Goal: Information Seeking & Learning: Learn about a topic

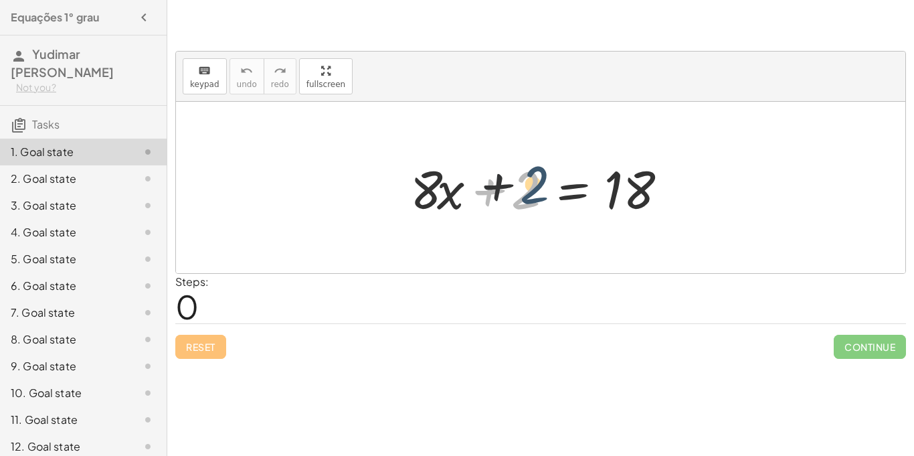
drag, startPoint x: 522, startPoint y: 179, endPoint x: 549, endPoint y: 168, distance: 29.1
click at [549, 168] on div at bounding box center [546, 187] width 284 height 69
drag, startPoint x: 521, startPoint y: 189, endPoint x: 703, endPoint y: 168, distance: 183.2
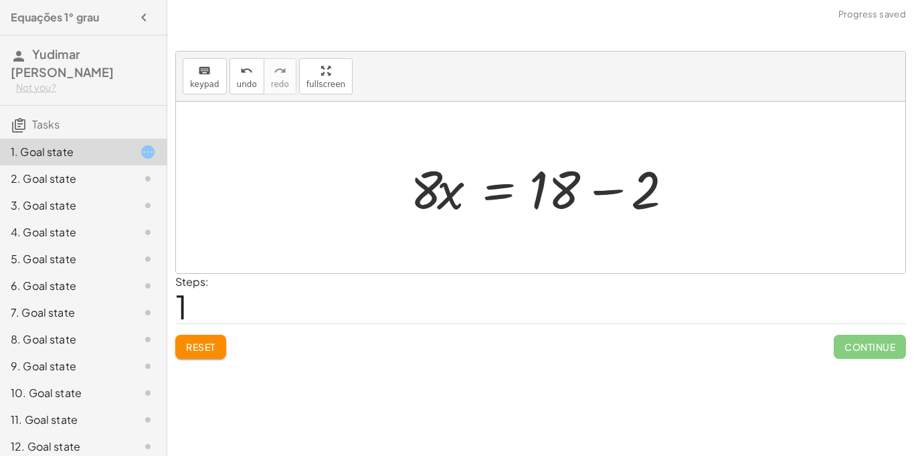
click at [499, 181] on div at bounding box center [546, 187] width 284 height 69
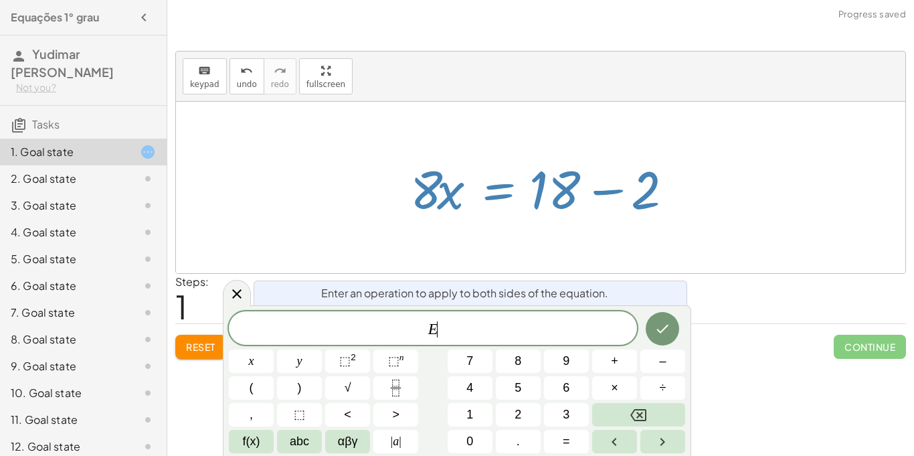
scroll to position [1, 0]
drag, startPoint x: 432, startPoint y: 188, endPoint x: 188, endPoint y: 176, distance: 243.9
click at [32, 105] on main "Equações 1° [PERSON_NAME] [PERSON_NAME] Not you? Tasks 1. Goal state 2. Goal st…" at bounding box center [457, 228] width 914 height 456
click at [419, 186] on div at bounding box center [546, 187] width 284 height 69
drag, startPoint x: 428, startPoint y: 194, endPoint x: 420, endPoint y: 191, distance: 7.8
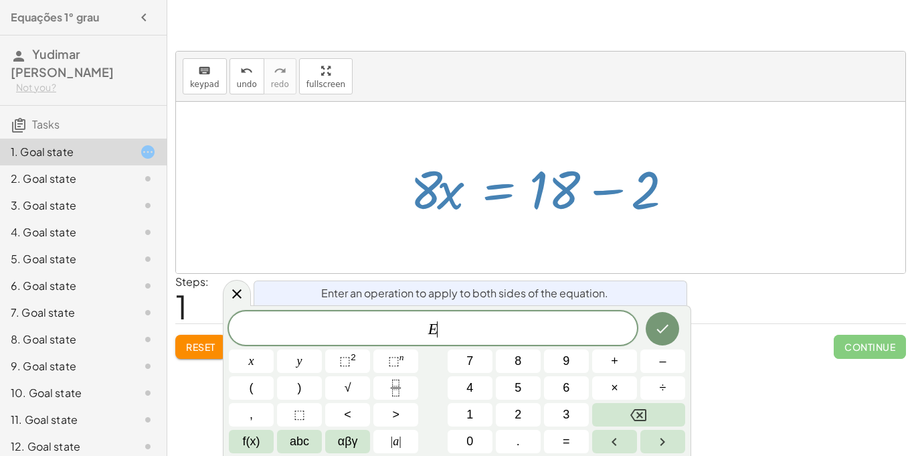
click at [420, 191] on div at bounding box center [546, 187] width 284 height 69
drag, startPoint x: 420, startPoint y: 191, endPoint x: 376, endPoint y: 213, distance: 49.1
click at [376, 213] on div "+ · 8 · x + 2 = 18 · 8 · x 2 = 18 + −" at bounding box center [541, 187] width 730 height 171
click at [376, 213] on div at bounding box center [541, 187] width 730 height 171
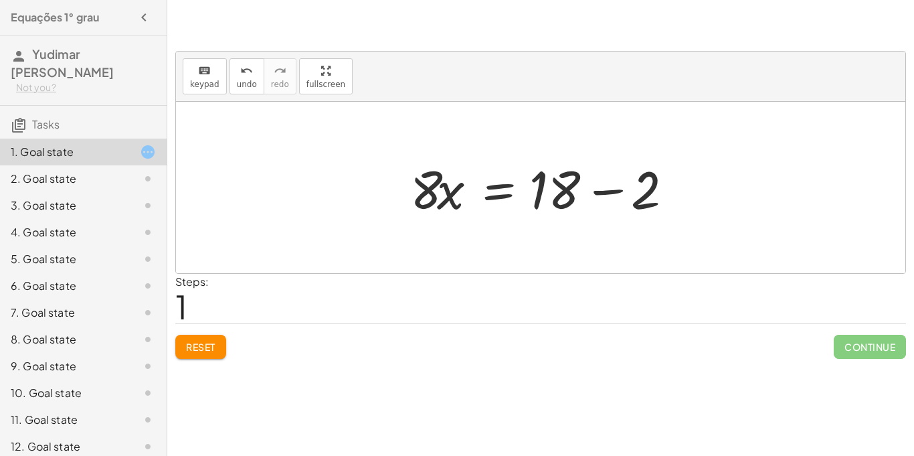
click at [421, 192] on div at bounding box center [546, 187] width 284 height 69
drag, startPoint x: 421, startPoint y: 192, endPoint x: 0, endPoint y: 124, distance: 426.5
click at [0, 124] on main "Equações 1° [PERSON_NAME] [PERSON_NAME] Not you? Tasks 1. Goal state 2. Goal st…" at bounding box center [457, 228] width 914 height 456
click at [41, 141] on div "1. Goal state" at bounding box center [83, 152] width 167 height 27
drag, startPoint x: 429, startPoint y: 191, endPoint x: 0, endPoint y: 141, distance: 431.9
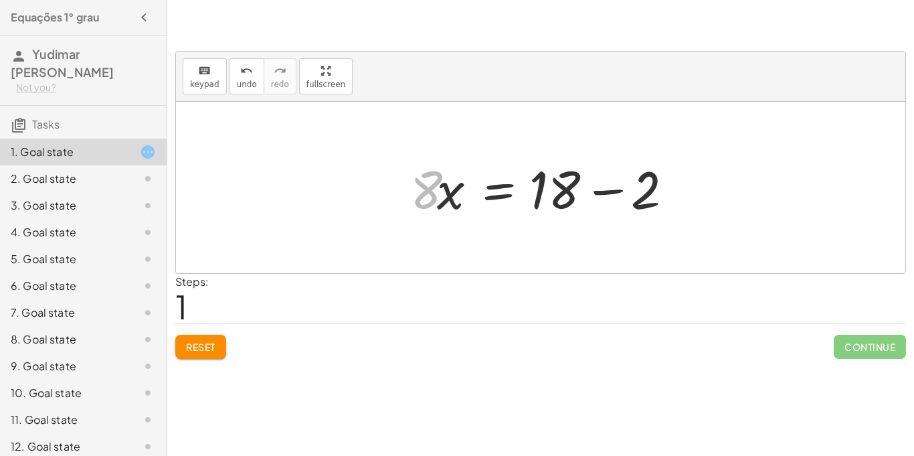
click at [0, 141] on main "Equações 1° [PERSON_NAME] [PERSON_NAME] Not you? Tasks 1. Goal state 2. Goal st…" at bounding box center [457, 228] width 914 height 456
drag, startPoint x: 256, startPoint y: 196, endPoint x: 1, endPoint y: 93, distance: 275.1
click at [1, 93] on main "Equações 1° [PERSON_NAME] [PERSON_NAME] Not you? Tasks 1. Goal state 2. Goal st…" at bounding box center [457, 228] width 914 height 456
drag, startPoint x: 427, startPoint y: 182, endPoint x: 0, endPoint y: 299, distance: 442.8
click at [0, 299] on main "Equações 1° [PERSON_NAME] [PERSON_NAME] Not you? Tasks 1. Goal state 2. Goal st…" at bounding box center [457, 228] width 914 height 456
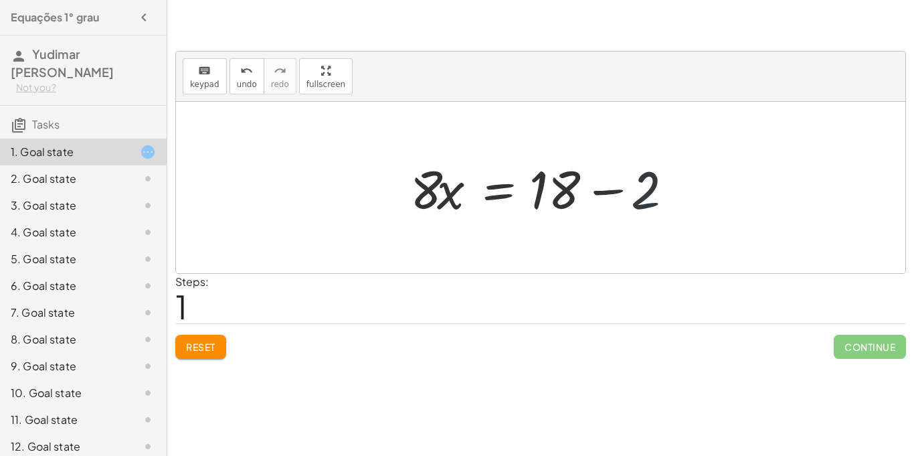
drag, startPoint x: 647, startPoint y: 184, endPoint x: 629, endPoint y: 166, distance: 25.1
click at [629, 166] on div at bounding box center [546, 187] width 284 height 69
drag, startPoint x: 615, startPoint y: 189, endPoint x: 536, endPoint y: 137, distance: 94.7
click at [536, 137] on div "+ · 8 · x + 2 = 18 − 2 · 8 · x 2 = 18 + −" at bounding box center [541, 187] width 730 height 171
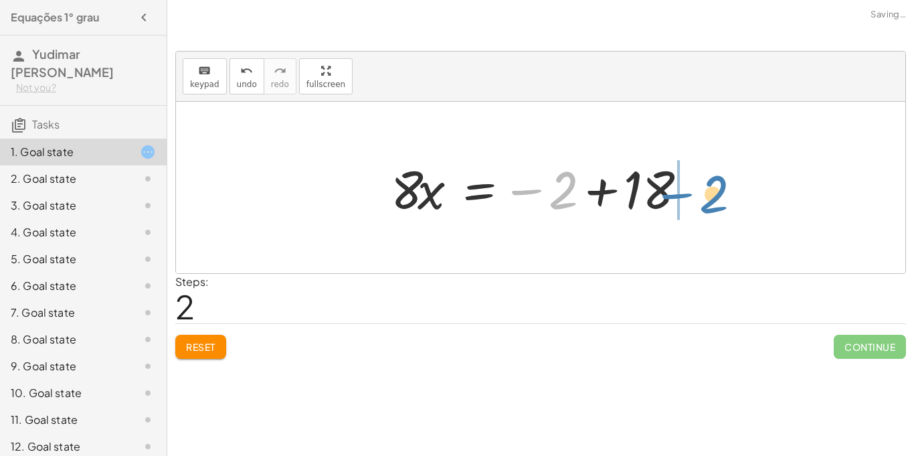
drag, startPoint x: 565, startPoint y: 196, endPoint x: 713, endPoint y: 199, distance: 147.9
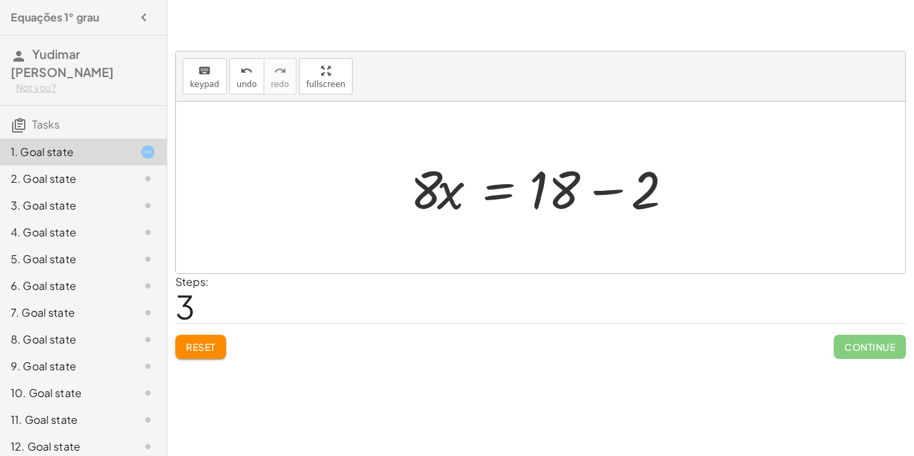
click at [593, 189] on div at bounding box center [546, 187] width 284 height 69
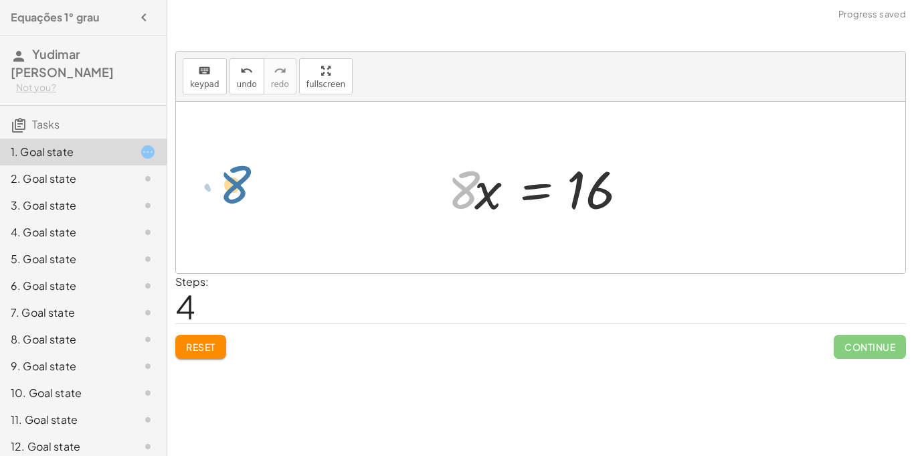
drag, startPoint x: 469, startPoint y: 195, endPoint x: 240, endPoint y: 188, distance: 229.0
click at [240, 188] on div "+ · 8 · x + 2 = 18 · 8 · x = + 18 − 2 · 8 · x = − 2 + 18 · 8 · x = + 18 − 2 · 8…" at bounding box center [541, 187] width 730 height 171
drag, startPoint x: 457, startPoint y: 195, endPoint x: 0, endPoint y: 133, distance: 461.3
click at [0, 133] on main "Equações 1° [PERSON_NAME] [PERSON_NAME] Not you? Tasks 1. Goal state 2. Goal st…" at bounding box center [457, 228] width 914 height 456
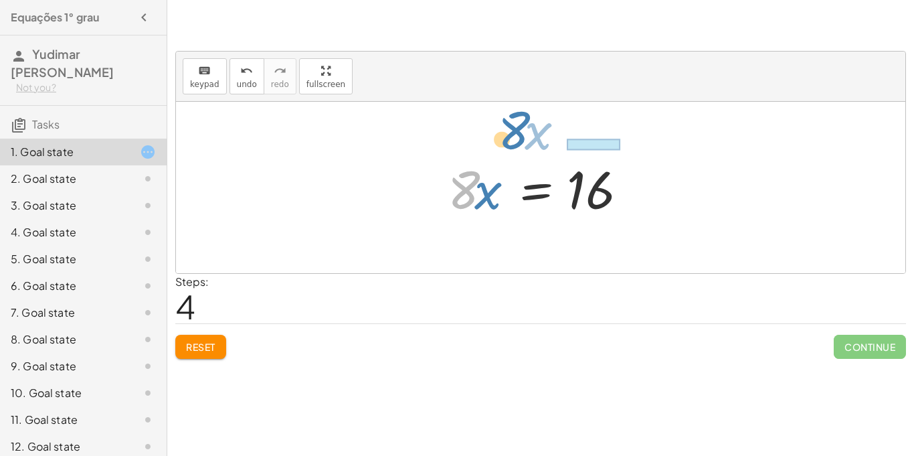
drag, startPoint x: 458, startPoint y: 193, endPoint x: 521, endPoint y: 125, distance: 92.8
click at [521, 125] on div "+ · 8 · x + 2 = 18 · 8 · x = + 18 − 2 · 8 · x = − 2 + 18 · 8 · x = + 18 − 2 · 8…" at bounding box center [541, 187] width 730 height 171
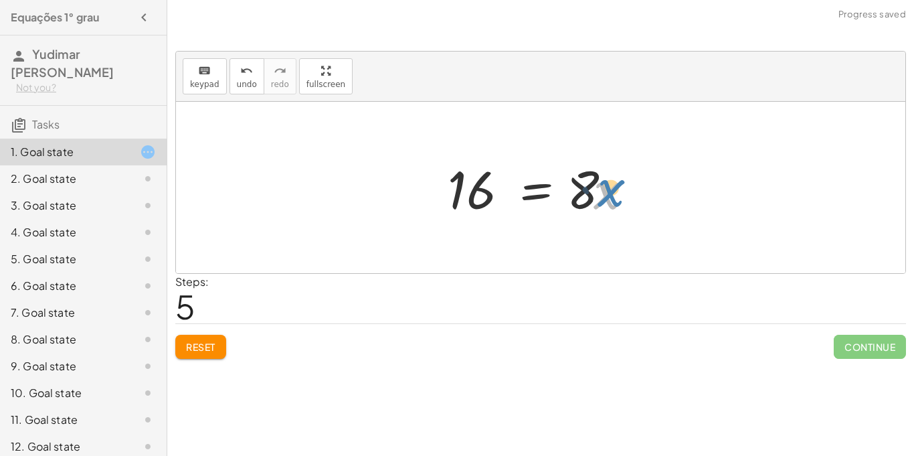
click at [606, 189] on div at bounding box center [545, 187] width 209 height 69
drag, startPoint x: 594, startPoint y: 185, endPoint x: 418, endPoint y: 173, distance: 176.5
click at [418, 173] on div "+ · 8 · x + 2 = 18 · 8 · x = + 18 − 2 · 8 · x = − 2 + 18 · 8 · x = + 18 − 2 · 8…" at bounding box center [541, 187] width 730 height 171
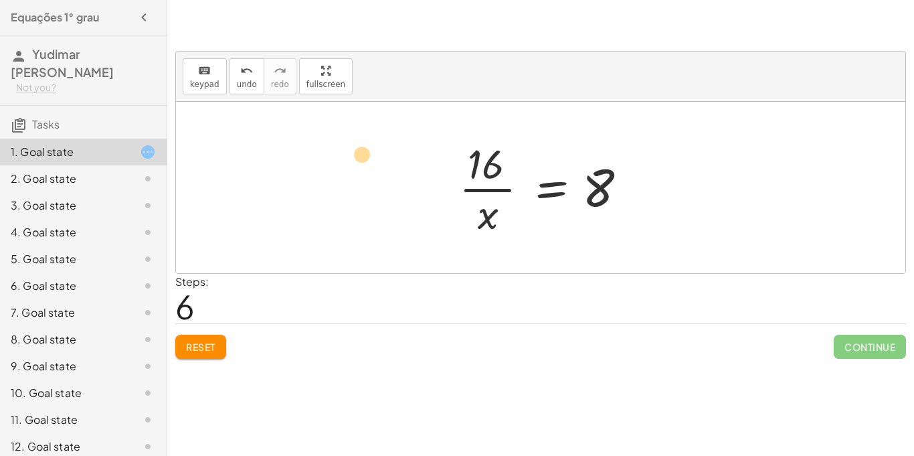
drag, startPoint x: 481, startPoint y: 219, endPoint x: 353, endPoint y: 169, distance: 136.5
drag, startPoint x: 592, startPoint y: 173, endPoint x: 343, endPoint y: 170, distance: 249.0
click at [343, 170] on div "+ · 8 · x + 2 = 18 · 8 · x = + 18 − 2 · 8 · x = − 2 + 18 · 8 · x = + 18 − 2 · 8…" at bounding box center [541, 187] width 730 height 171
click at [216, 345] on button "Reset" at bounding box center [200, 347] width 51 height 24
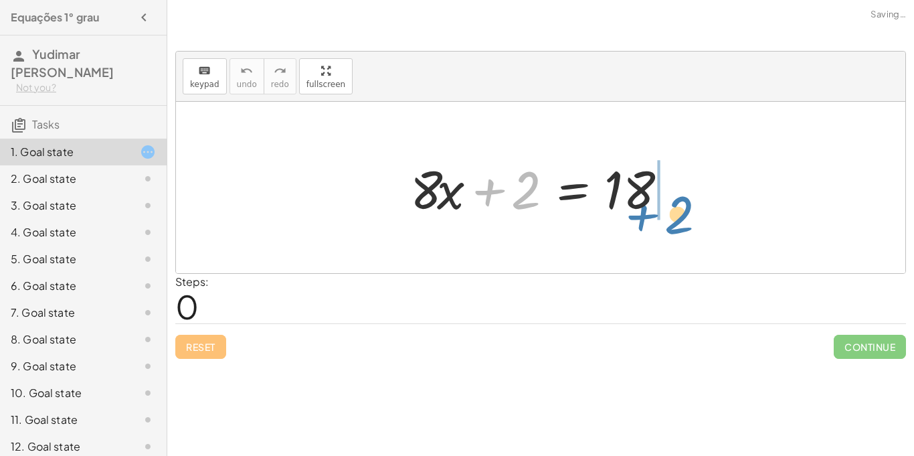
drag, startPoint x: 533, startPoint y: 187, endPoint x: 689, endPoint y: 202, distance: 156.7
click at [689, 202] on div "+ 2 + · 8 · x + 2 = 18" at bounding box center [540, 188] width 301 height 76
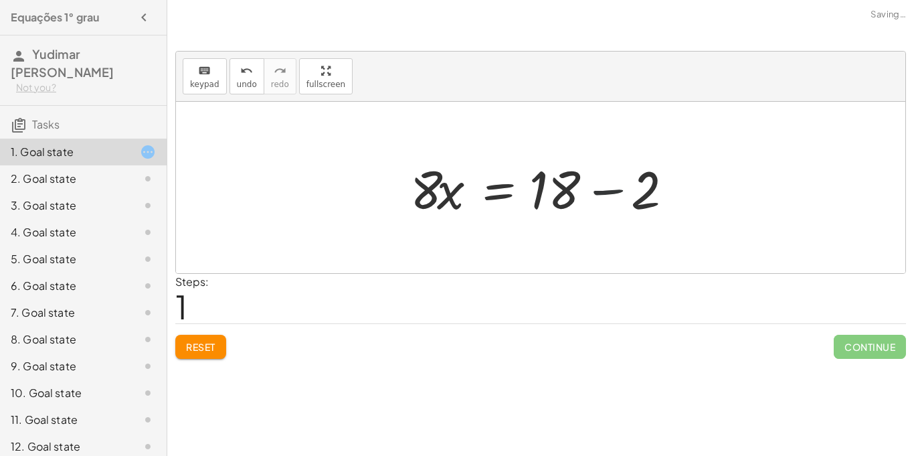
click at [600, 191] on div at bounding box center [546, 187] width 284 height 69
click at [600, 191] on div at bounding box center [508, 187] width 209 height 69
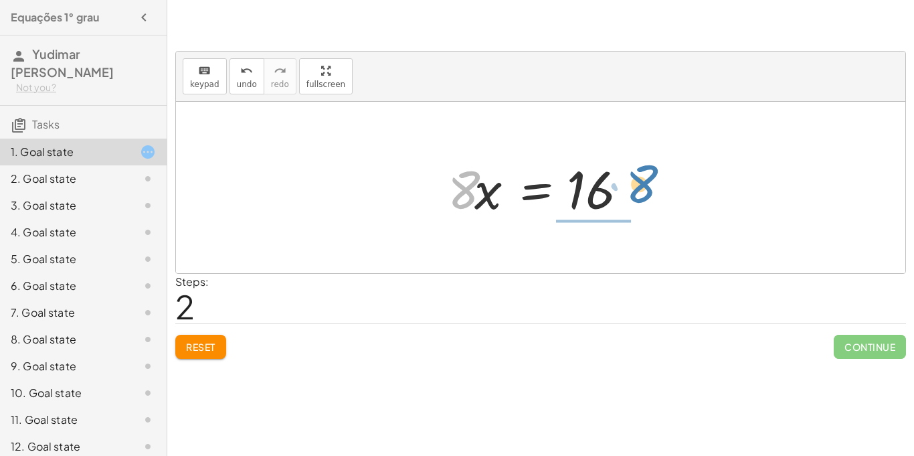
drag, startPoint x: 464, startPoint y: 185, endPoint x: 642, endPoint y: 179, distance: 178.1
click at [642, 179] on div at bounding box center [545, 187] width 209 height 69
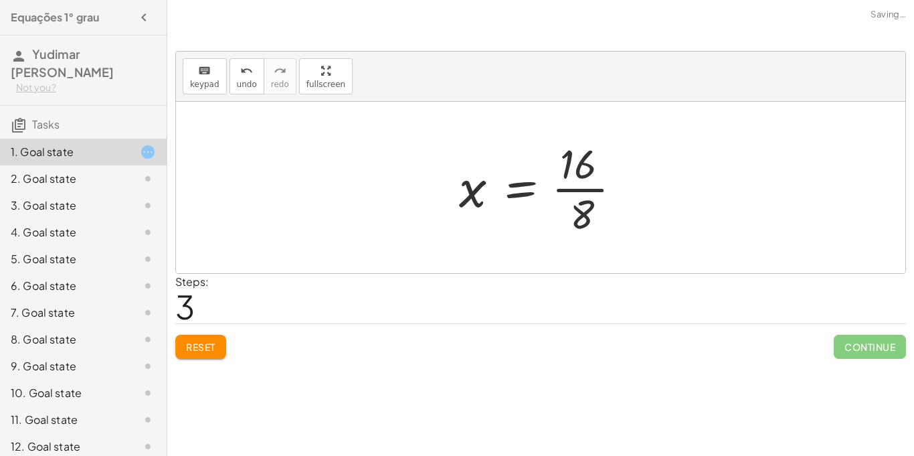
click at [592, 191] on div at bounding box center [545, 187] width 187 height 103
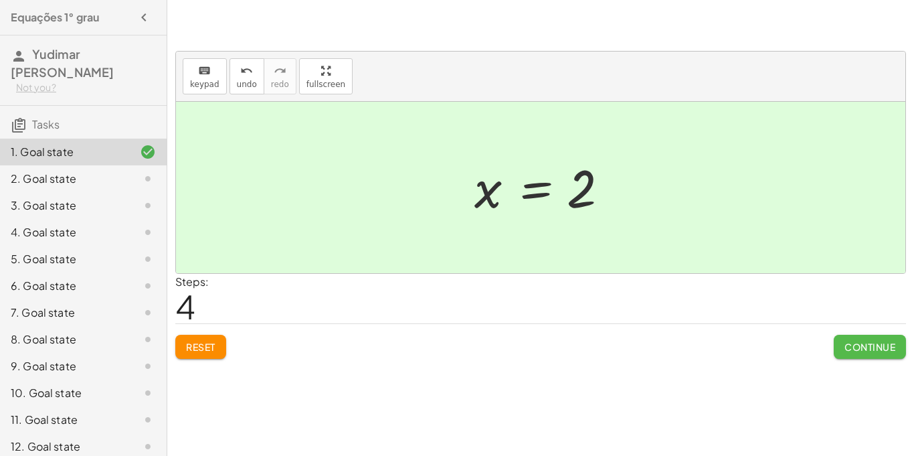
click at [847, 335] on button "Continue" at bounding box center [870, 347] width 72 height 24
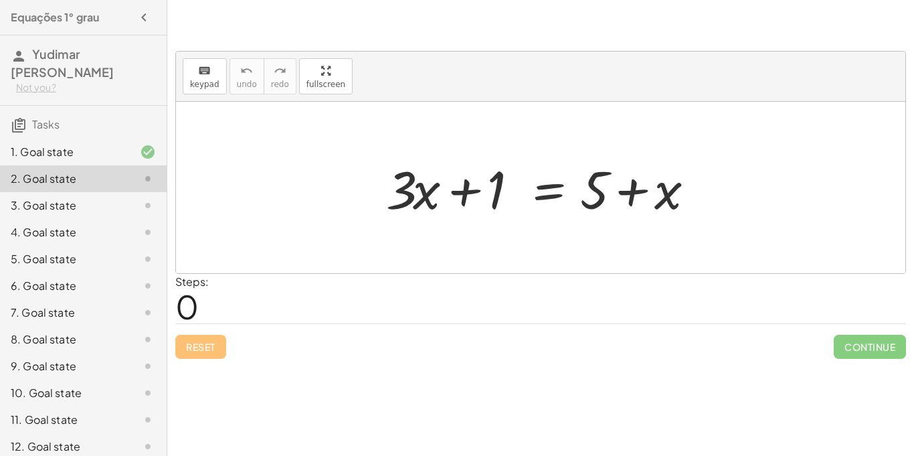
click at [0, 0] on div "keyboard keypad undo undo redo redo fullscreen + · 3 · x + 1 = + 5 + x × Steps:…" at bounding box center [0, 0] width 0 height 0
drag, startPoint x: 637, startPoint y: 195, endPoint x: 476, endPoint y: 183, distance: 161.8
click at [476, 183] on div at bounding box center [546, 187] width 332 height 69
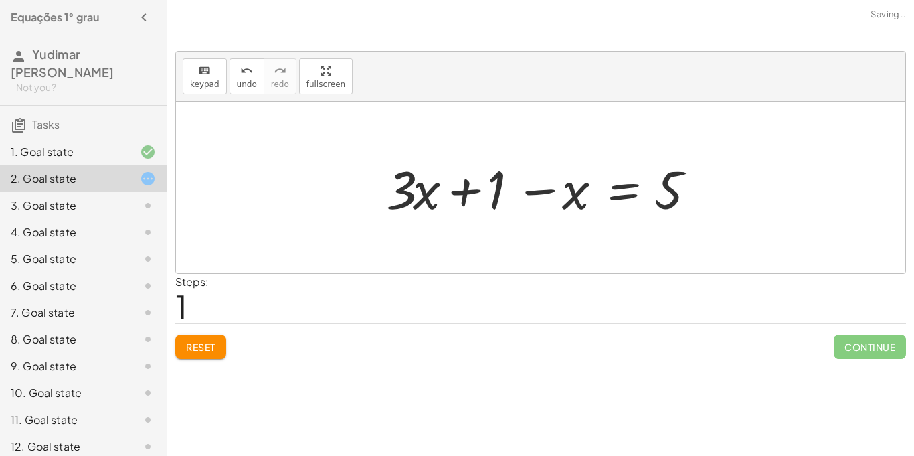
click at [419, 193] on div at bounding box center [546, 187] width 332 height 69
drag, startPoint x: 469, startPoint y: 189, endPoint x: 722, endPoint y: 186, distance: 253.0
click at [722, 186] on div "+ · 3 · x + 1 = + 5 + x + 1 + · 3 · x + 1 = 5 x −" at bounding box center [541, 187] width 730 height 171
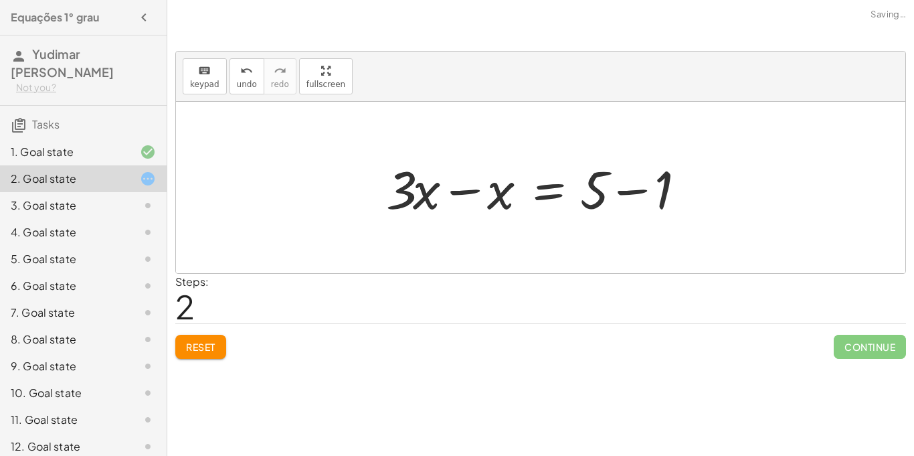
click at [629, 192] on div at bounding box center [546, 187] width 332 height 69
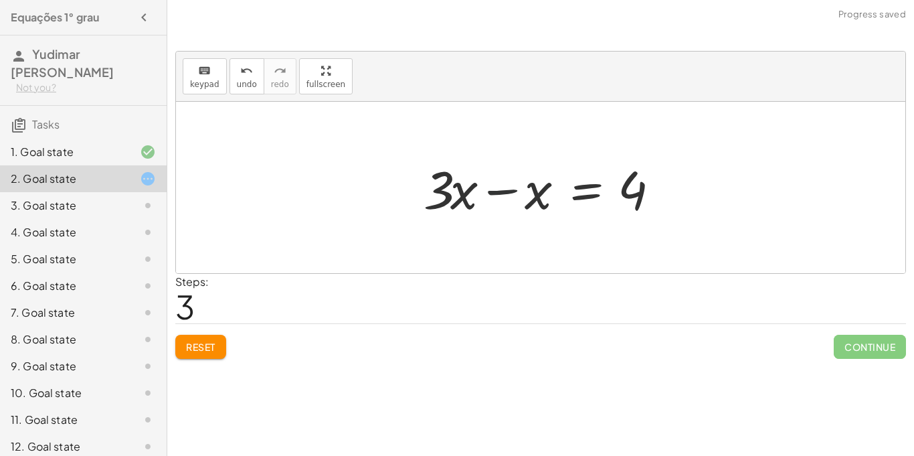
click at [499, 183] on div at bounding box center [546, 187] width 258 height 69
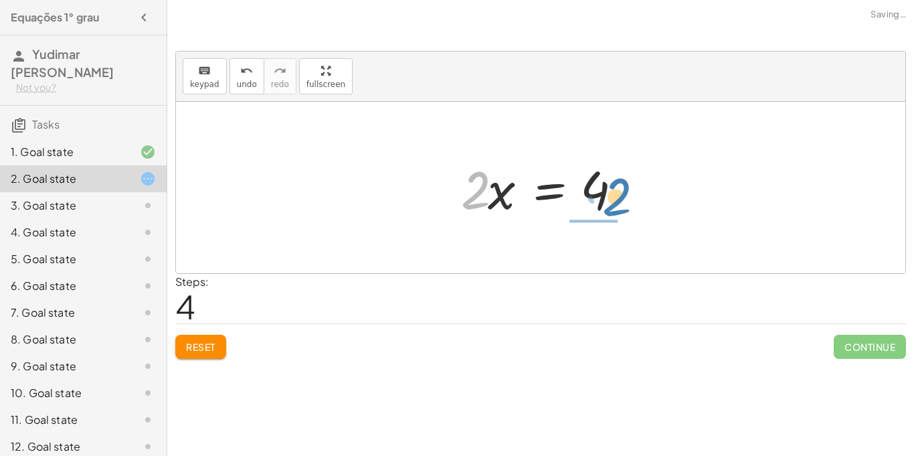
drag, startPoint x: 479, startPoint y: 183, endPoint x: 624, endPoint y: 199, distance: 146.1
click at [624, 199] on div at bounding box center [545, 187] width 183 height 69
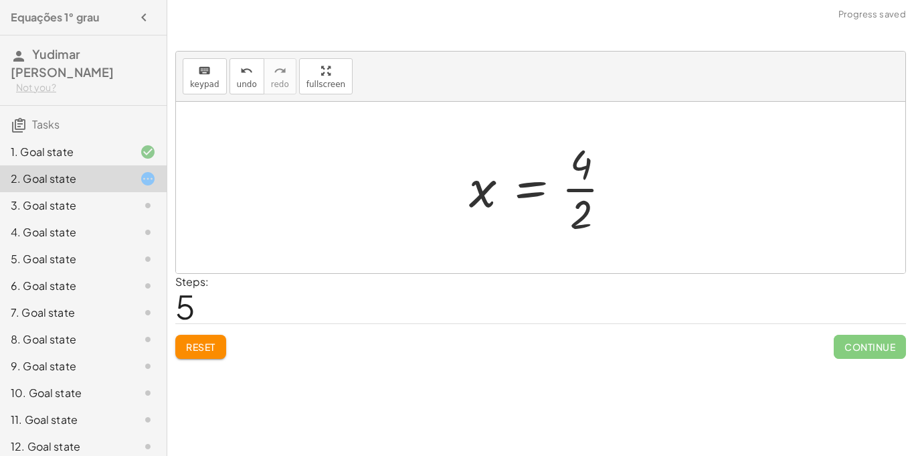
click at [602, 192] on div at bounding box center [546, 187] width 167 height 103
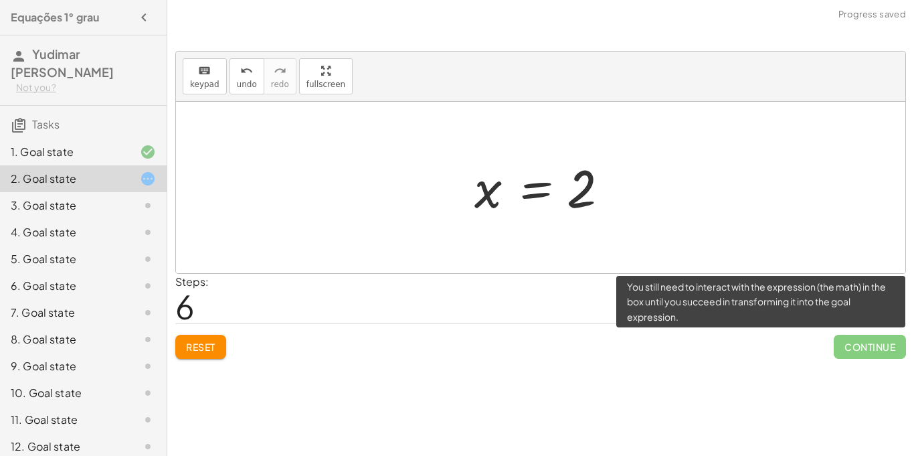
click at [867, 348] on span "Continue" at bounding box center [870, 347] width 72 height 24
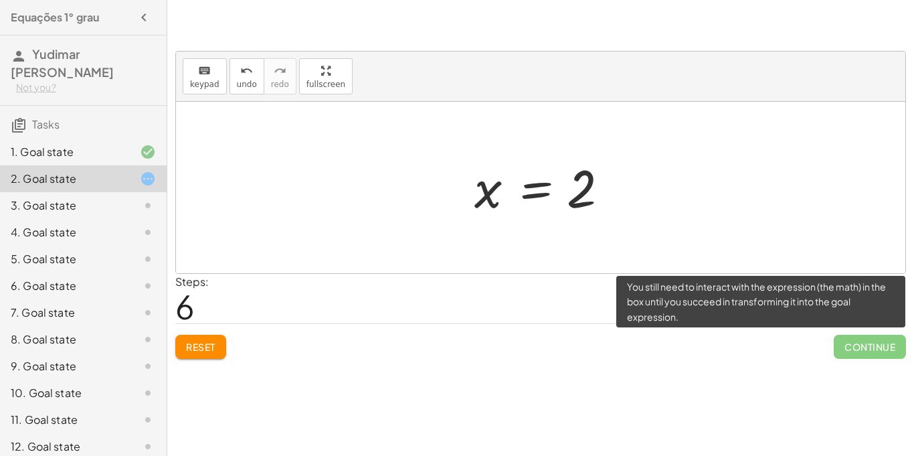
click at [867, 348] on span "Continue" at bounding box center [870, 347] width 72 height 24
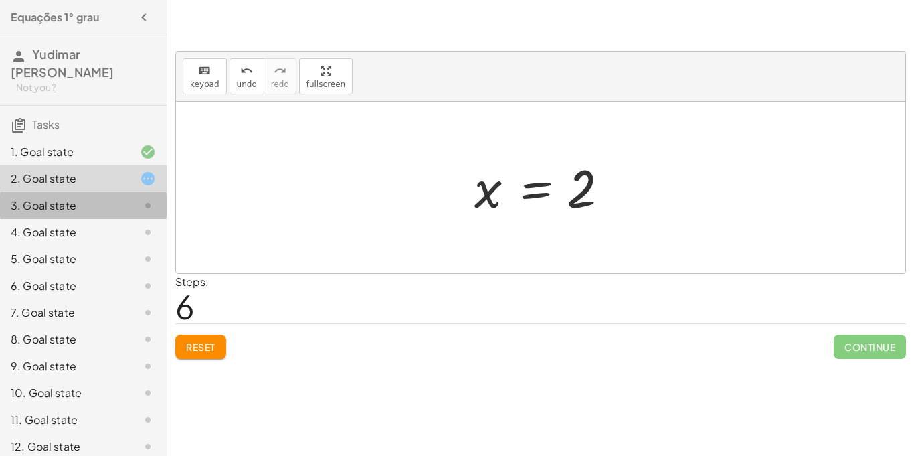
click at [56, 204] on div "3. Goal state" at bounding box center [65, 205] width 108 height 16
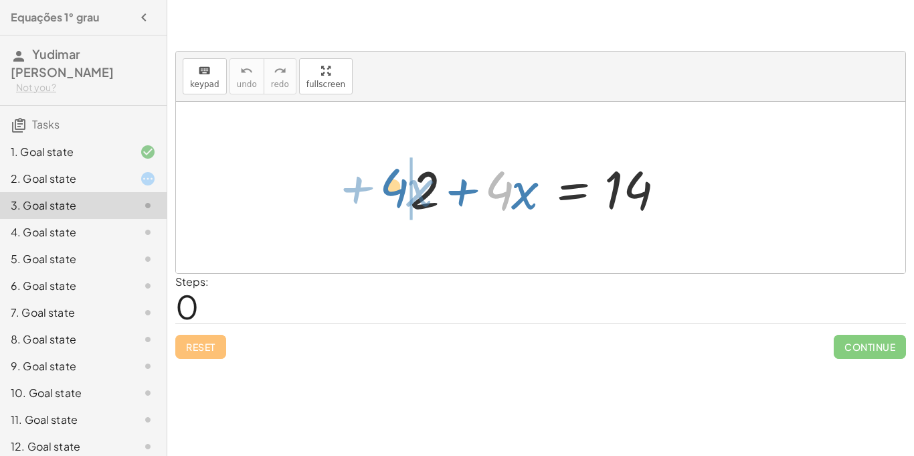
drag, startPoint x: 501, startPoint y: 189, endPoint x: 389, endPoint y: 187, distance: 111.8
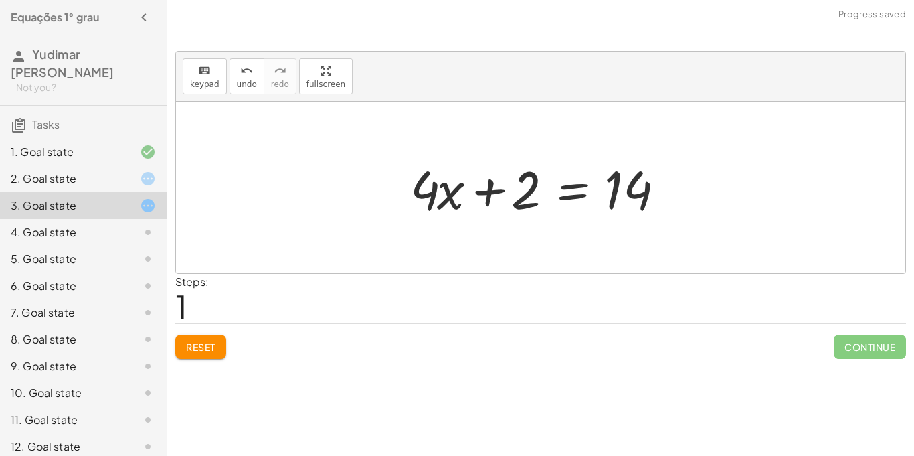
click at [489, 191] on div at bounding box center [546, 187] width 284 height 69
drag, startPoint x: 491, startPoint y: 191, endPoint x: 671, endPoint y: 192, distance: 180.1
click at [671, 192] on div at bounding box center [546, 187] width 284 height 69
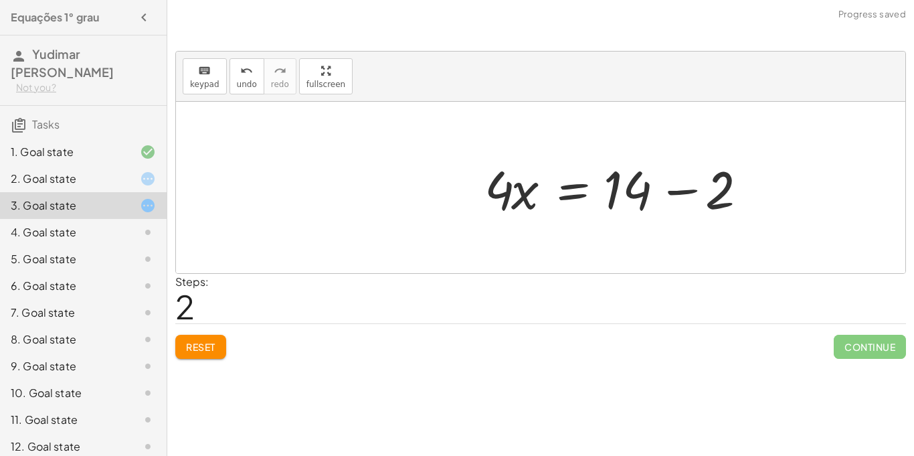
click at [676, 193] on div at bounding box center [620, 187] width 284 height 69
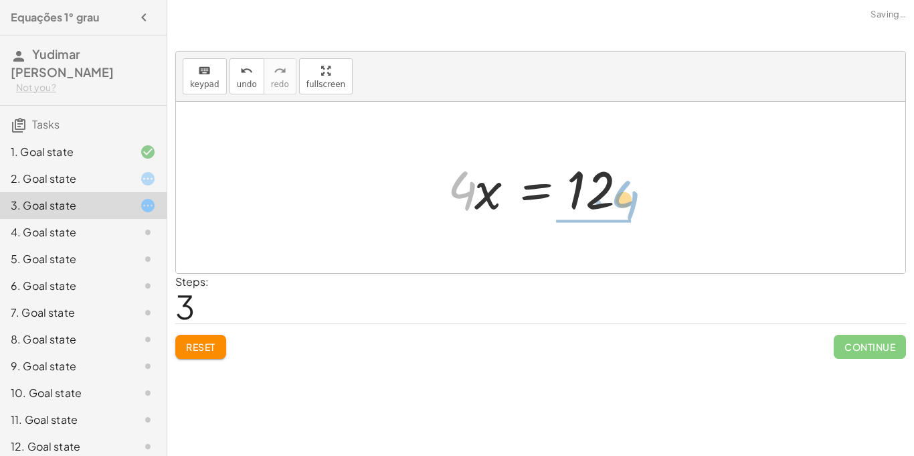
drag, startPoint x: 458, startPoint y: 181, endPoint x: 624, endPoint y: 191, distance: 166.3
click at [624, 191] on div at bounding box center [545, 187] width 209 height 69
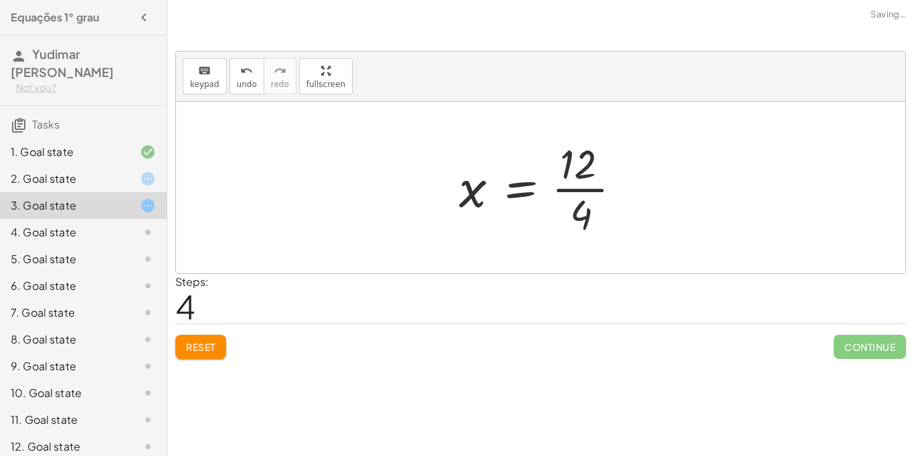
click at [588, 186] on div at bounding box center [545, 187] width 187 height 103
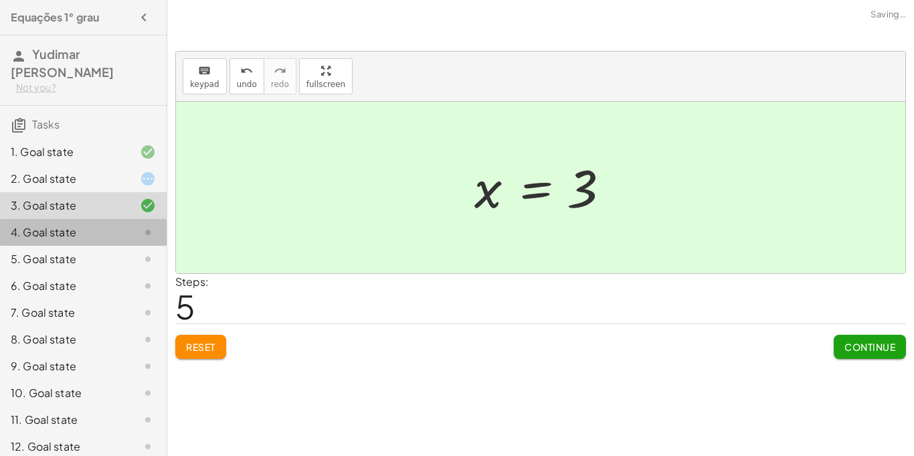
click at [110, 230] on div "4. Goal state" at bounding box center [65, 232] width 108 height 16
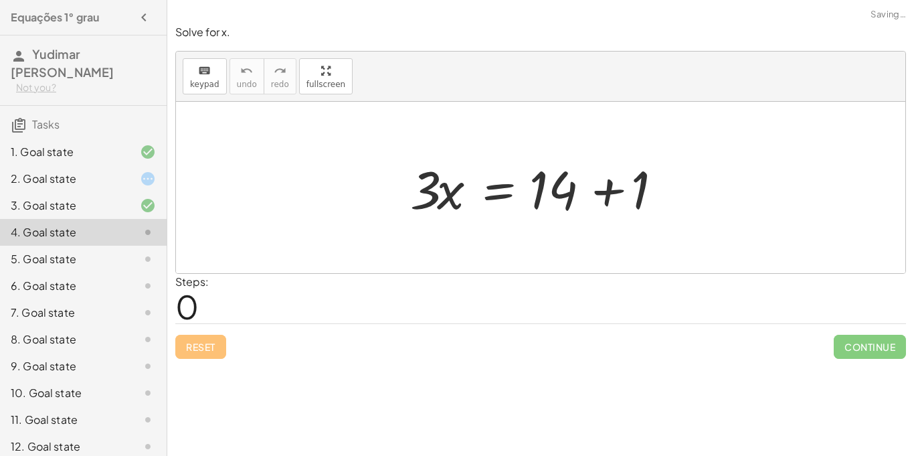
click at [610, 194] on div at bounding box center [546, 187] width 284 height 69
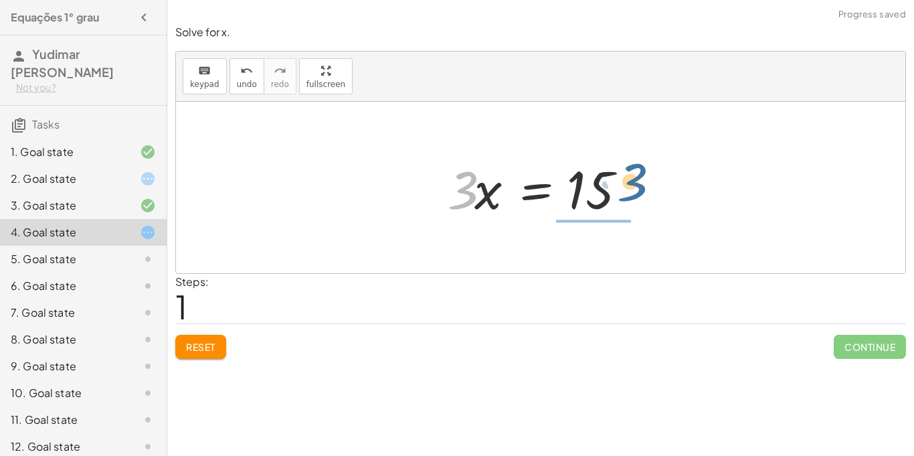
drag, startPoint x: 467, startPoint y: 188, endPoint x: 640, endPoint y: 187, distance: 172.7
click at [640, 187] on div at bounding box center [545, 187] width 209 height 69
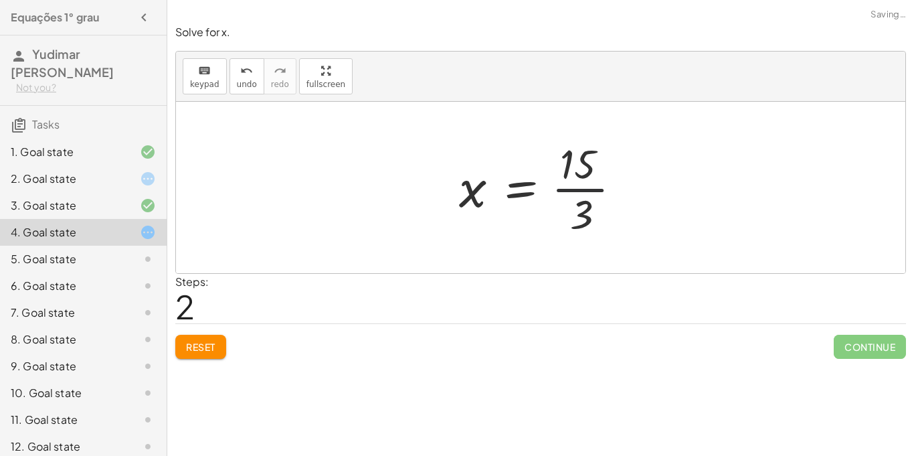
click at [600, 191] on div at bounding box center [545, 187] width 187 height 103
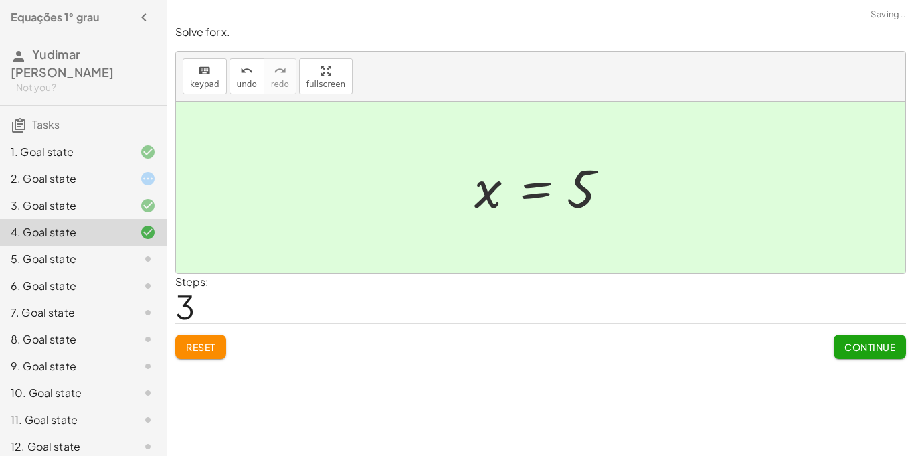
click at [58, 264] on div "5. Goal state" at bounding box center [65, 259] width 108 height 16
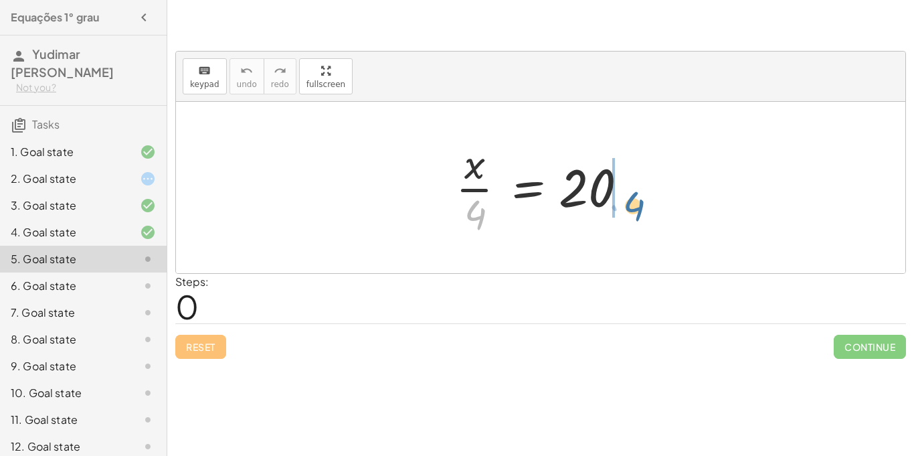
drag, startPoint x: 477, startPoint y: 211, endPoint x: 639, endPoint y: 201, distance: 162.2
click at [639, 201] on div at bounding box center [545, 187] width 193 height 103
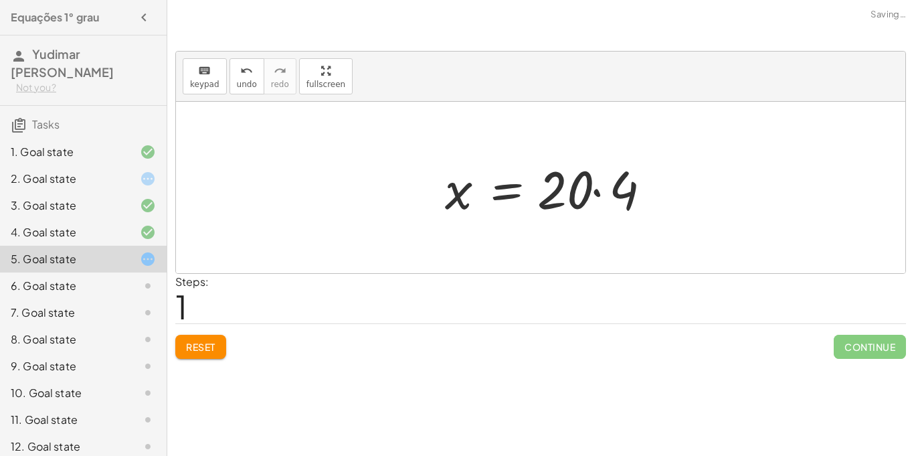
click at [618, 195] on div at bounding box center [552, 187] width 228 height 69
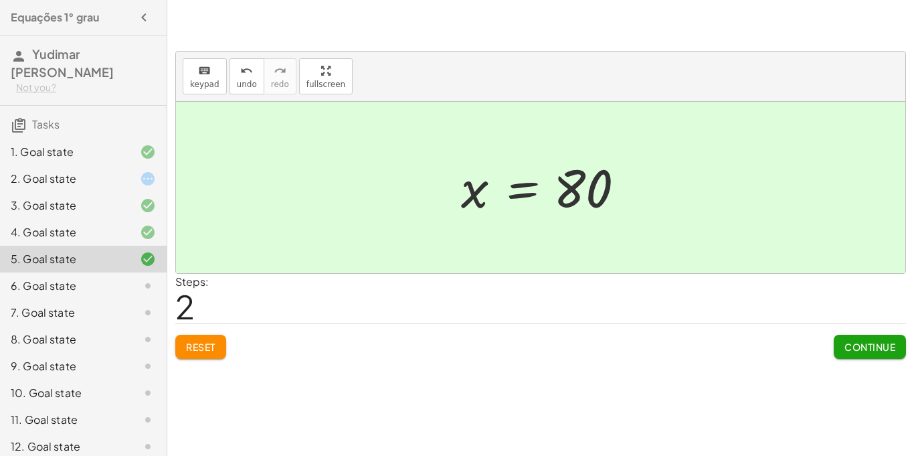
click at [877, 355] on button "Continue" at bounding box center [870, 347] width 72 height 24
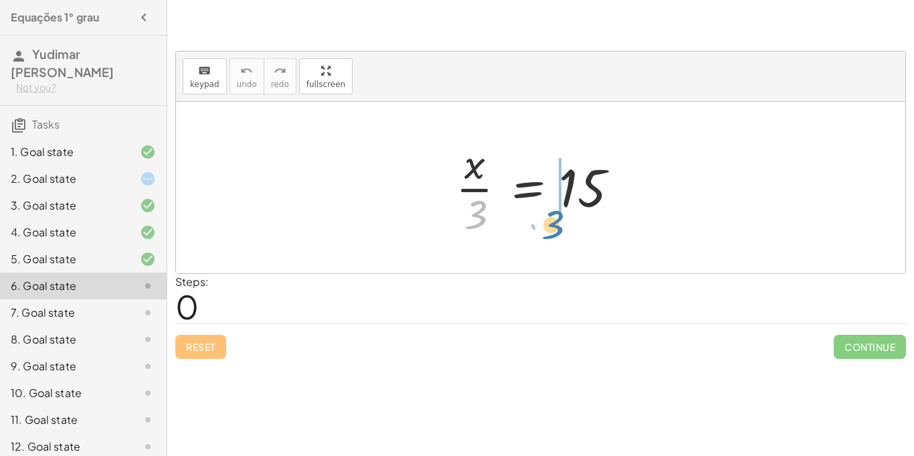
drag, startPoint x: 475, startPoint y: 220, endPoint x: 570, endPoint y: 237, distance: 97.3
click at [570, 237] on div at bounding box center [545, 187] width 193 height 103
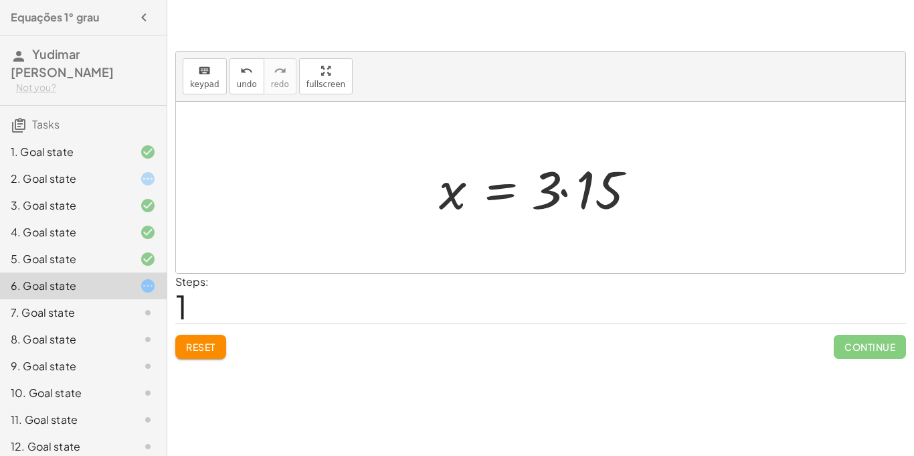
click at [568, 189] on div at bounding box center [546, 187] width 228 height 69
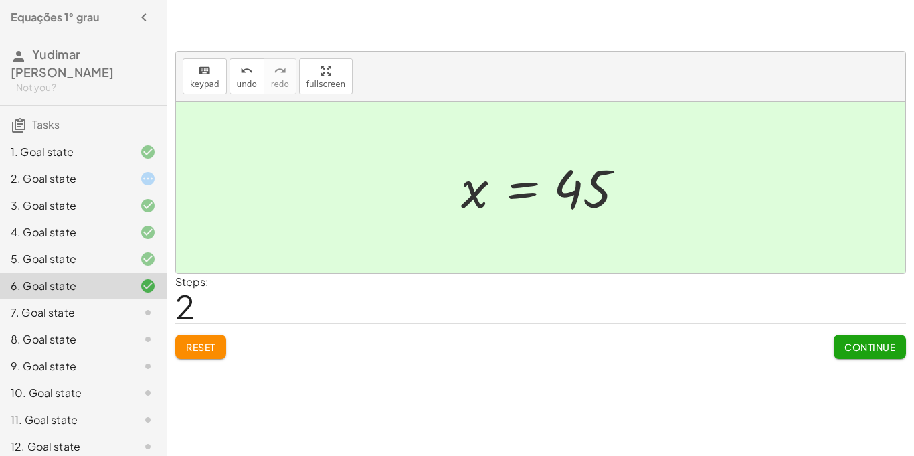
click at [864, 347] on span "Continue" at bounding box center [870, 347] width 51 height 12
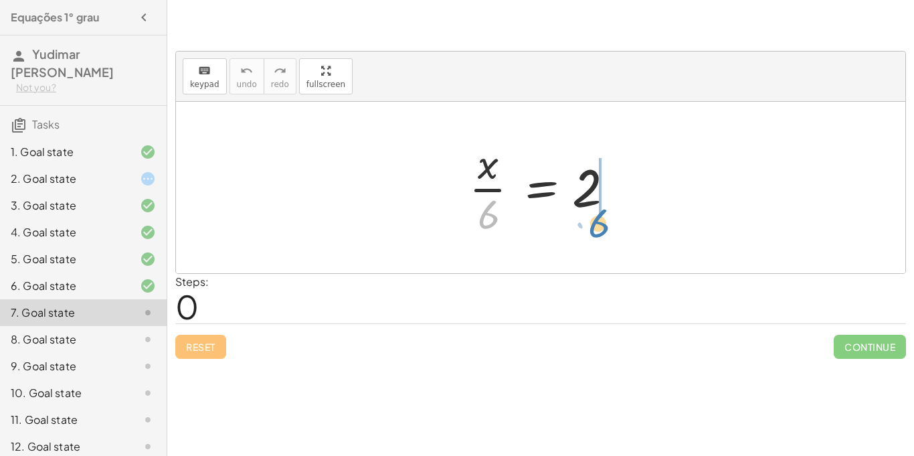
drag, startPoint x: 485, startPoint y: 214, endPoint x: 594, endPoint y: 222, distance: 109.4
click at [594, 222] on div at bounding box center [546, 187] width 167 height 103
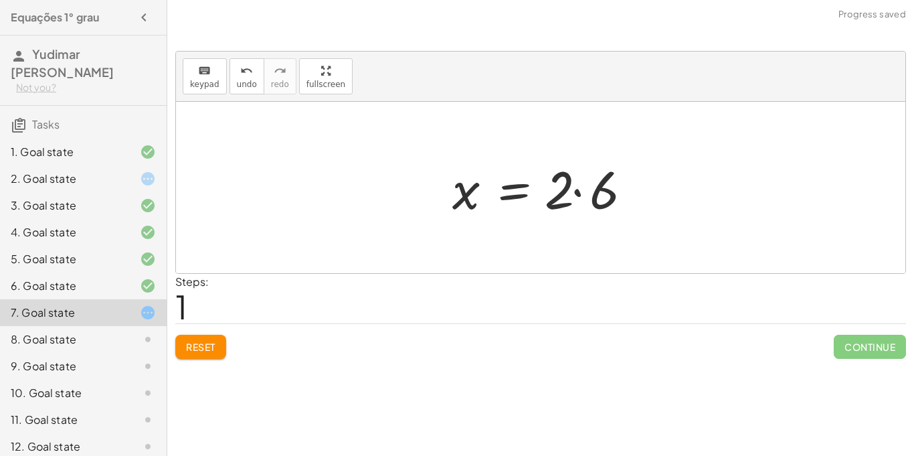
click at [578, 190] on div at bounding box center [546, 187] width 201 height 69
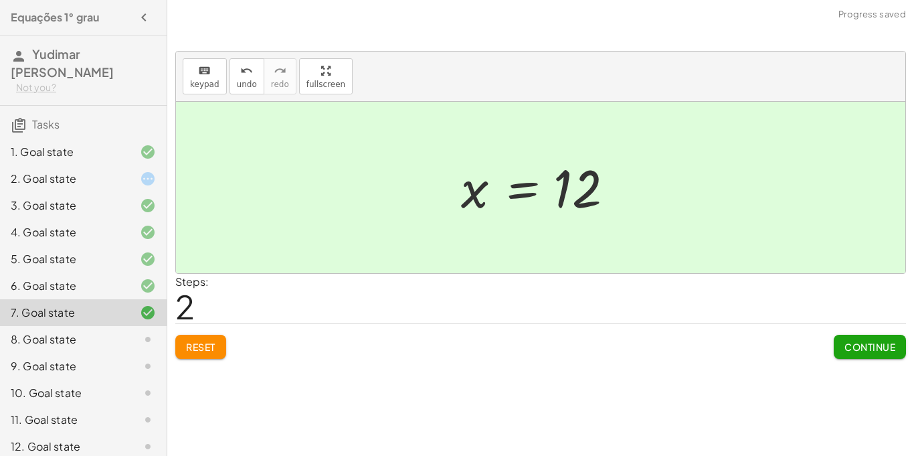
click at [871, 338] on button "Continue" at bounding box center [870, 347] width 72 height 24
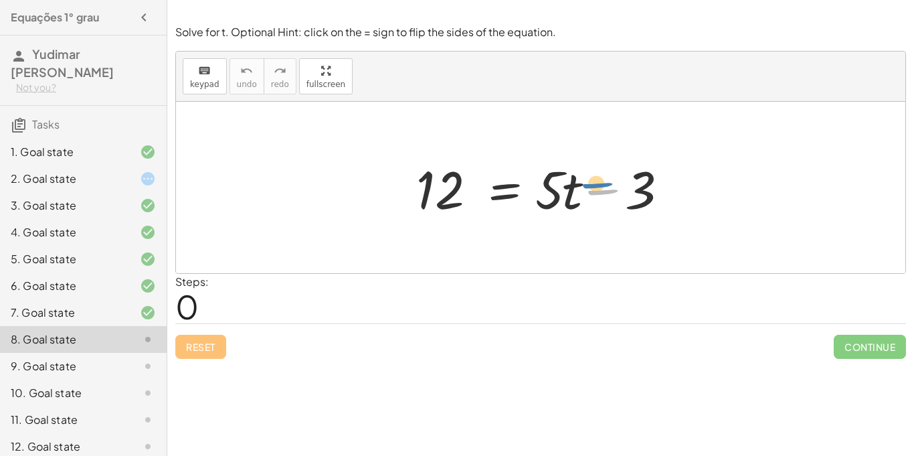
drag, startPoint x: 578, startPoint y: 187, endPoint x: 572, endPoint y: 182, distance: 7.6
click at [572, 182] on div at bounding box center [546, 187] width 272 height 69
drag, startPoint x: 570, startPoint y: 183, endPoint x: 683, endPoint y: 183, distance: 113.1
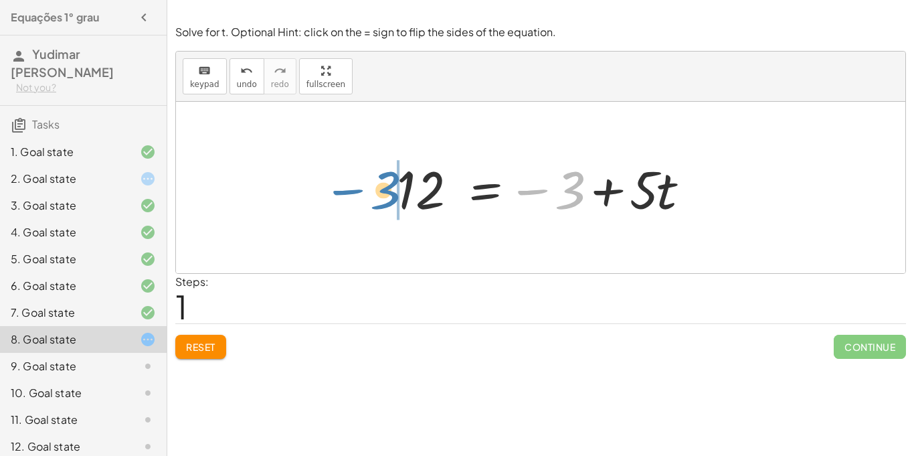
drag, startPoint x: 577, startPoint y: 183, endPoint x: 392, endPoint y: 183, distance: 185.4
click at [392, 183] on div at bounding box center [545, 187] width 311 height 69
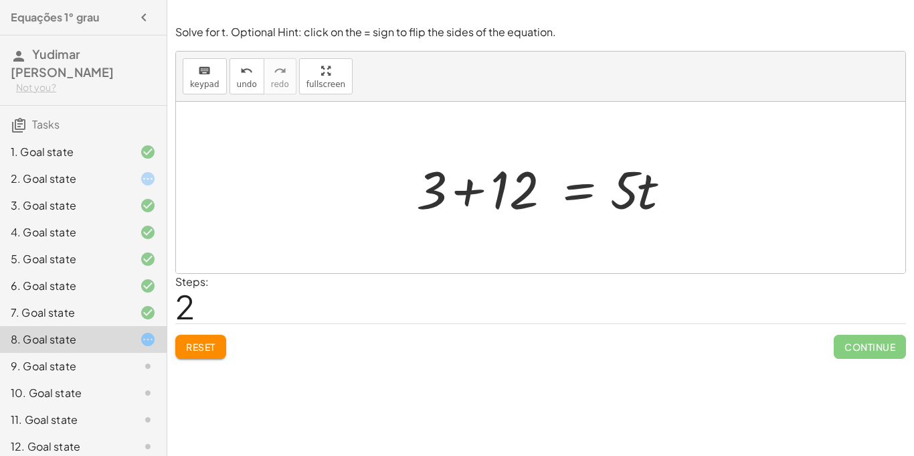
click at [474, 189] on div at bounding box center [546, 187] width 272 height 69
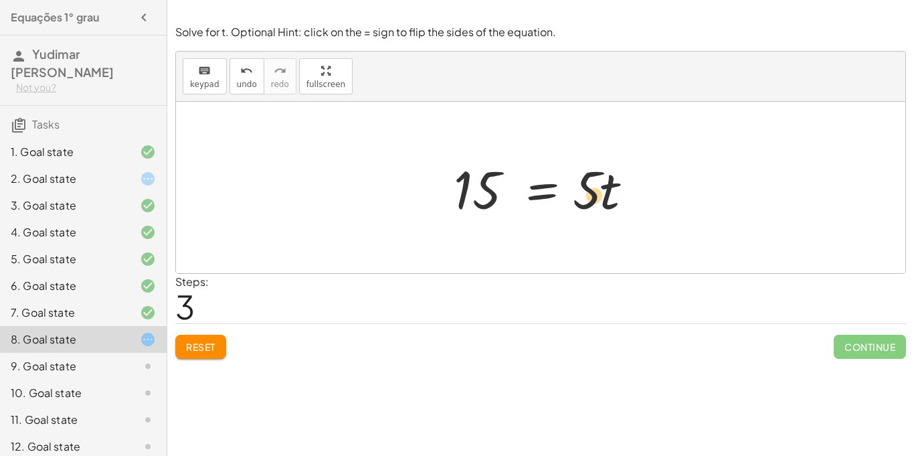
drag, startPoint x: 618, startPoint y: 188, endPoint x: 608, endPoint y: 193, distance: 11.7
click at [608, 193] on div at bounding box center [546, 187] width 198 height 69
drag, startPoint x: 589, startPoint y: 198, endPoint x: 473, endPoint y: 252, distance: 127.9
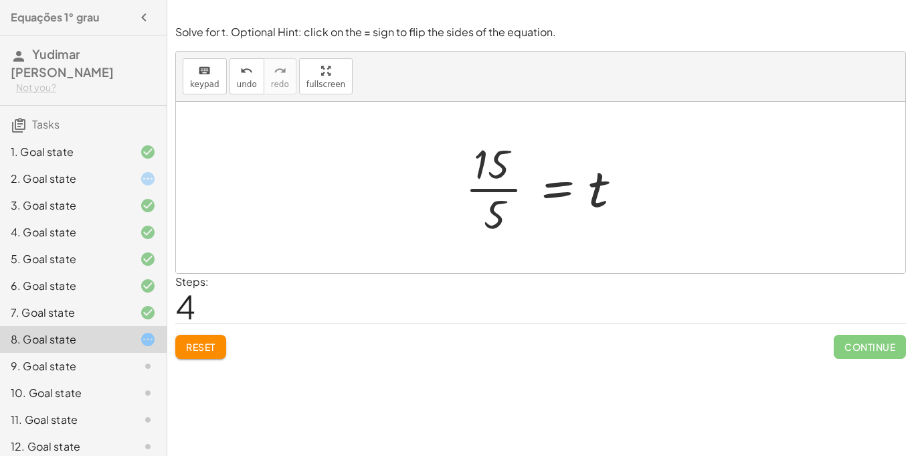
click at [487, 214] on div at bounding box center [545, 187] width 175 height 103
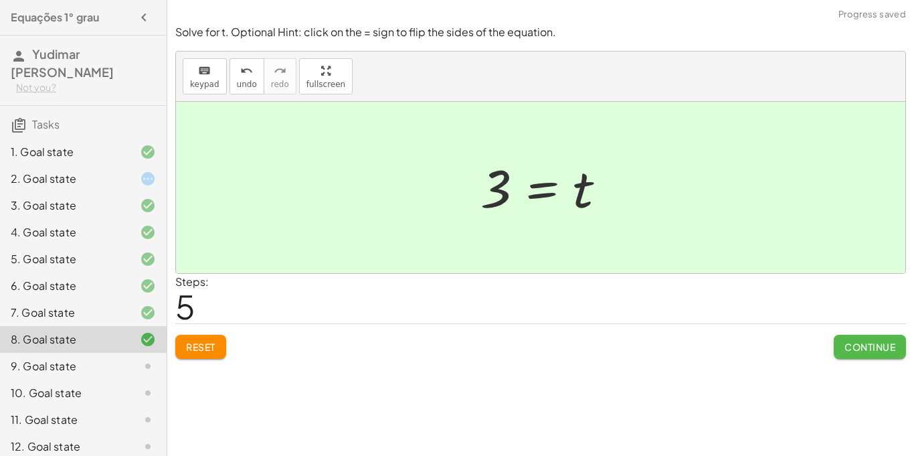
click at [866, 345] on span "Continue" at bounding box center [870, 347] width 51 height 12
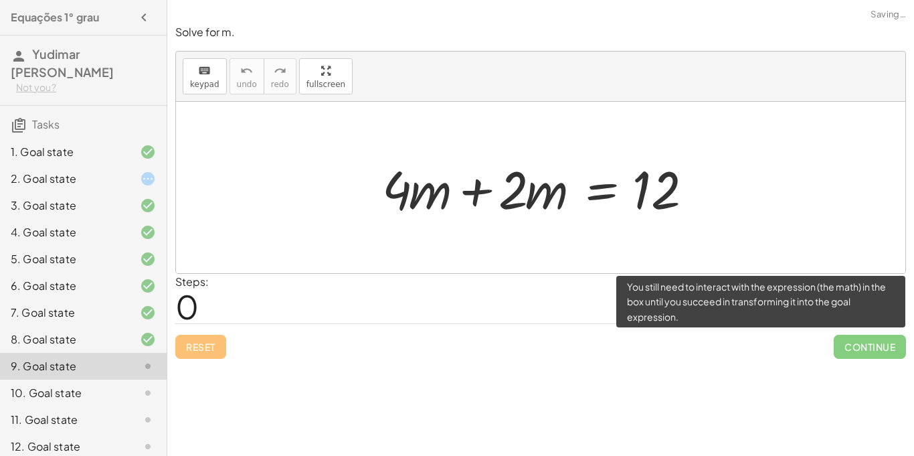
click at [866, 345] on span "Continue" at bounding box center [870, 347] width 72 height 24
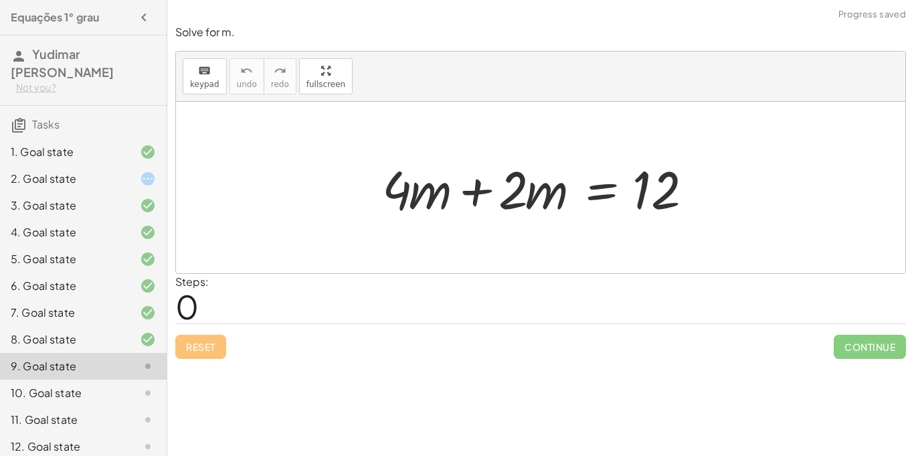
click at [478, 192] on div at bounding box center [545, 187] width 341 height 69
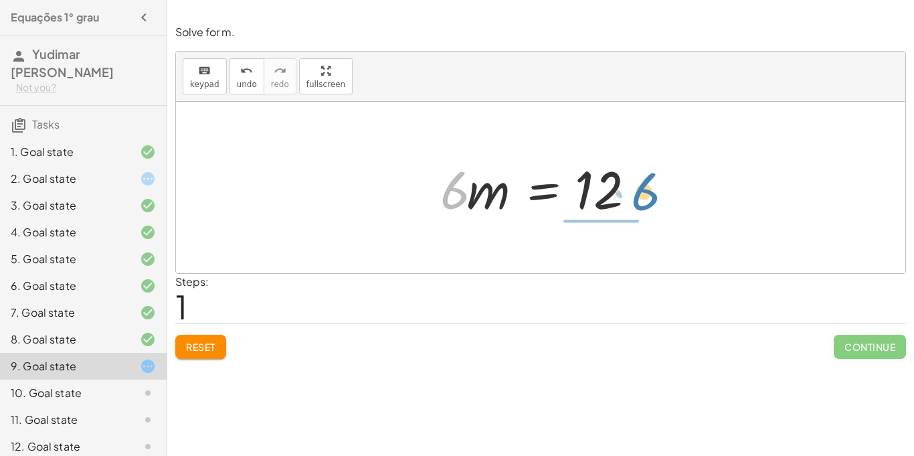
drag, startPoint x: 458, startPoint y: 193, endPoint x: 642, endPoint y: 194, distance: 184.1
click at [642, 194] on div at bounding box center [546, 187] width 225 height 69
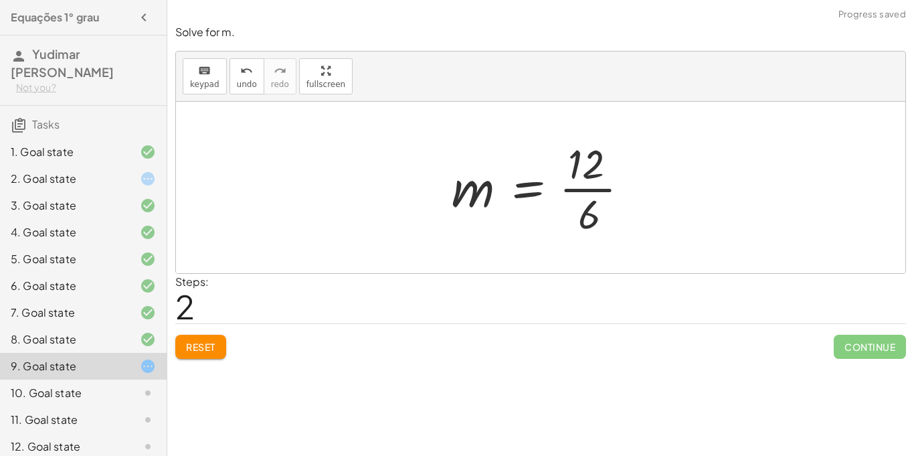
click at [603, 192] on div at bounding box center [546, 187] width 202 height 103
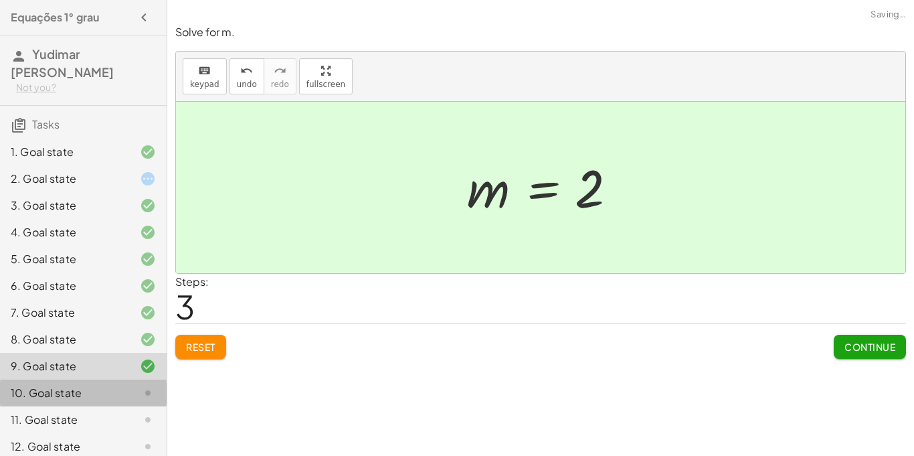
click at [41, 394] on div "10. Goal state" at bounding box center [65, 393] width 108 height 16
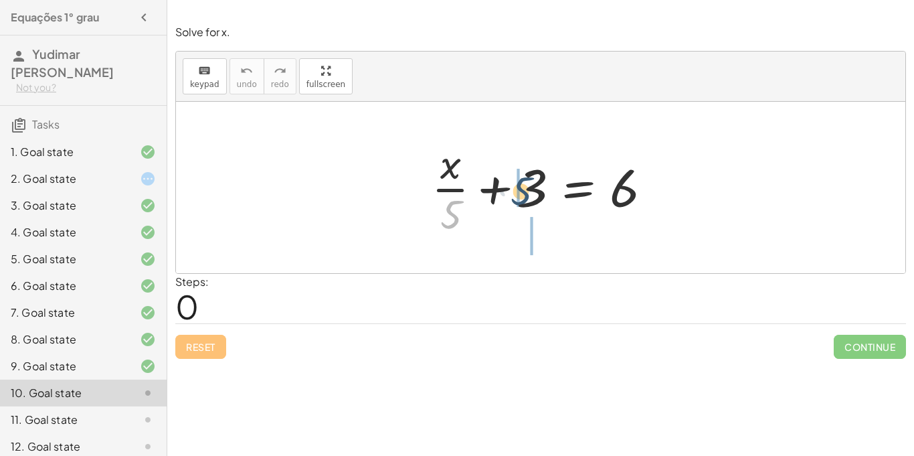
drag, startPoint x: 455, startPoint y: 217, endPoint x: 549, endPoint y: 187, distance: 98.4
click at [549, 187] on div at bounding box center [546, 187] width 242 height 103
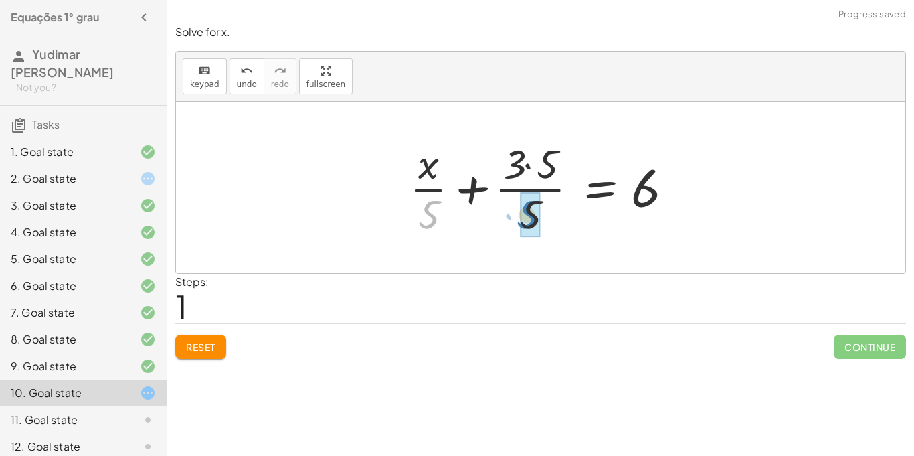
drag, startPoint x: 434, startPoint y: 216, endPoint x: 534, endPoint y: 218, distance: 100.4
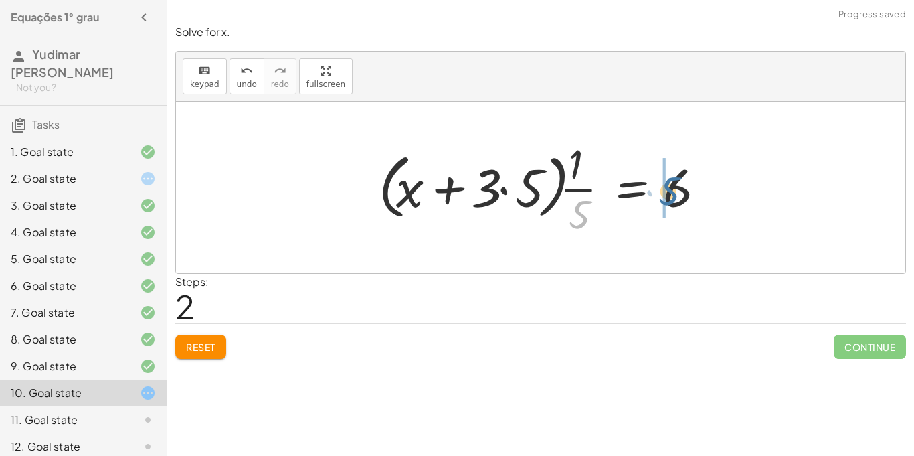
drag, startPoint x: 585, startPoint y: 217, endPoint x: 690, endPoint y: 191, distance: 108.1
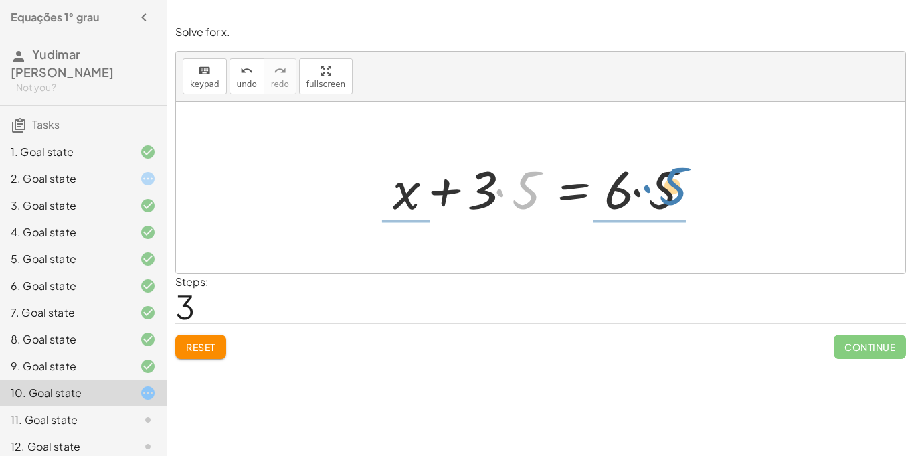
drag, startPoint x: 527, startPoint y: 203, endPoint x: 675, endPoint y: 201, distance: 147.3
click at [675, 201] on div at bounding box center [545, 187] width 319 height 69
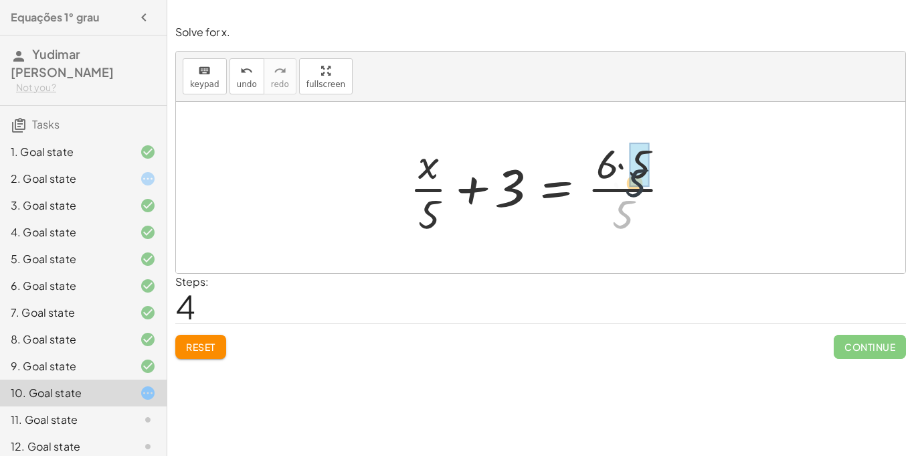
drag, startPoint x: 623, startPoint y: 208, endPoint x: 640, endPoint y: 166, distance: 45.4
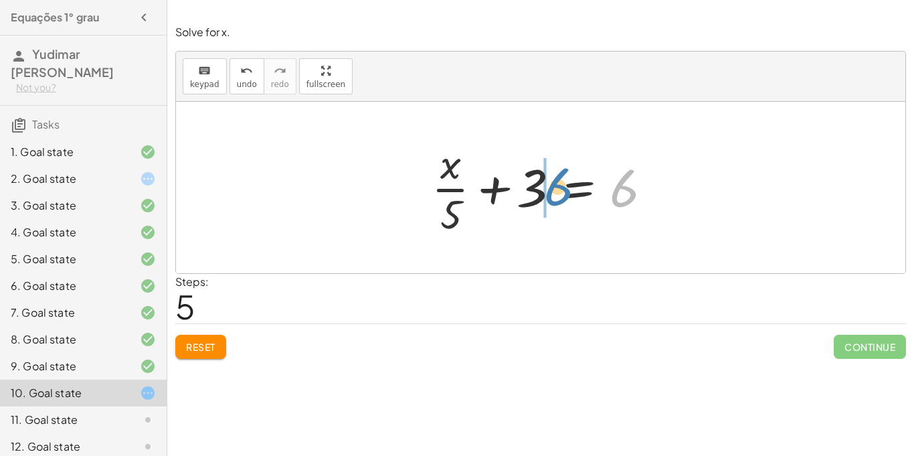
drag, startPoint x: 626, startPoint y: 205, endPoint x: 539, endPoint y: 205, distance: 87.0
click at [539, 205] on div at bounding box center [546, 187] width 242 height 103
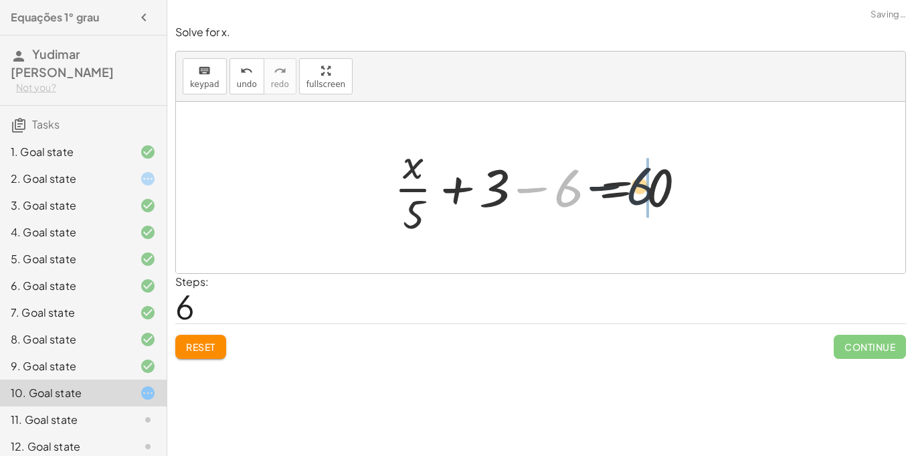
drag, startPoint x: 567, startPoint y: 189, endPoint x: 649, endPoint y: 189, distance: 81.7
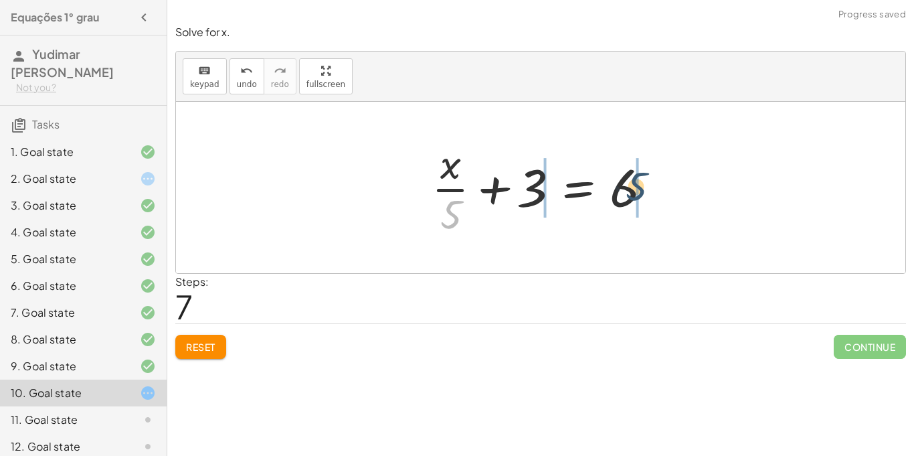
drag, startPoint x: 454, startPoint y: 222, endPoint x: 644, endPoint y: 193, distance: 191.5
click at [644, 193] on div at bounding box center [546, 187] width 242 height 103
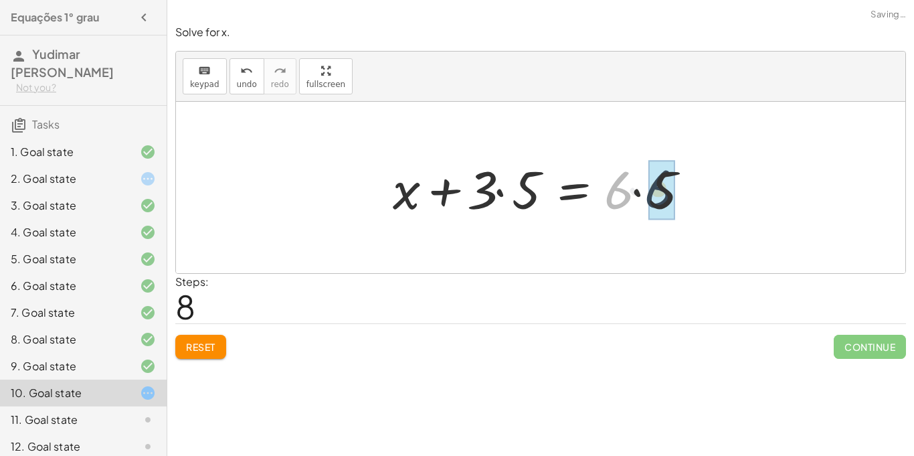
drag, startPoint x: 624, startPoint y: 195, endPoint x: 686, endPoint y: 193, distance: 62.3
click at [686, 193] on div at bounding box center [545, 187] width 319 height 69
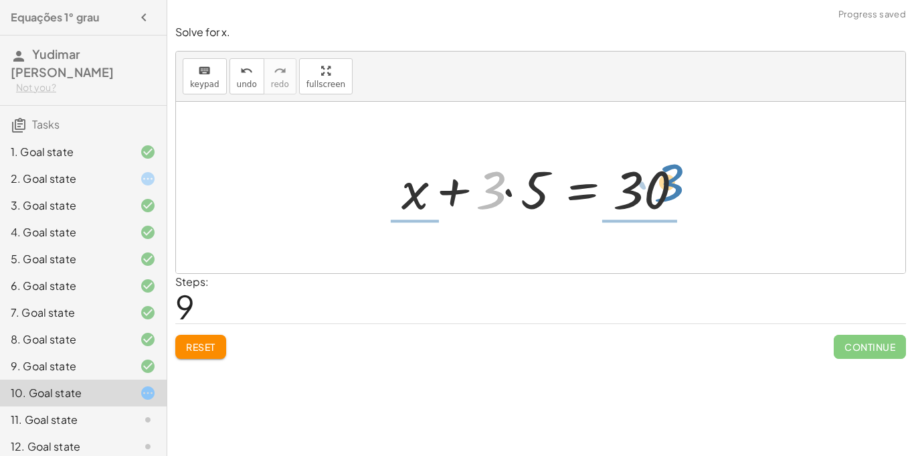
drag, startPoint x: 497, startPoint y: 194, endPoint x: 667, endPoint y: 189, distance: 170.7
click at [667, 189] on div at bounding box center [546, 187] width 302 height 69
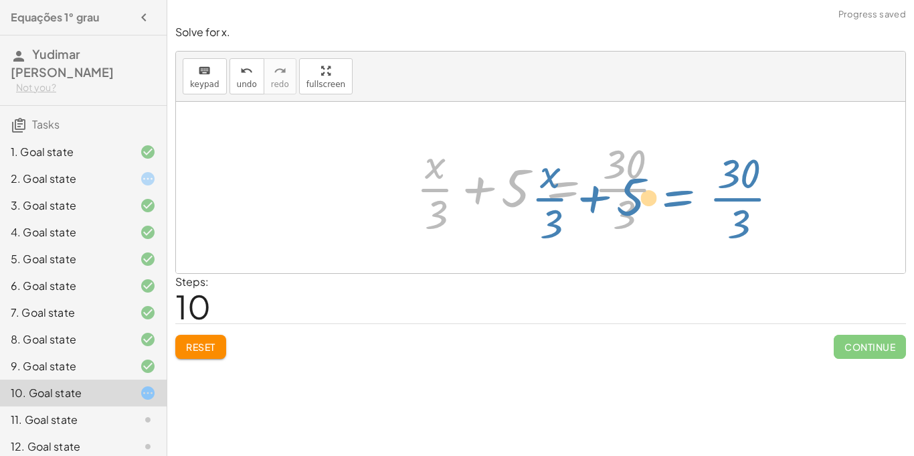
drag, startPoint x: 533, startPoint y: 193, endPoint x: 556, endPoint y: 201, distance: 23.9
click at [556, 201] on div at bounding box center [546, 187] width 272 height 103
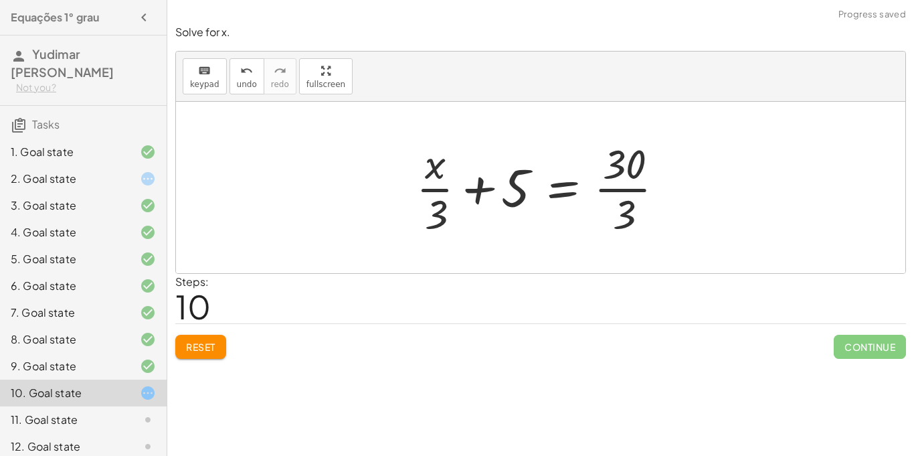
click at [226, 344] on button "Reset" at bounding box center [200, 347] width 51 height 24
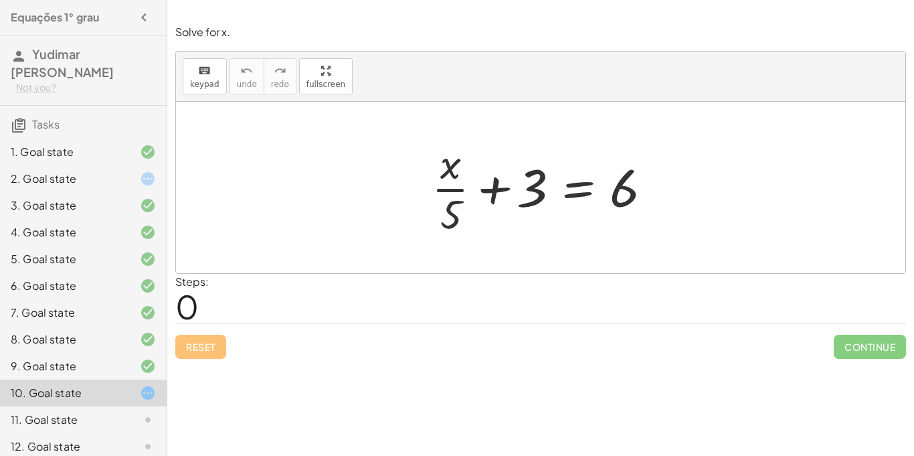
click at [226, 344] on div "Reset Continue" at bounding box center [540, 340] width 731 height 35
drag, startPoint x: 456, startPoint y: 207, endPoint x: 653, endPoint y: 179, distance: 198.8
click at [653, 179] on div at bounding box center [546, 187] width 242 height 103
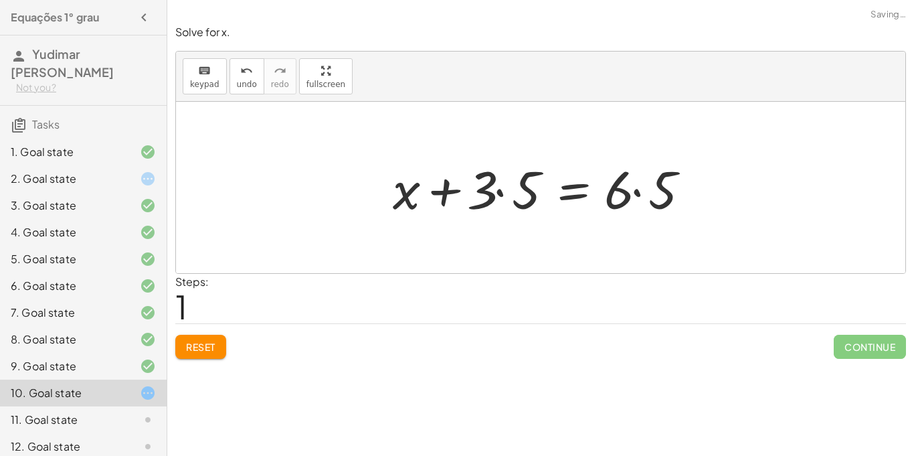
click at [639, 191] on div at bounding box center [545, 187] width 319 height 69
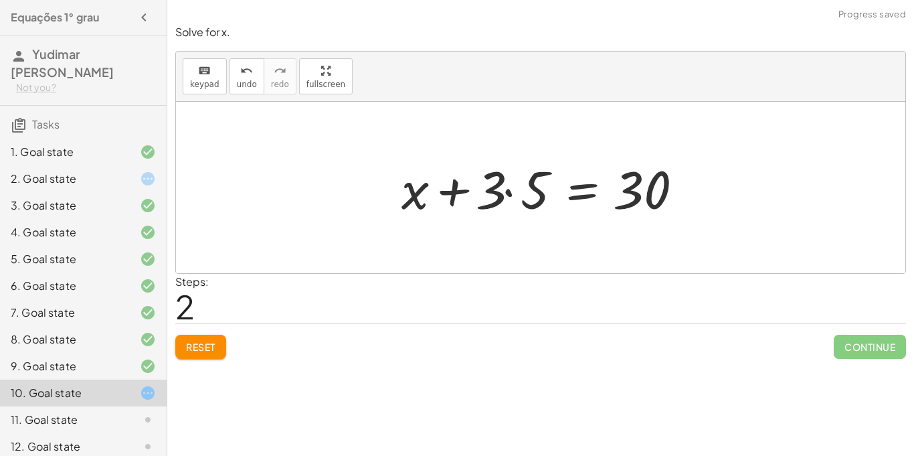
click at [212, 338] on button "Reset" at bounding box center [200, 347] width 51 height 24
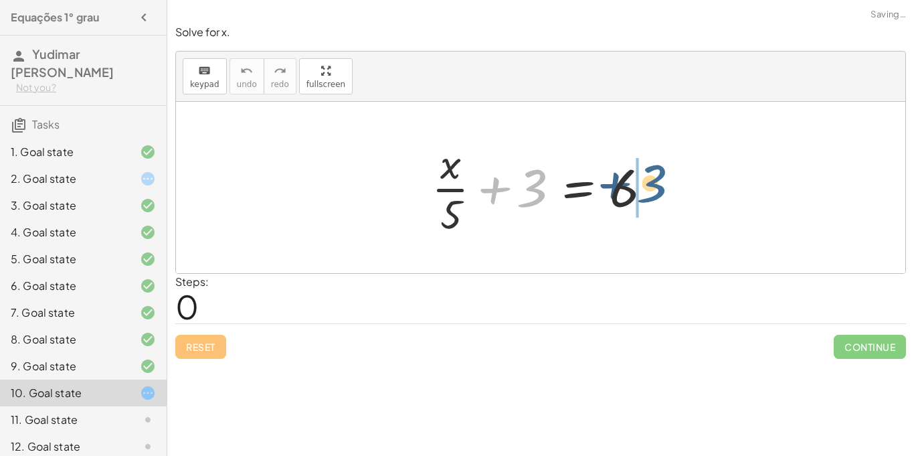
drag, startPoint x: 540, startPoint y: 191, endPoint x: 671, endPoint y: 188, distance: 130.5
click at [671, 188] on div "+ 3 + · x · 5 + 3 = 6" at bounding box center [541, 187] width 730 height 171
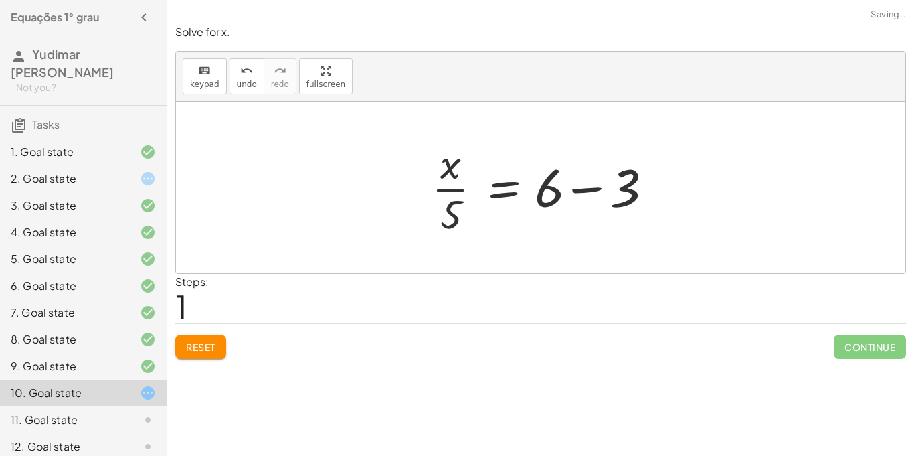
click at [583, 189] on div at bounding box center [546, 187] width 242 height 103
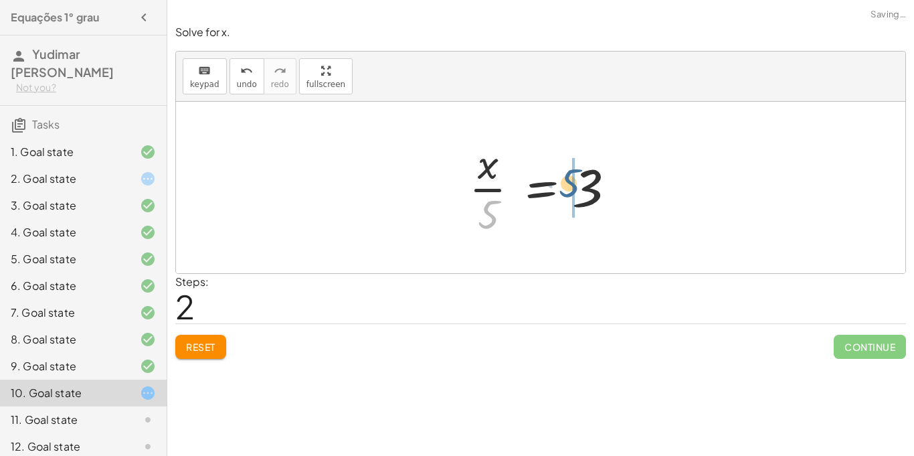
drag, startPoint x: 493, startPoint y: 214, endPoint x: 575, endPoint y: 182, distance: 88.1
click at [575, 182] on div at bounding box center [546, 187] width 167 height 103
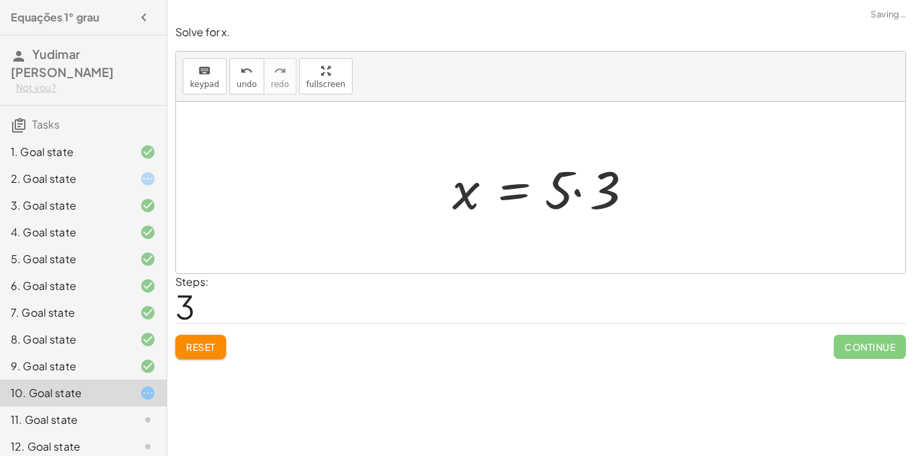
click at [579, 190] on div at bounding box center [546, 187] width 201 height 69
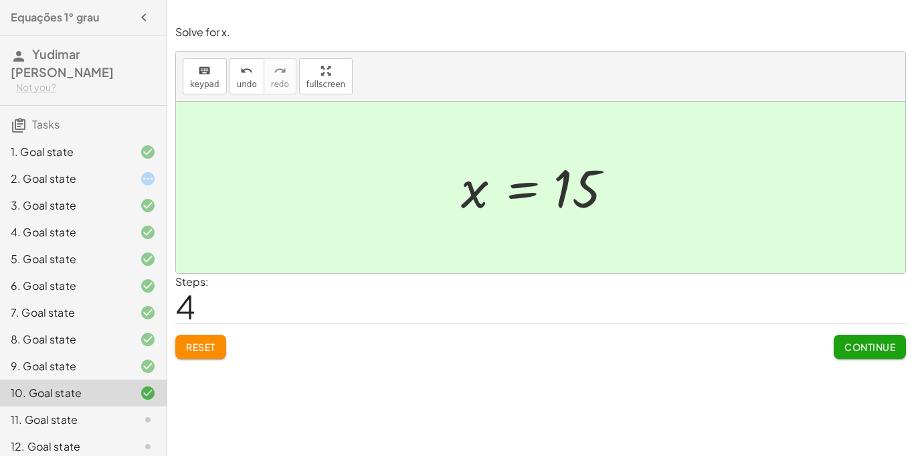
click at [127, 426] on div at bounding box center [136, 420] width 37 height 16
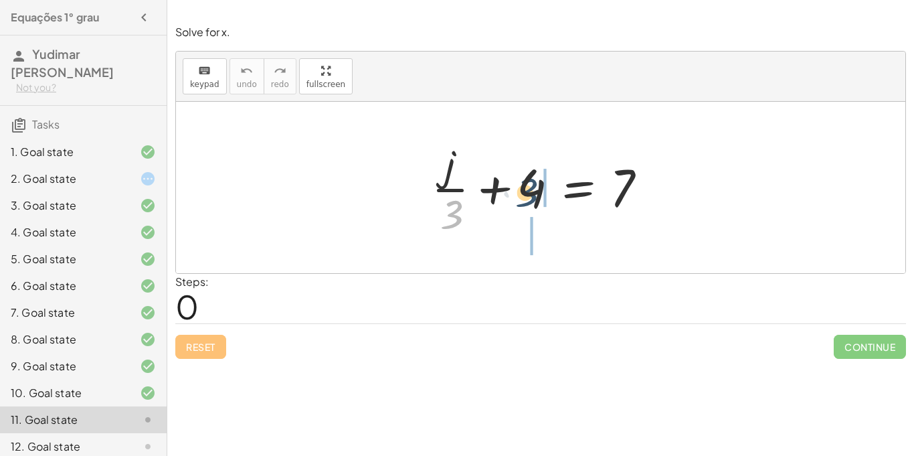
drag, startPoint x: 458, startPoint y: 210, endPoint x: 550, endPoint y: 181, distance: 96.3
click at [550, 181] on div at bounding box center [546, 187] width 242 height 103
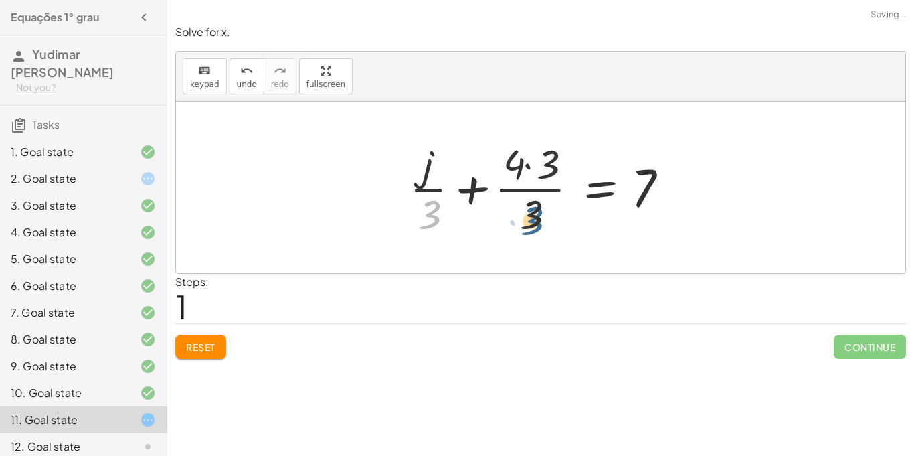
drag, startPoint x: 427, startPoint y: 212, endPoint x: 548, endPoint y: 218, distance: 121.3
click at [548, 218] on div at bounding box center [545, 187] width 285 height 103
drag, startPoint x: 439, startPoint y: 205, endPoint x: 533, endPoint y: 203, distance: 94.4
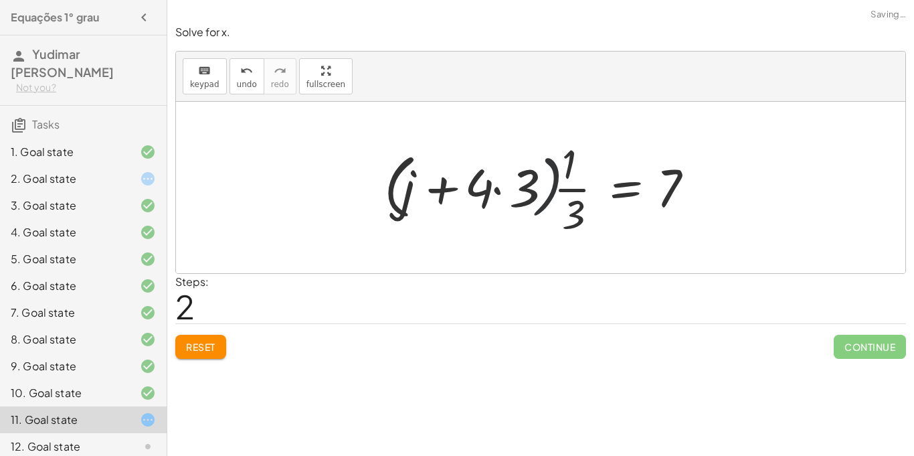
click at [552, 209] on div at bounding box center [545, 187] width 336 height 103
drag, startPoint x: 487, startPoint y: 190, endPoint x: 729, endPoint y: 183, distance: 241.7
click at [729, 183] on div "+ · j · 3 + 4 = 7 + · j · 3 + · 4 · 3 · 3 = 7 · 4 + j + 4 = 7 · 3 · · 3 · ( ) ·…" at bounding box center [541, 187] width 730 height 171
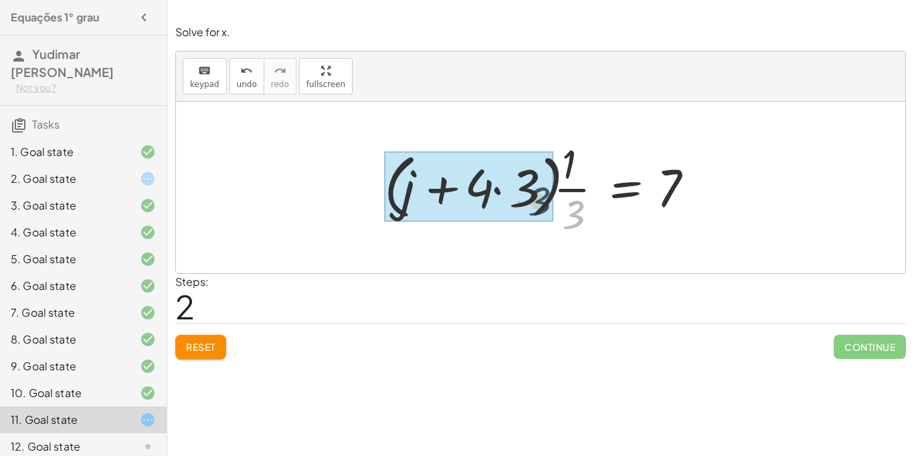
drag, startPoint x: 584, startPoint y: 209, endPoint x: 545, endPoint y: 194, distance: 41.5
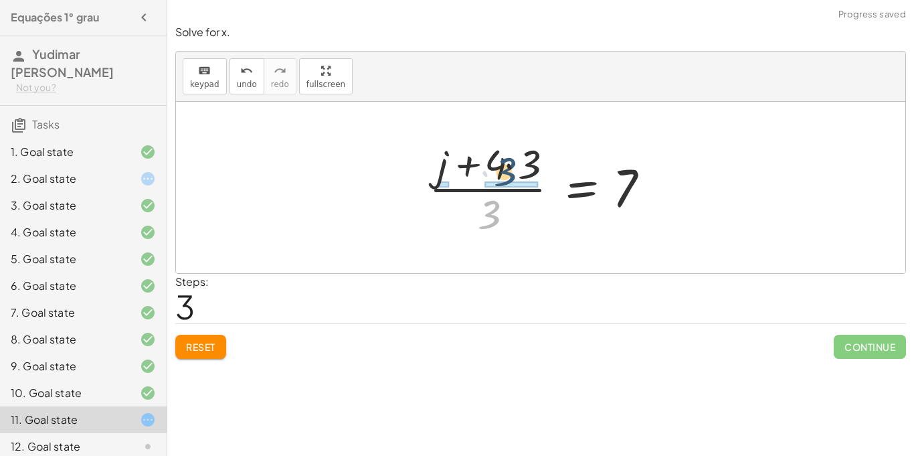
drag, startPoint x: 498, startPoint y: 223, endPoint x: 515, endPoint y: 180, distance: 46.0
click at [515, 180] on div at bounding box center [545, 187] width 247 height 103
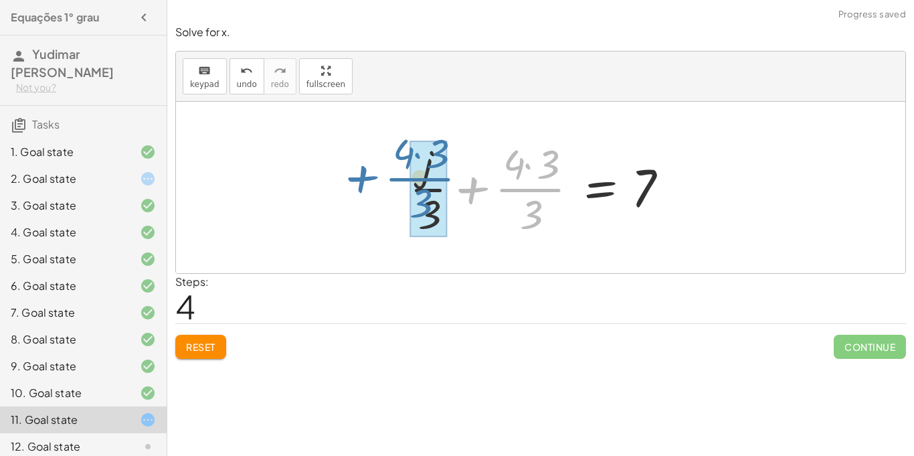
drag, startPoint x: 470, startPoint y: 195, endPoint x: 287, endPoint y: 188, distance: 182.8
click at [287, 188] on div "+ · j · 3 + 4 = 7 + · j · 3 + · 4 · 3 · 3 = 7 · ( + j + · 4 · 3 ) · · 1 · 3 = 7…" at bounding box center [541, 187] width 730 height 171
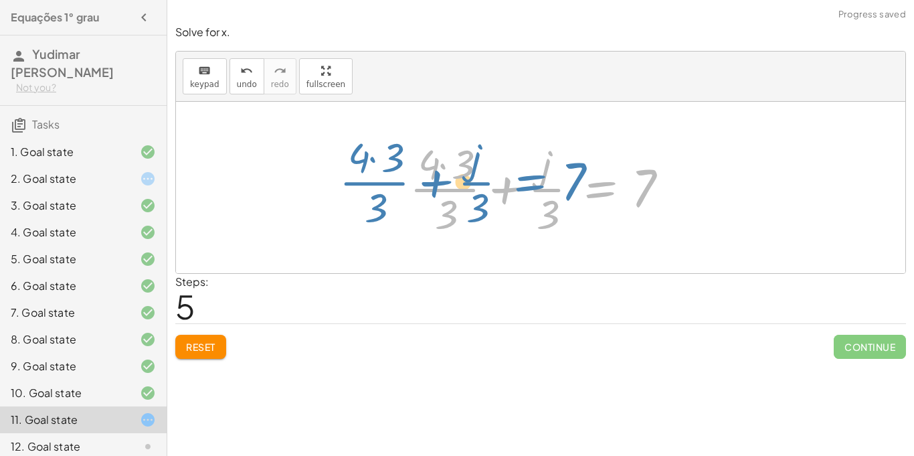
drag, startPoint x: 603, startPoint y: 193, endPoint x: 618, endPoint y: 177, distance: 22.2
click at [618, 177] on div at bounding box center [545, 187] width 285 height 103
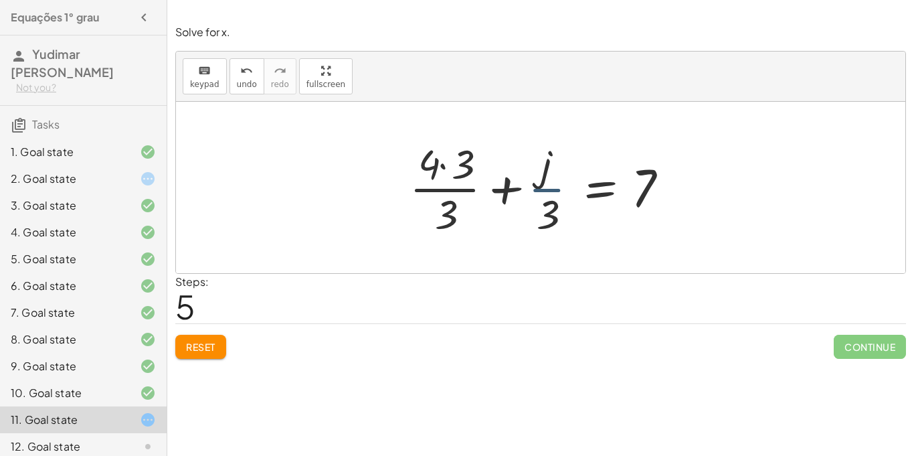
click at [538, 198] on div at bounding box center [545, 187] width 285 height 103
drag, startPoint x: 556, startPoint y: 206, endPoint x: 447, endPoint y: 205, distance: 108.4
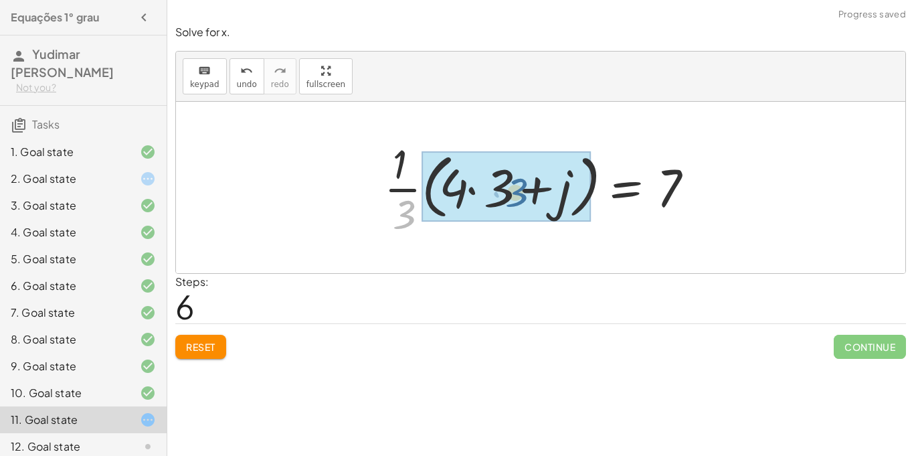
drag, startPoint x: 407, startPoint y: 207, endPoint x: 515, endPoint y: 183, distance: 110.9
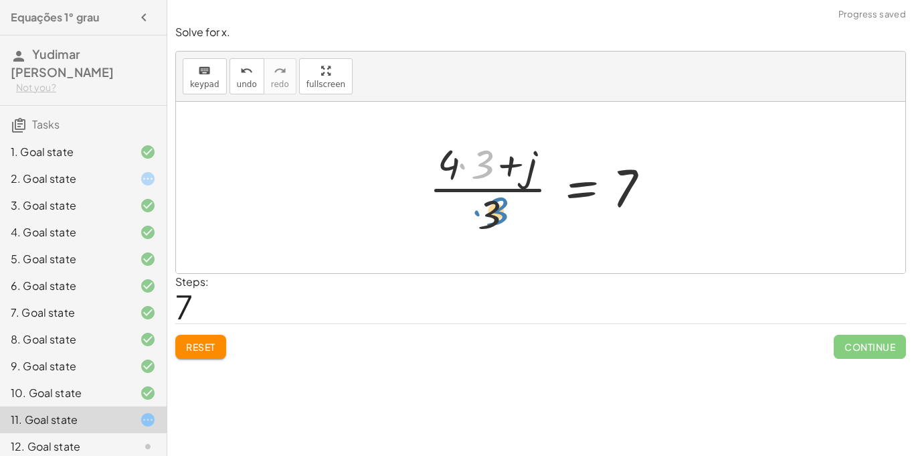
drag, startPoint x: 475, startPoint y: 161, endPoint x: 488, endPoint y: 214, distance: 55.2
click at [488, 214] on div at bounding box center [545, 187] width 247 height 103
drag, startPoint x: 489, startPoint y: 216, endPoint x: 482, endPoint y: 174, distance: 42.1
click at [482, 174] on div at bounding box center [545, 187] width 247 height 103
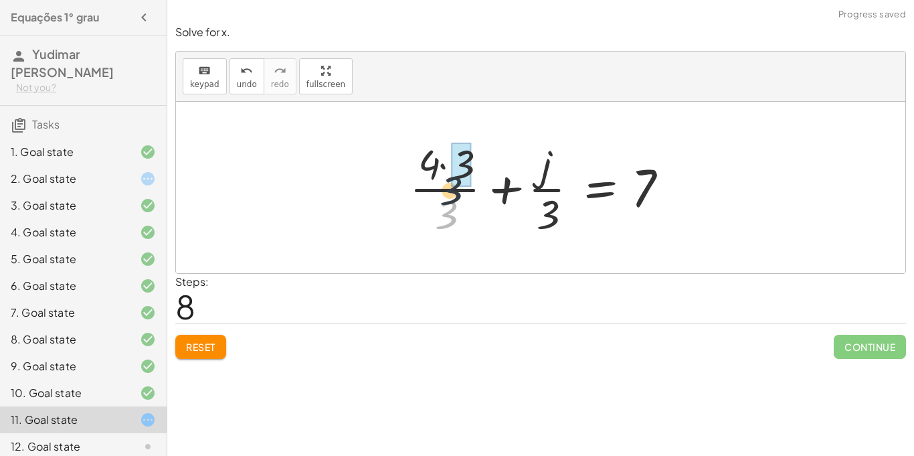
drag, startPoint x: 454, startPoint y: 215, endPoint x: 470, endPoint y: 164, distance: 53.3
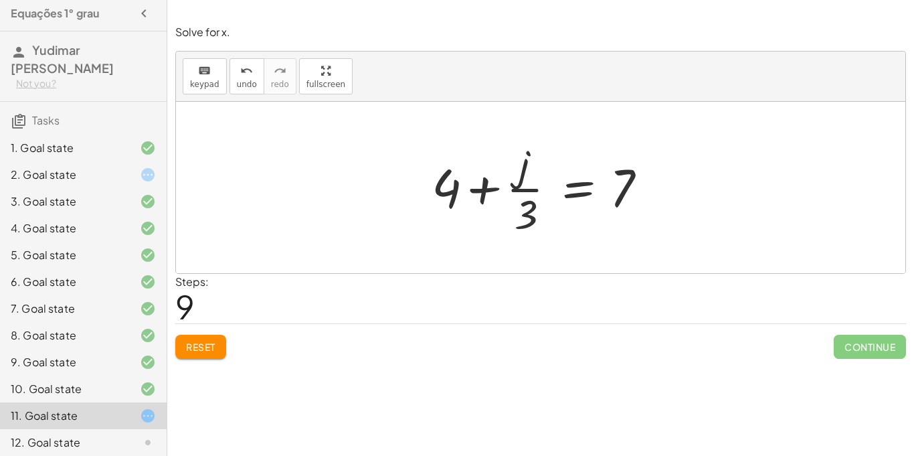
scroll to position [224, 0]
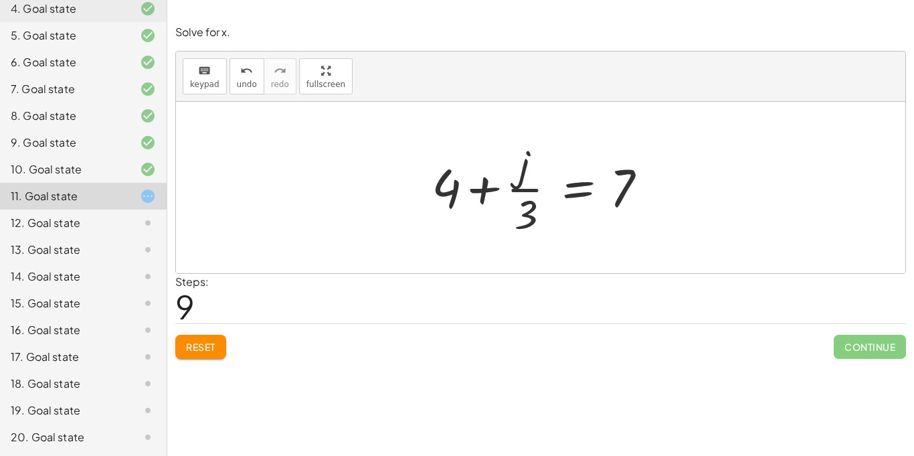
click at [212, 336] on button "Reset" at bounding box center [200, 347] width 51 height 24
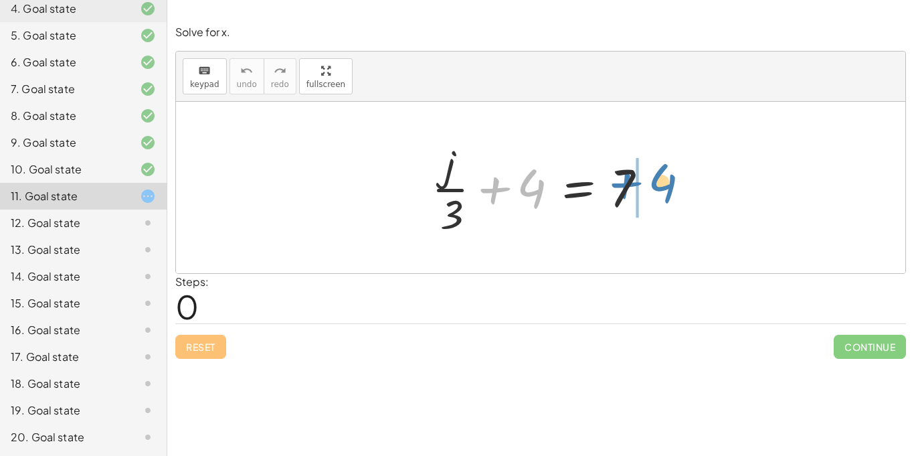
drag, startPoint x: 535, startPoint y: 193, endPoint x: 666, endPoint y: 189, distance: 131.2
click at [666, 189] on div at bounding box center [546, 187] width 242 height 103
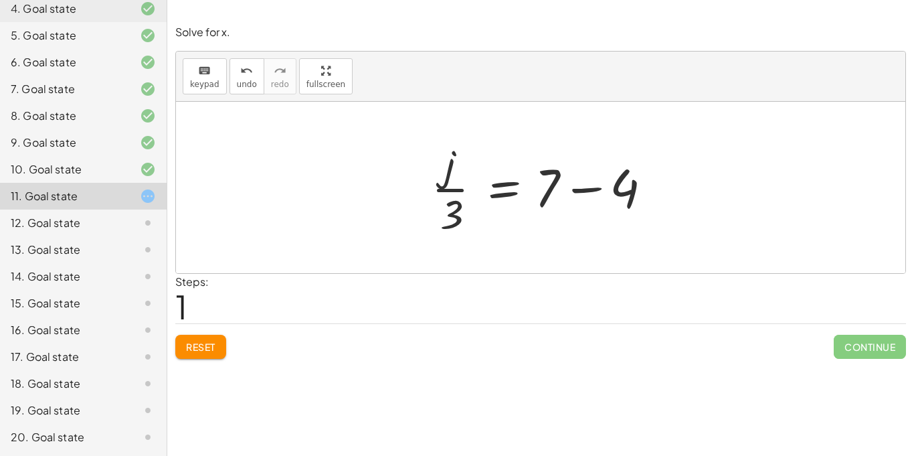
click at [499, 185] on div at bounding box center [546, 187] width 242 height 103
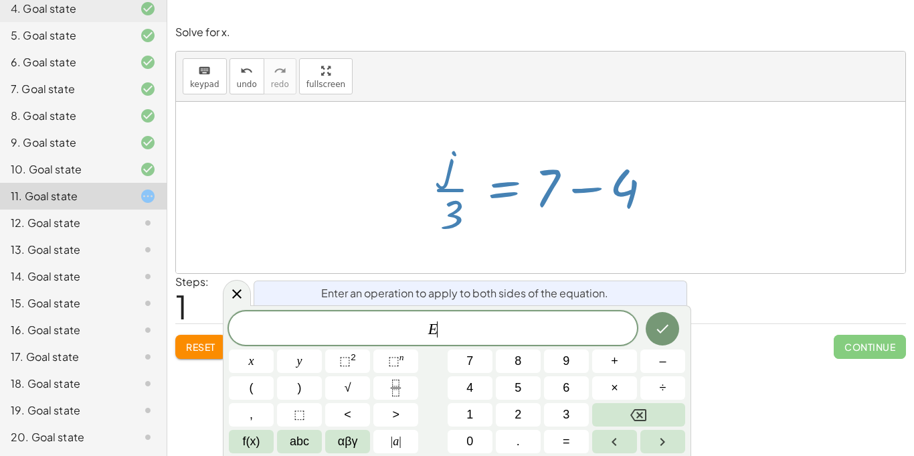
scroll to position [1, 0]
click at [575, 190] on div at bounding box center [546, 187] width 242 height 103
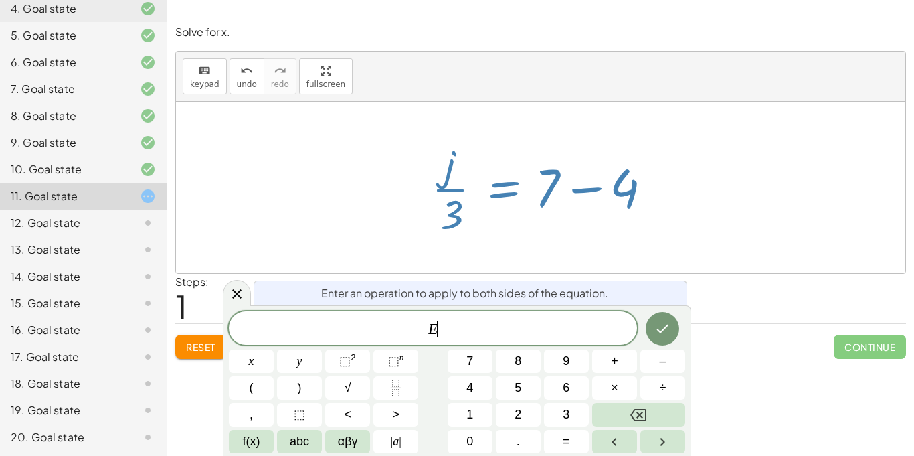
click at [575, 190] on div at bounding box center [546, 187] width 242 height 103
click at [238, 295] on icon at bounding box center [236, 293] width 9 height 9
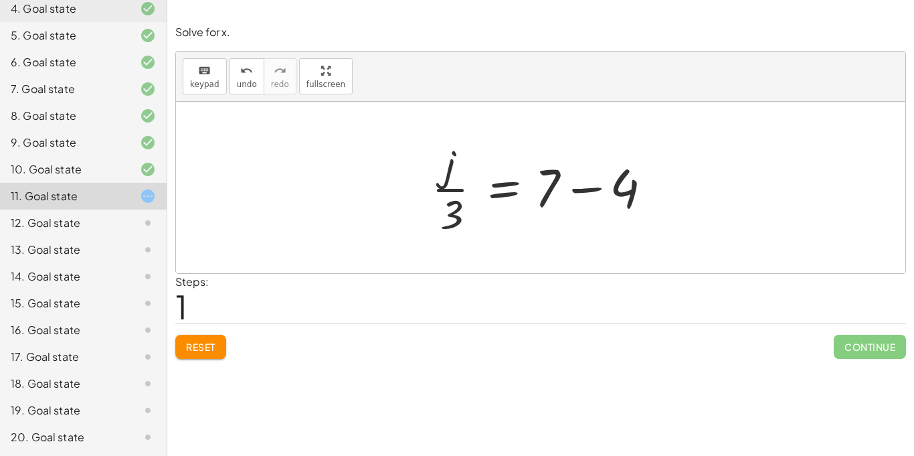
click at [576, 186] on div at bounding box center [546, 187] width 242 height 103
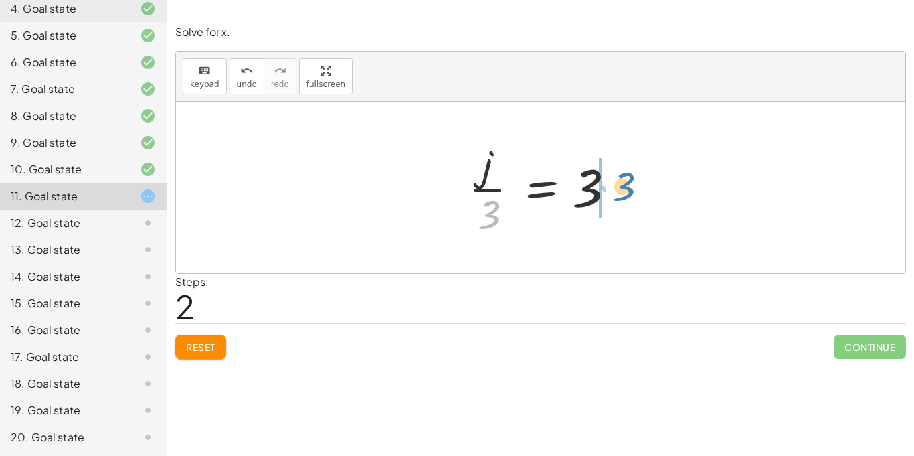
drag, startPoint x: 494, startPoint y: 214, endPoint x: 630, endPoint y: 187, distance: 138.4
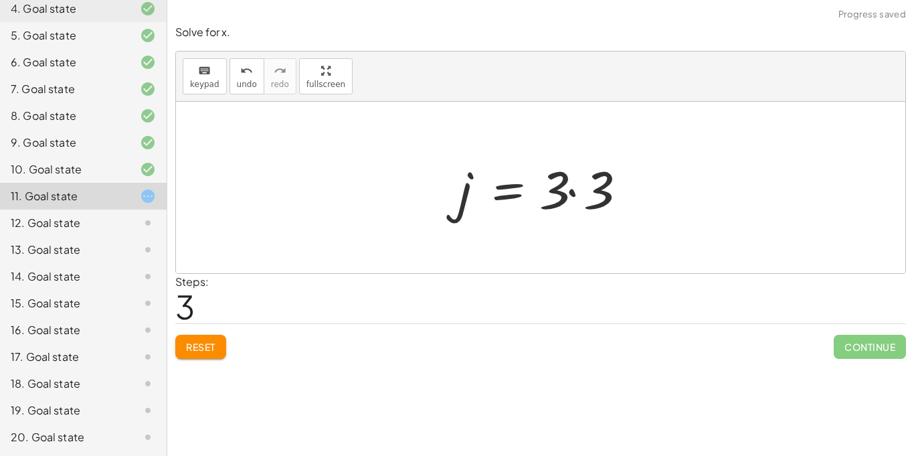
click at [573, 187] on div at bounding box center [546, 187] width 189 height 69
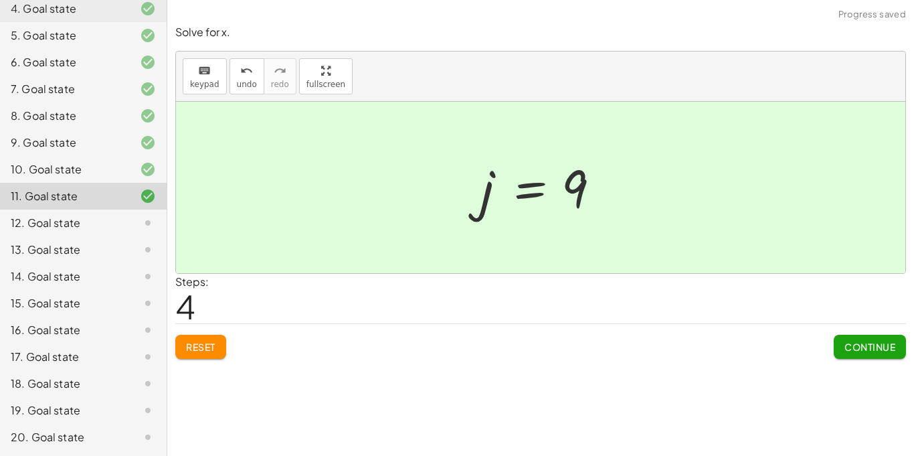
click at [31, 215] on div "12. Goal state" at bounding box center [65, 223] width 108 height 16
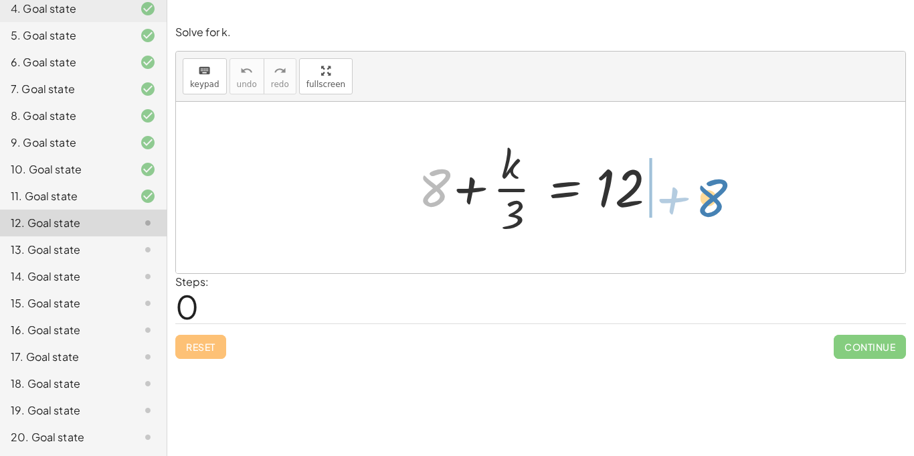
drag, startPoint x: 438, startPoint y: 187, endPoint x: 717, endPoint y: 185, distance: 278.4
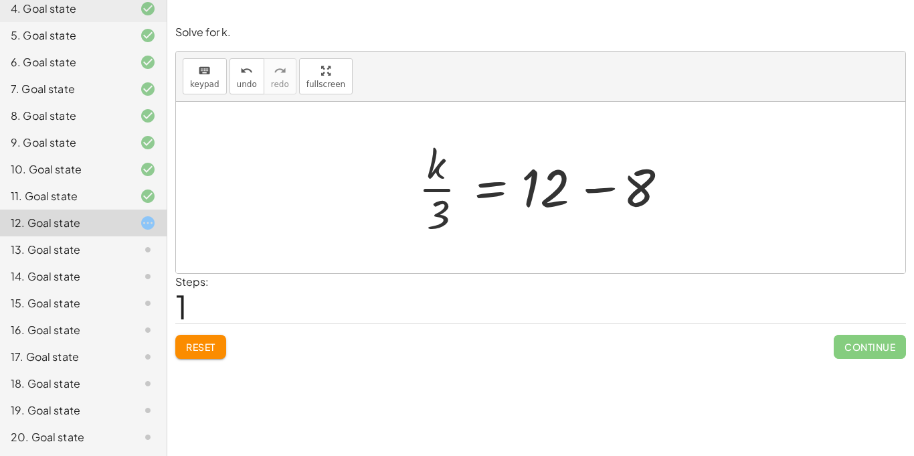
click at [596, 187] on div at bounding box center [546, 187] width 268 height 103
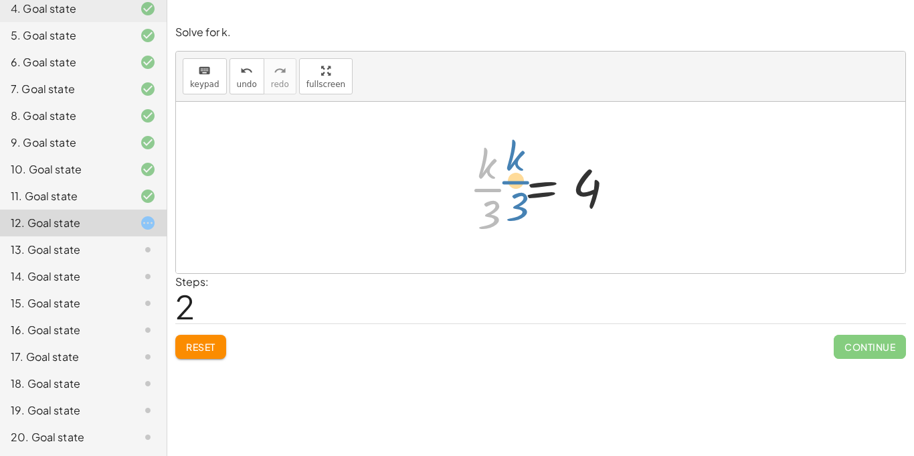
drag, startPoint x: 483, startPoint y: 191, endPoint x: 505, endPoint y: 182, distance: 23.4
click at [505, 182] on div at bounding box center [546, 187] width 167 height 103
drag, startPoint x: 493, startPoint y: 201, endPoint x: 488, endPoint y: 193, distance: 9.7
click at [488, 193] on div at bounding box center [546, 187] width 167 height 103
drag, startPoint x: 491, startPoint y: 209, endPoint x: 638, endPoint y: 175, distance: 150.7
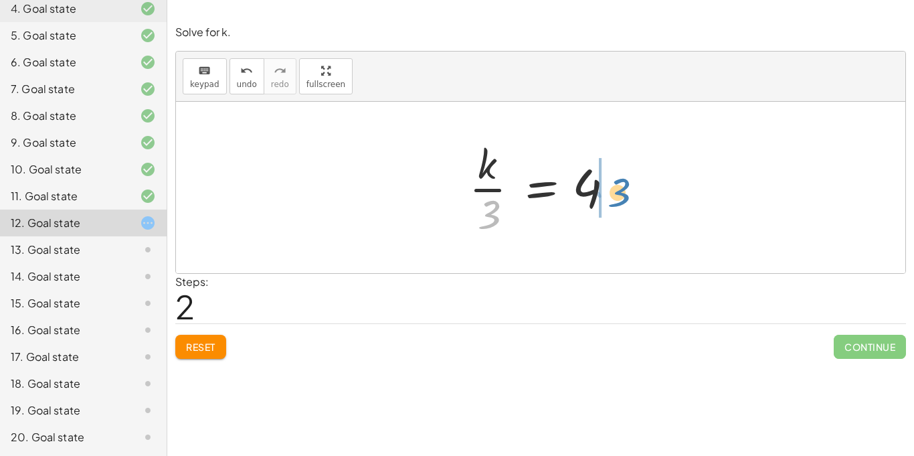
drag, startPoint x: 491, startPoint y: 218, endPoint x: 621, endPoint y: 197, distance: 132.2
click at [621, 197] on div at bounding box center [546, 187] width 167 height 103
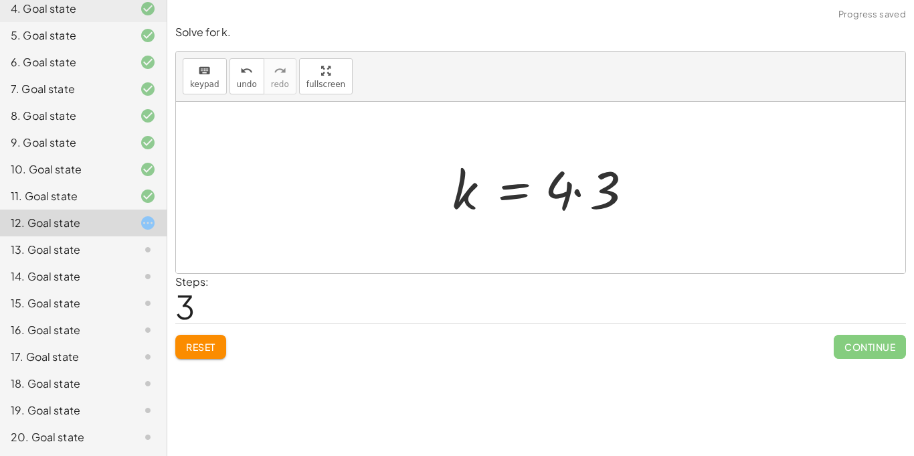
click at [576, 190] on div at bounding box center [546, 187] width 201 height 69
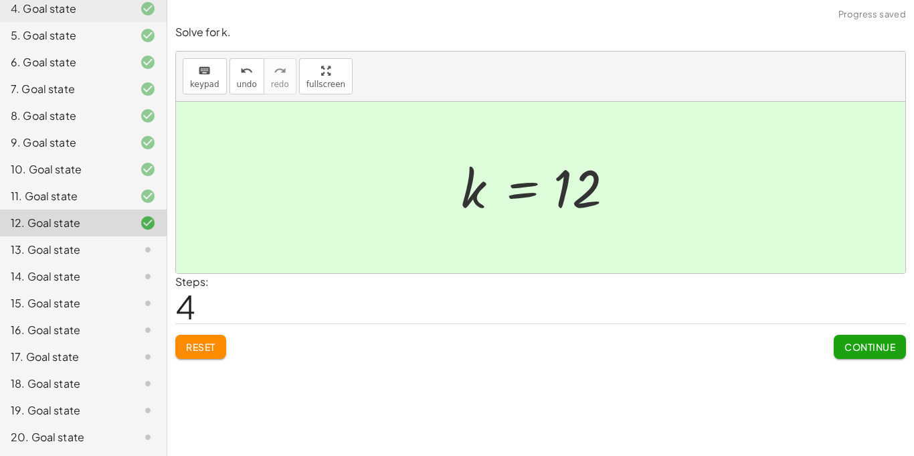
click at [856, 349] on span "Continue" at bounding box center [870, 347] width 51 height 12
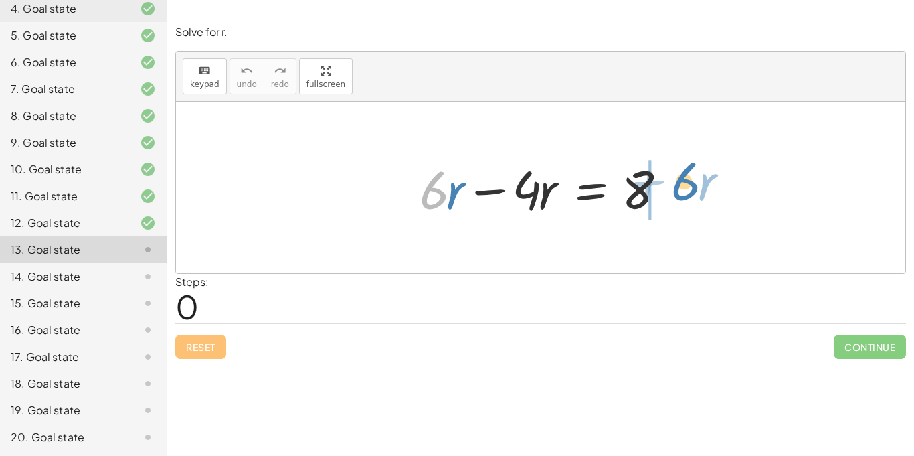
drag, startPoint x: 423, startPoint y: 183, endPoint x: 674, endPoint y: 175, distance: 251.1
click at [674, 175] on div at bounding box center [546, 187] width 266 height 69
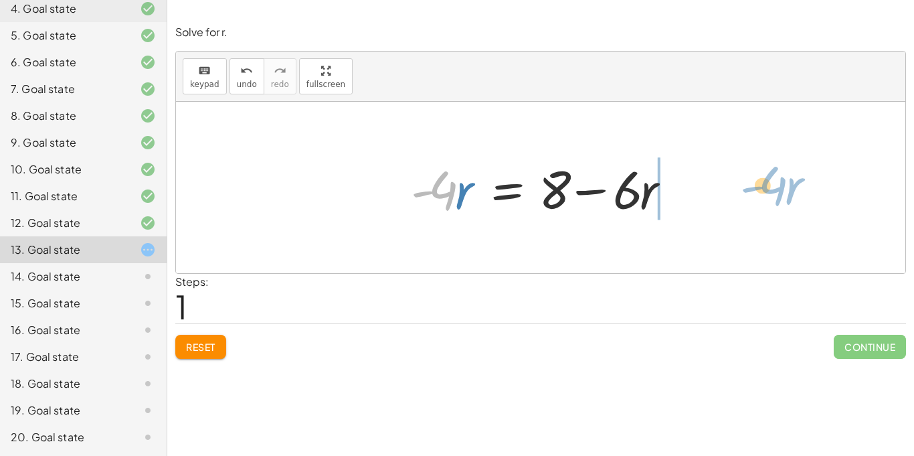
drag, startPoint x: 448, startPoint y: 189, endPoint x: 775, endPoint y: 185, distance: 327.3
click at [775, 185] on div "+ · 6 · r − · 4 · r = 8 · - 4 · r · 6 · r · 4 · r = 8 - + −" at bounding box center [541, 187] width 730 height 171
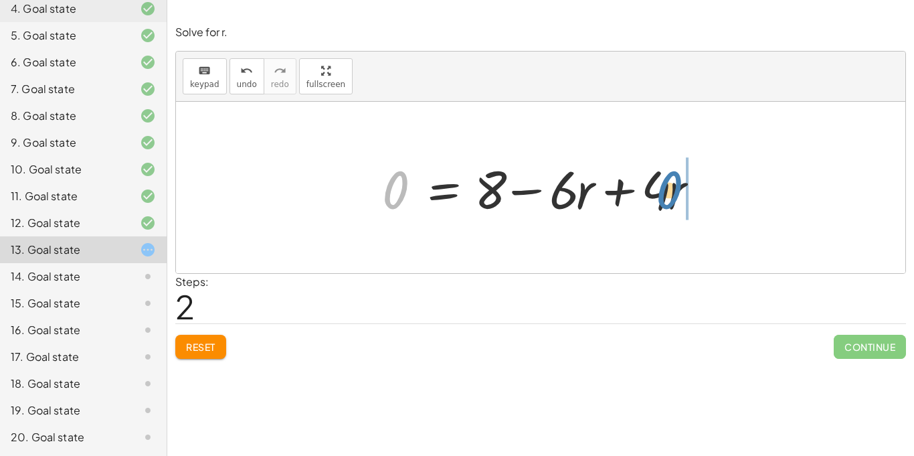
drag, startPoint x: 384, startPoint y: 189, endPoint x: 675, endPoint y: 191, distance: 291.8
click at [675, 191] on div at bounding box center [545, 187] width 341 height 69
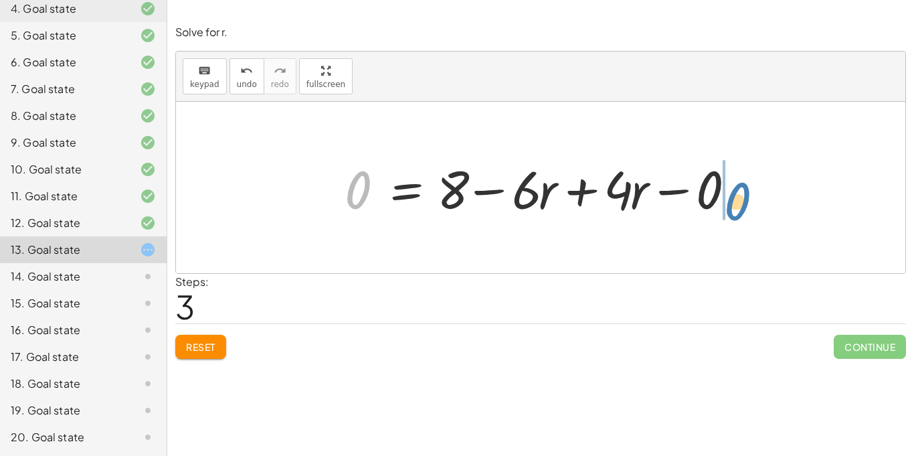
drag, startPoint x: 364, startPoint y: 179, endPoint x: 744, endPoint y: 191, distance: 380.3
click at [252, 77] on div "undo" at bounding box center [247, 70] width 20 height 16
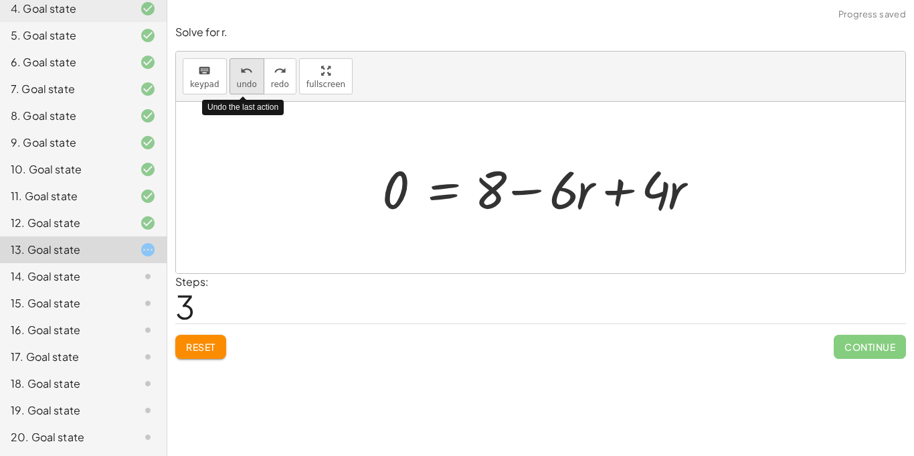
click at [252, 77] on div "undo" at bounding box center [247, 70] width 20 height 16
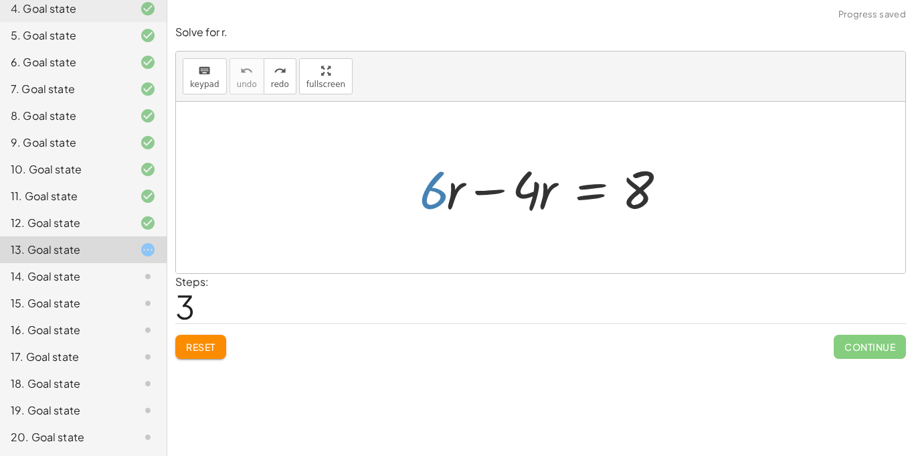
click at [406, 201] on div "+ · 6 · r − · 4 · r = 8" at bounding box center [541, 188] width 282 height 76
click at [480, 193] on div at bounding box center [546, 187] width 266 height 69
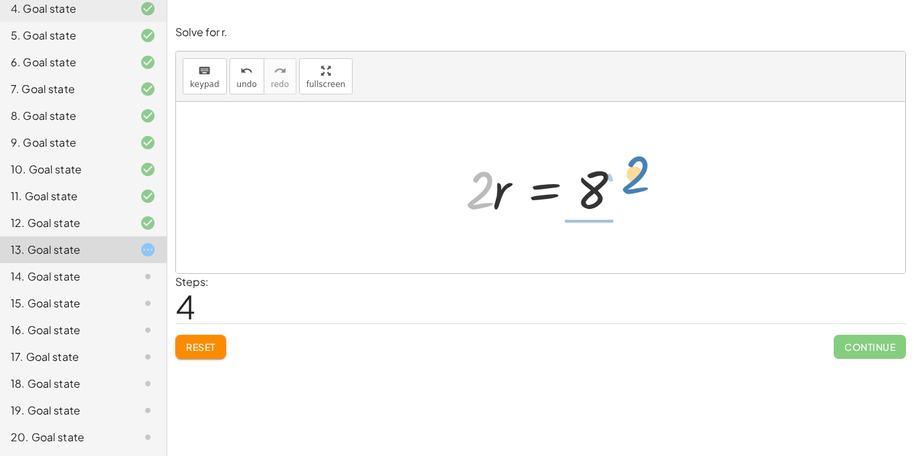
drag, startPoint x: 480, startPoint y: 193, endPoint x: 635, endPoint y: 179, distance: 155.9
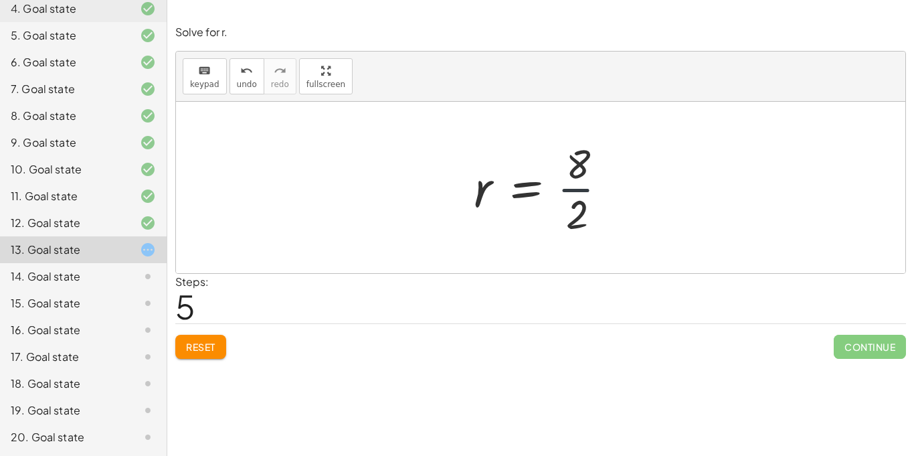
click at [574, 188] on div at bounding box center [546, 187] width 158 height 103
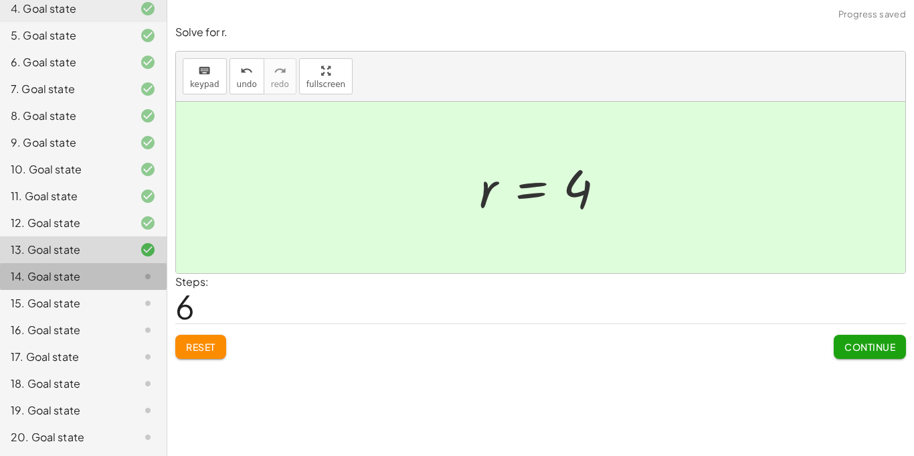
click at [37, 272] on div "14. Goal state" at bounding box center [65, 276] width 108 height 16
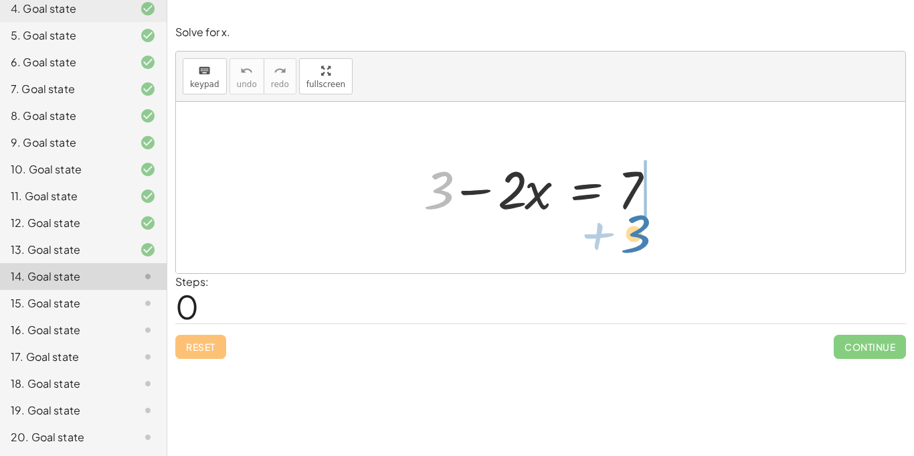
drag, startPoint x: 449, startPoint y: 196, endPoint x: 646, endPoint y: 236, distance: 200.8
click at [646, 236] on div "+ 3 + 3 − · 2 · x = 7" at bounding box center [541, 187] width 730 height 171
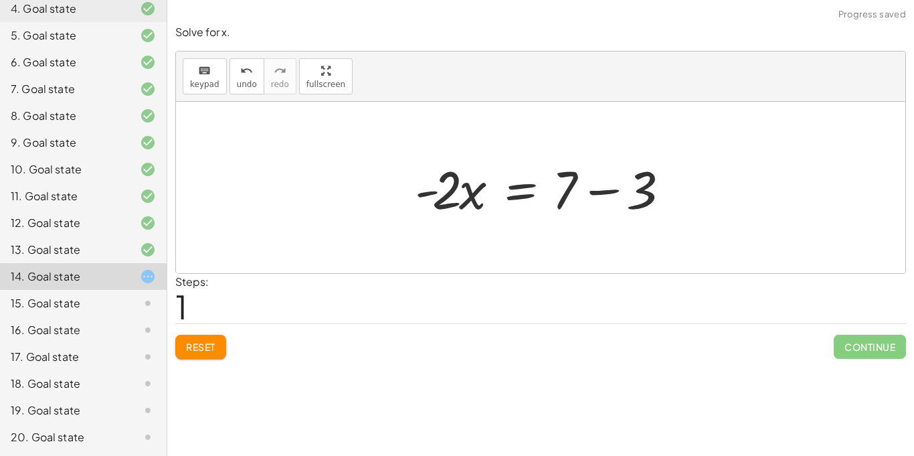
click at [612, 191] on div at bounding box center [545, 187] width 275 height 69
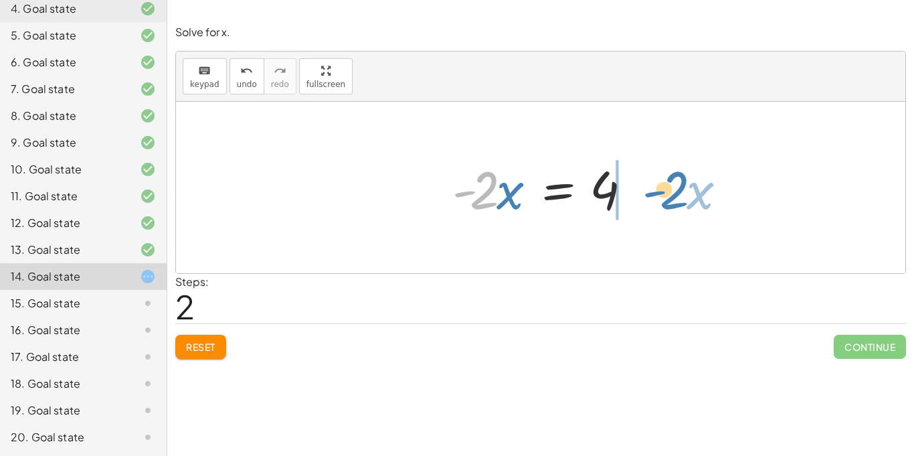
drag, startPoint x: 485, startPoint y: 189, endPoint x: 663, endPoint y: 183, distance: 178.1
click at [663, 183] on div "+ 3 − · 2 · x = 7 · - 2 · x = + 7 − 3 · - 2 · x · 2 · x = - 4" at bounding box center [541, 187] width 730 height 171
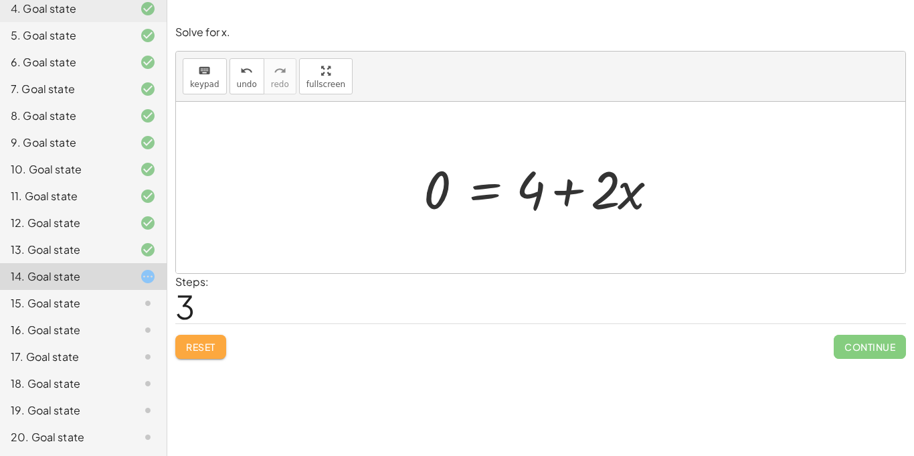
click at [195, 350] on span "Reset" at bounding box center [200, 347] width 29 height 12
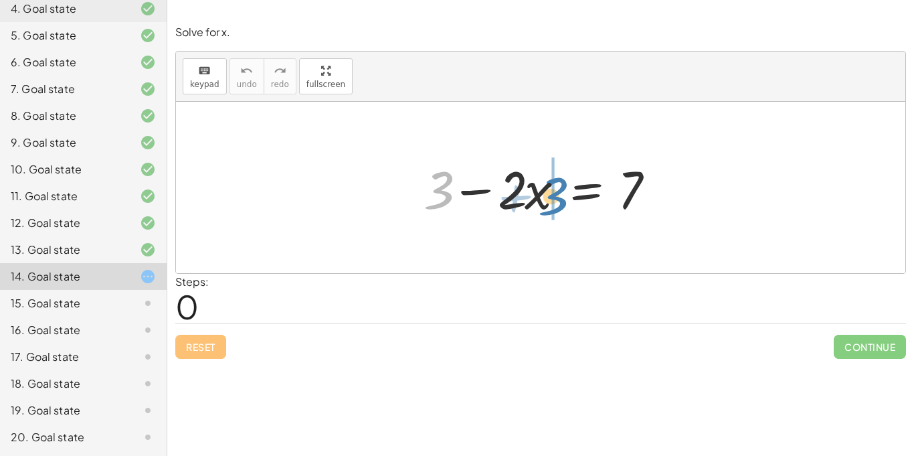
drag, startPoint x: 450, startPoint y: 195, endPoint x: 566, endPoint y: 199, distance: 115.9
click at [566, 199] on div at bounding box center [546, 187] width 258 height 69
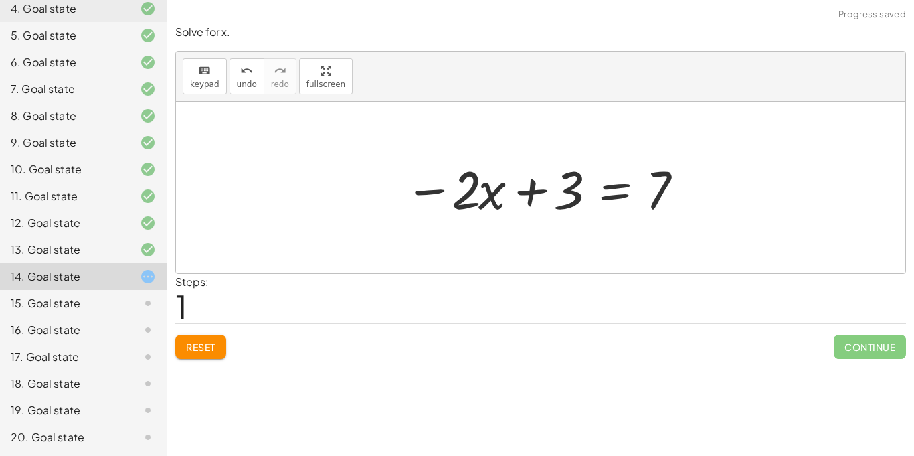
click at [209, 343] on span "Reset" at bounding box center [200, 347] width 29 height 12
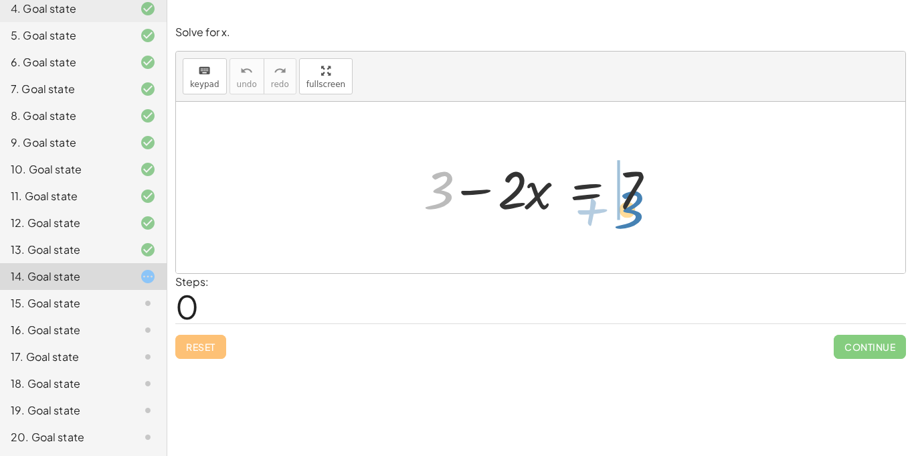
drag, startPoint x: 446, startPoint y: 197, endPoint x: 636, endPoint y: 216, distance: 191.0
click at [636, 216] on div at bounding box center [546, 187] width 258 height 69
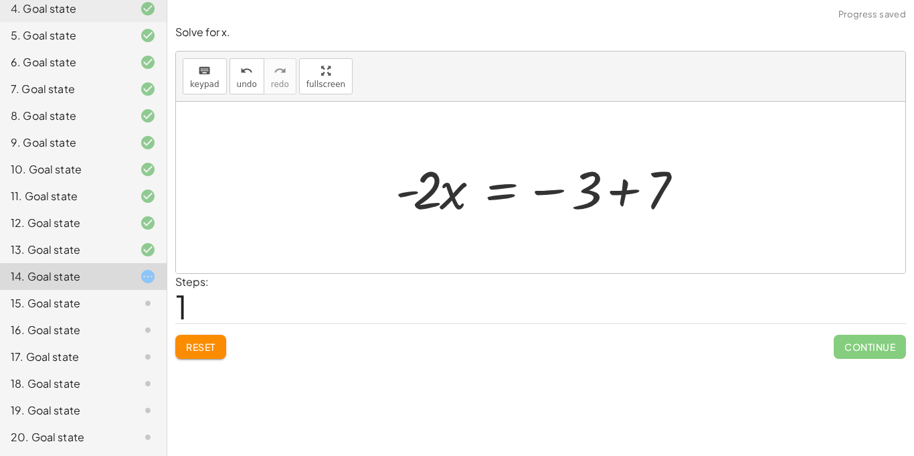
click at [625, 190] on div at bounding box center [546, 187] width 314 height 69
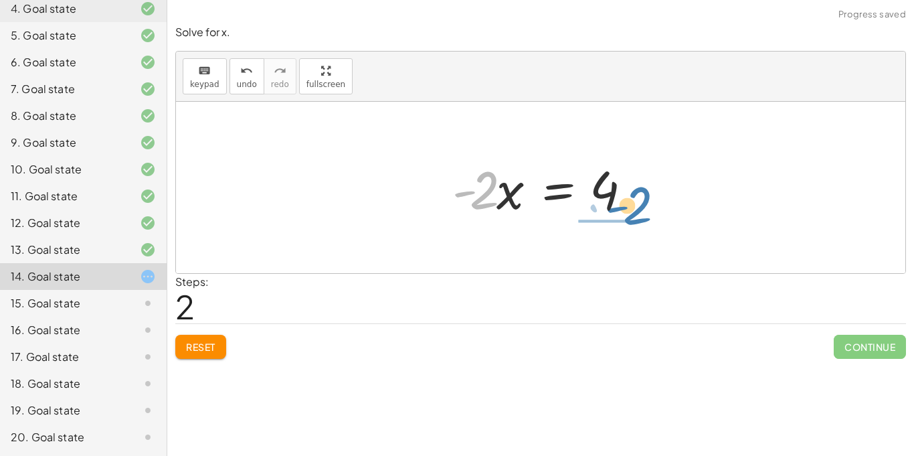
drag, startPoint x: 489, startPoint y: 173, endPoint x: 641, endPoint y: 188, distance: 153.4
click at [641, 188] on div at bounding box center [546, 187] width 201 height 69
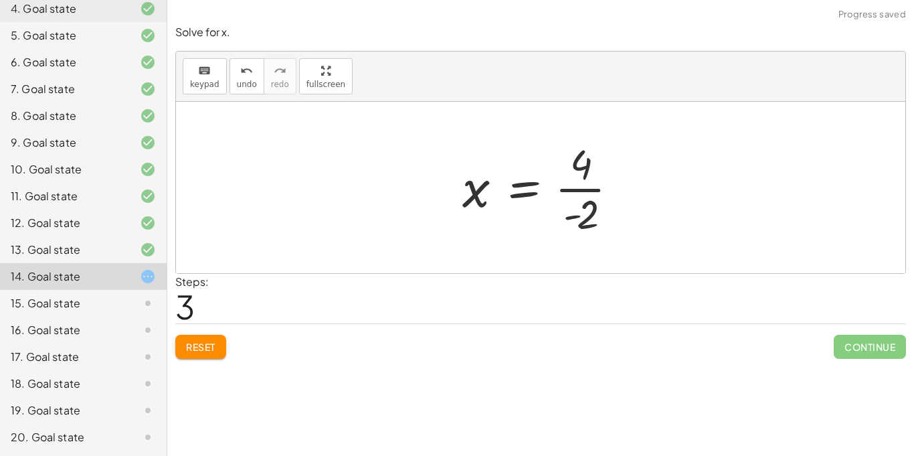
click at [588, 184] on div at bounding box center [546, 187] width 180 height 103
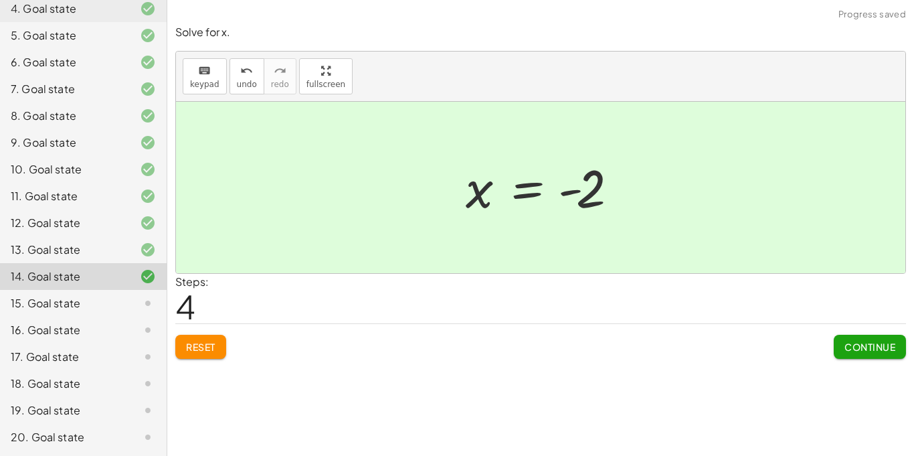
click at [100, 343] on div "15. Goal state" at bounding box center [83, 356] width 167 height 27
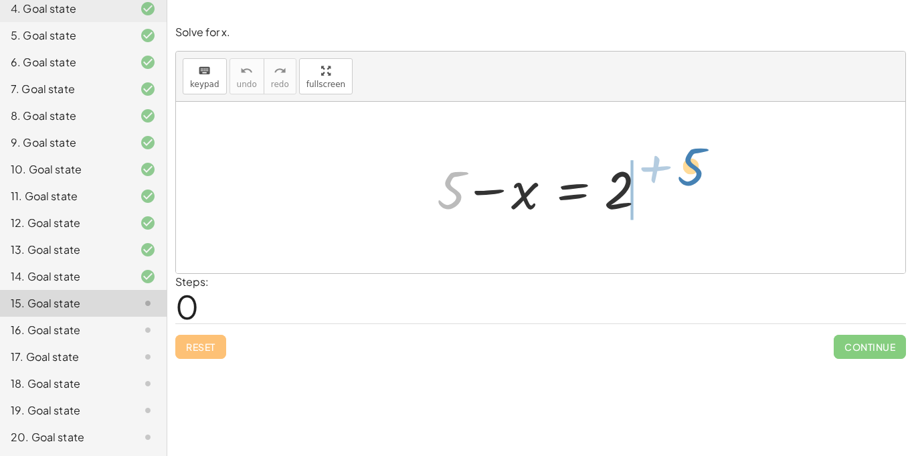
drag, startPoint x: 449, startPoint y: 183, endPoint x: 688, endPoint y: 181, distance: 239.0
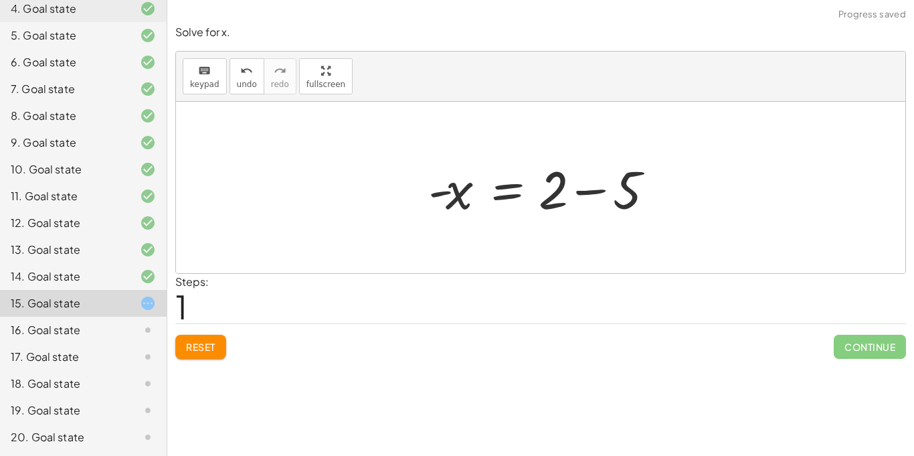
click at [578, 188] on div at bounding box center [546, 187] width 248 height 69
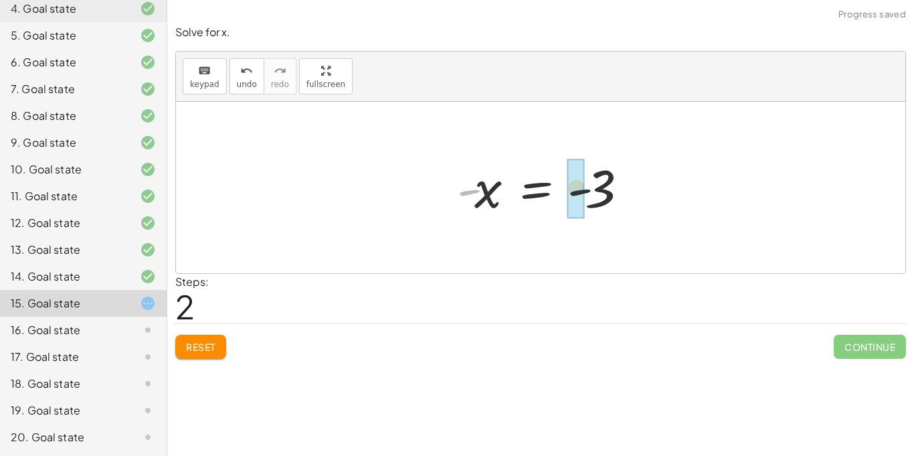
drag, startPoint x: 469, startPoint y: 190, endPoint x: 600, endPoint y: 192, distance: 130.5
click at [600, 192] on div at bounding box center [545, 188] width 191 height 66
click at [576, 191] on div at bounding box center [545, 188] width 191 height 66
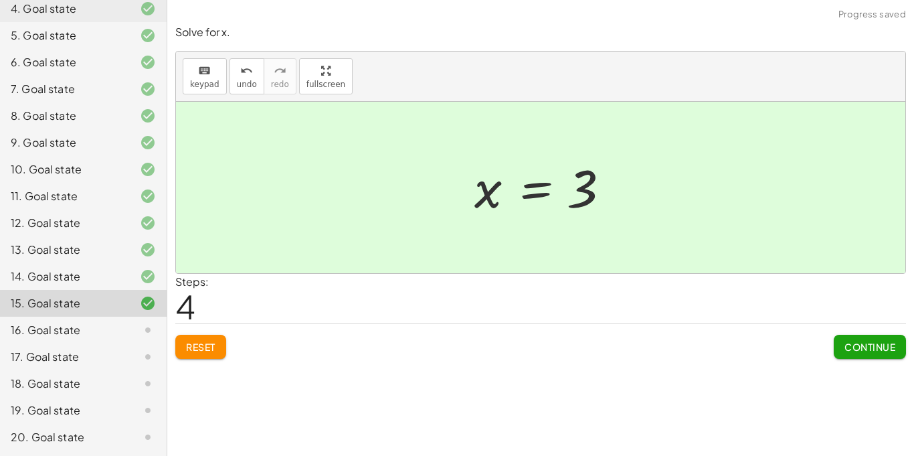
click at [25, 326] on div "16. Goal state" at bounding box center [65, 330] width 108 height 16
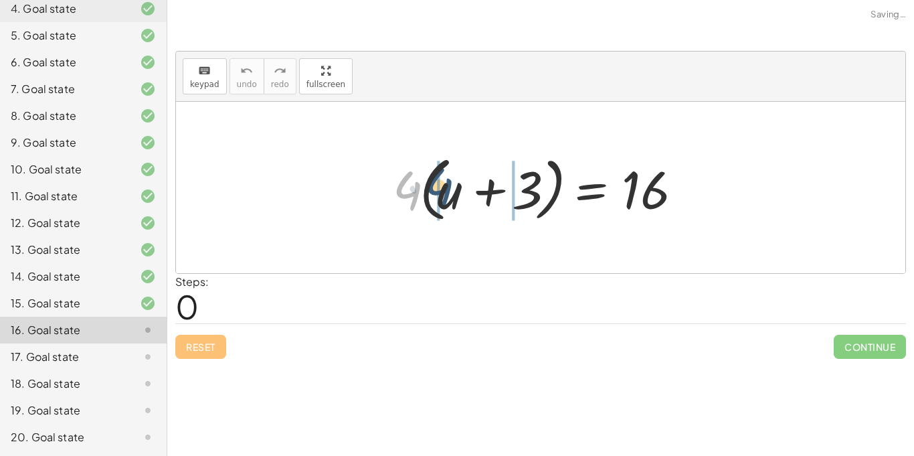
drag, startPoint x: 396, startPoint y: 185, endPoint x: 428, endPoint y: 180, distance: 32.5
click at [428, 180] on div at bounding box center [545, 187] width 319 height 77
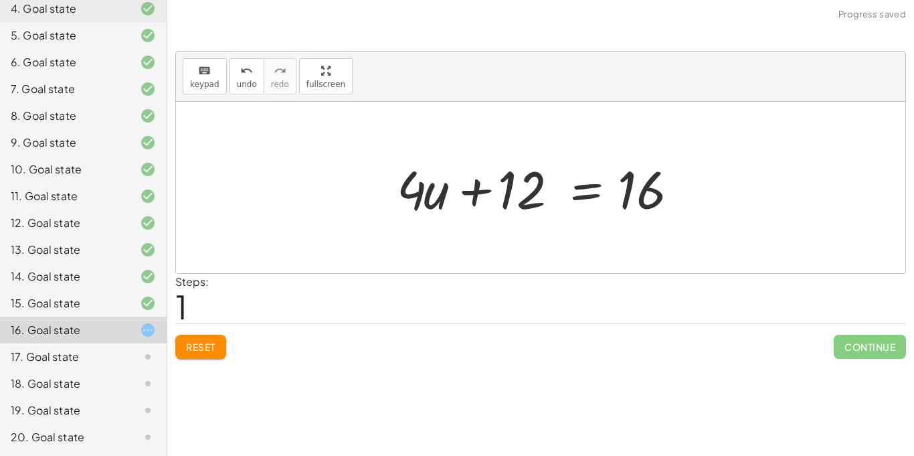
click at [477, 189] on div at bounding box center [545, 187] width 311 height 69
drag, startPoint x: 399, startPoint y: 187, endPoint x: 602, endPoint y: 226, distance: 207.3
click at [602, 226] on div "· 4 · ( + u + 3 ) = 16 + · 4 · u + · 4 · 3 = 16 · 4 + · u + u + = [DATE]" at bounding box center [541, 187] width 730 height 171
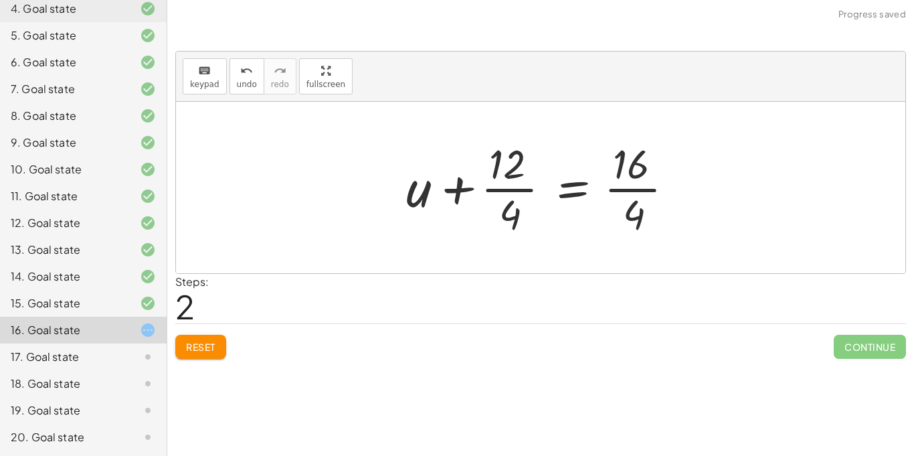
click at [621, 188] on div at bounding box center [546, 187] width 292 height 103
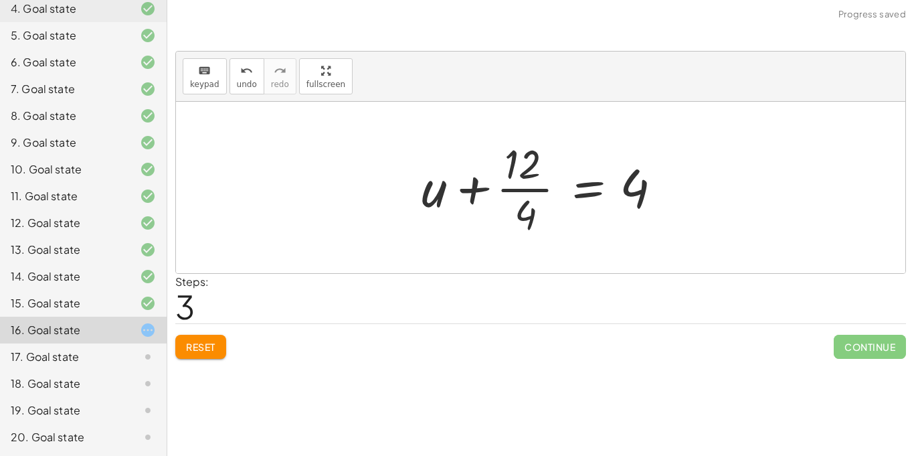
click at [511, 190] on div at bounding box center [546, 187] width 262 height 103
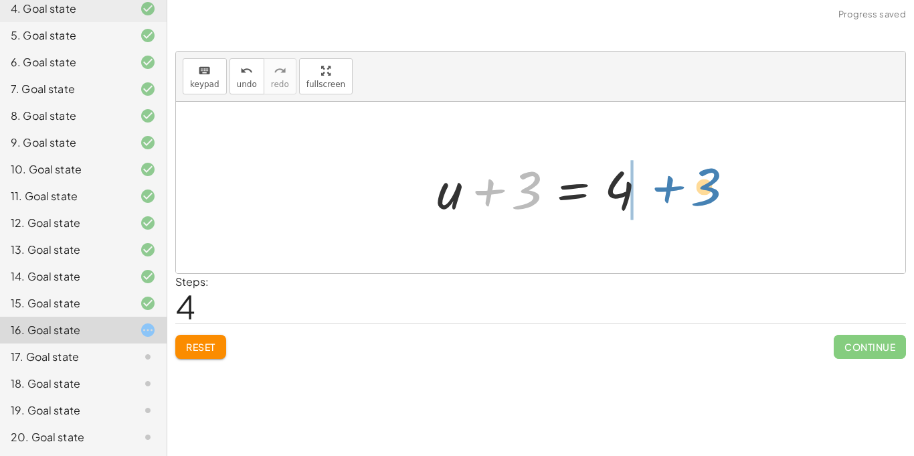
drag, startPoint x: 533, startPoint y: 197, endPoint x: 713, endPoint y: 193, distance: 180.7
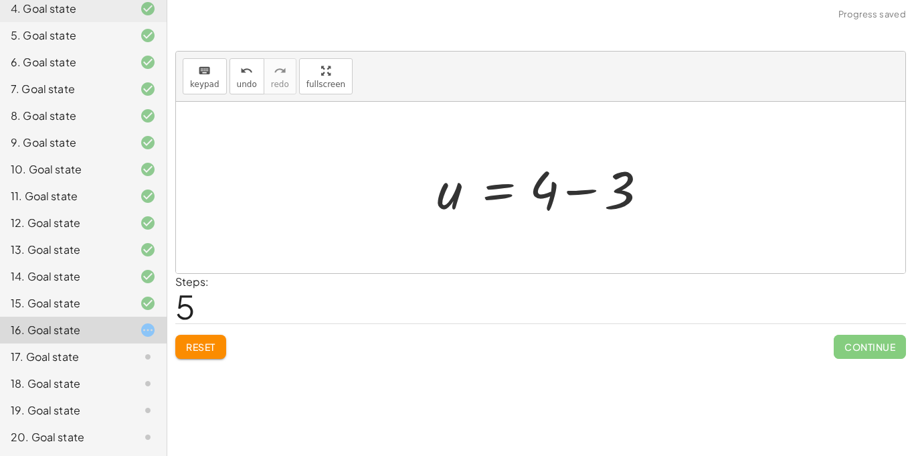
click at [585, 186] on div at bounding box center [545, 187] width 231 height 69
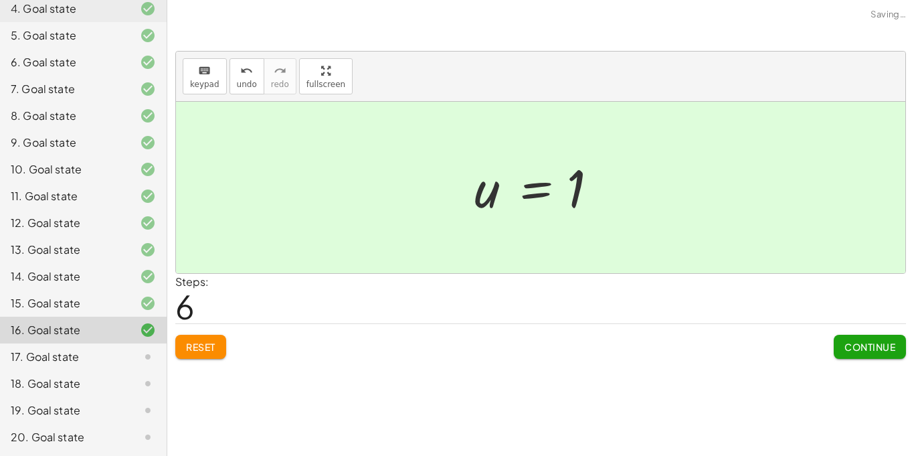
click at [35, 356] on div "17. Goal state" at bounding box center [65, 357] width 108 height 16
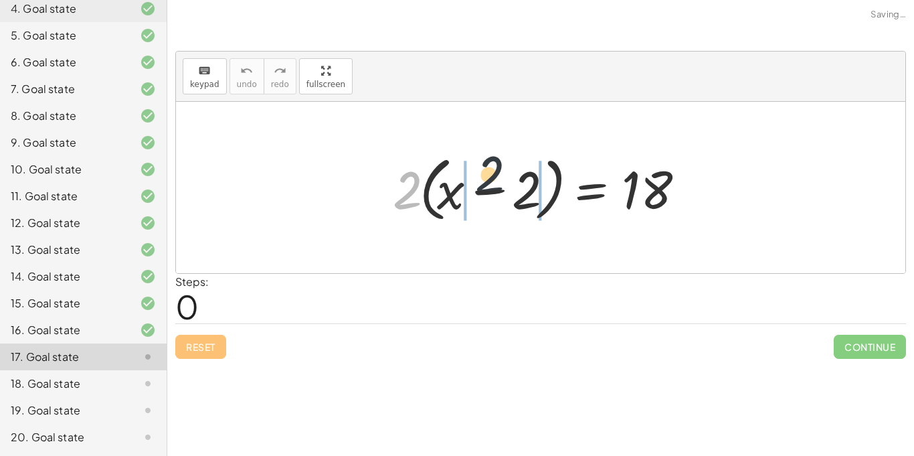
drag, startPoint x: 403, startPoint y: 197, endPoint x: 604, endPoint y: 188, distance: 201.0
click at [604, 188] on div at bounding box center [545, 187] width 319 height 77
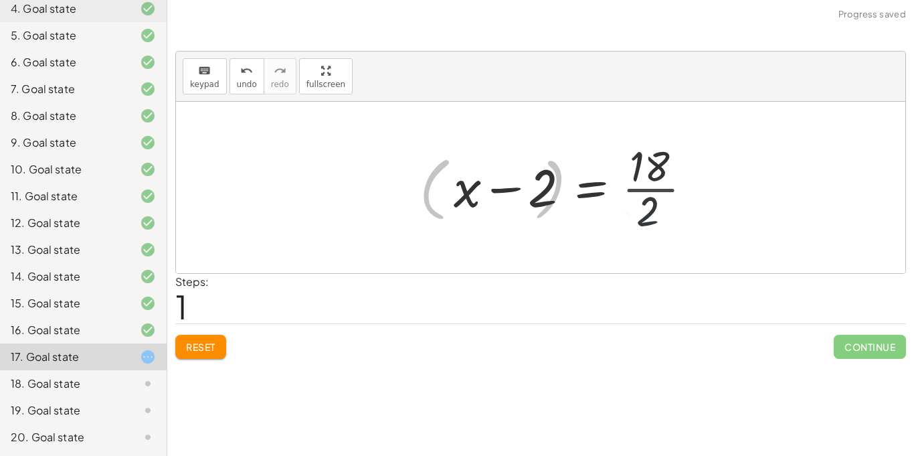
click at [604, 188] on div at bounding box center [579, 187] width 262 height 103
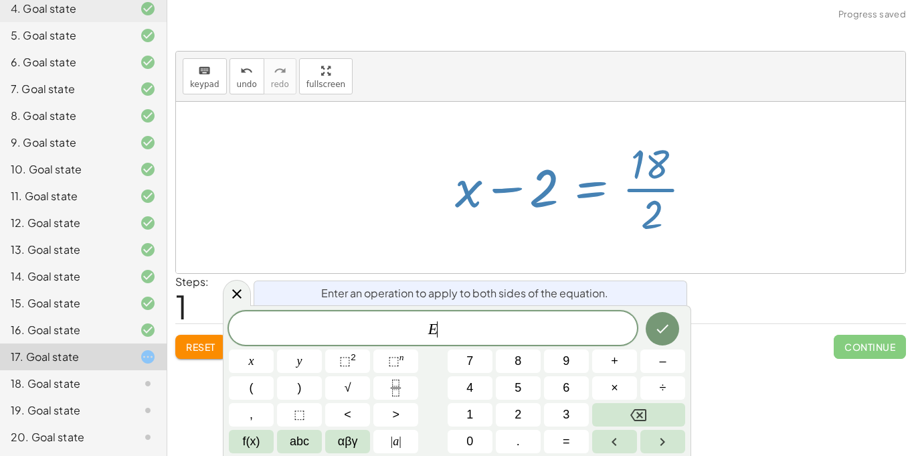
scroll to position [2, 0]
click at [691, 186] on div at bounding box center [579, 187] width 262 height 103
click at [233, 286] on icon at bounding box center [237, 294] width 16 height 16
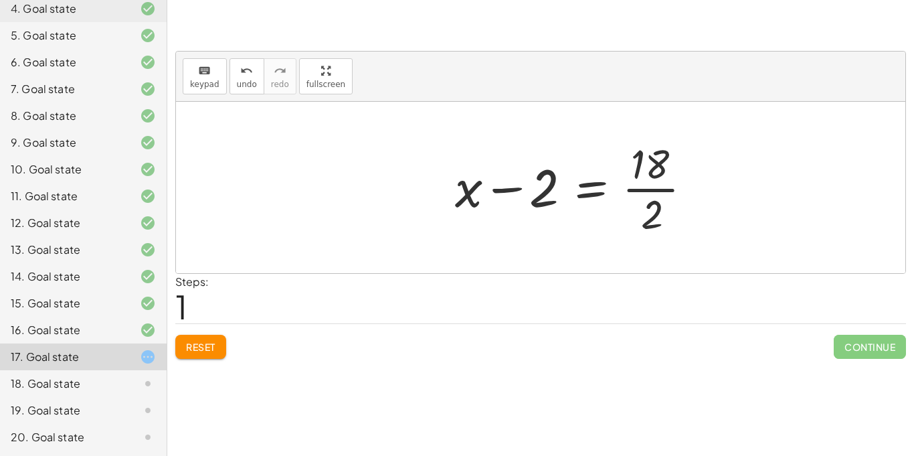
click at [657, 187] on div at bounding box center [579, 187] width 262 height 103
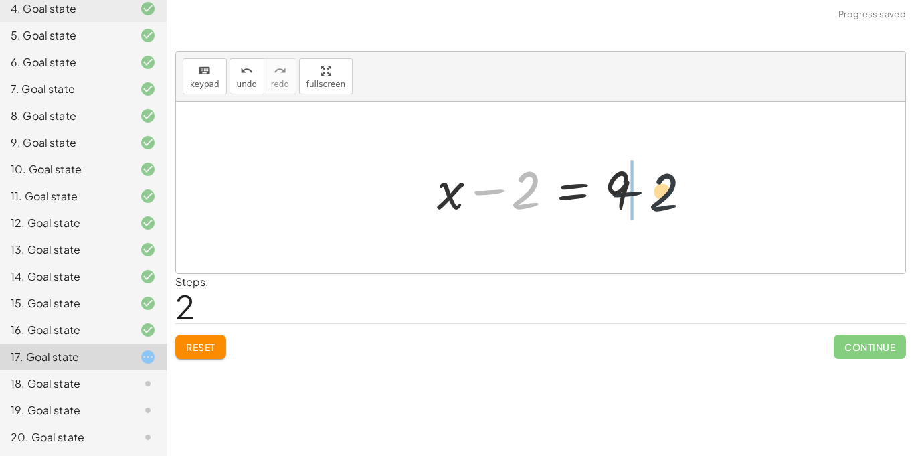
drag, startPoint x: 523, startPoint y: 193, endPoint x: 680, endPoint y: 191, distance: 156.6
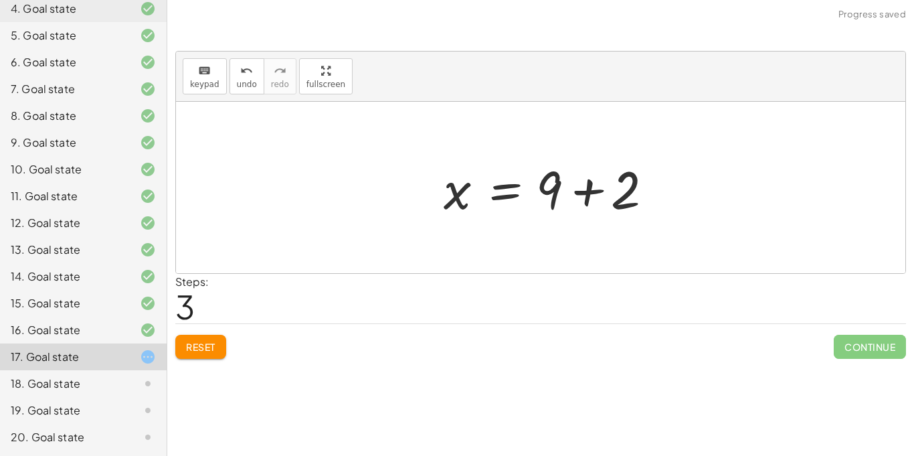
click at [659, 187] on div at bounding box center [552, 187] width 231 height 69
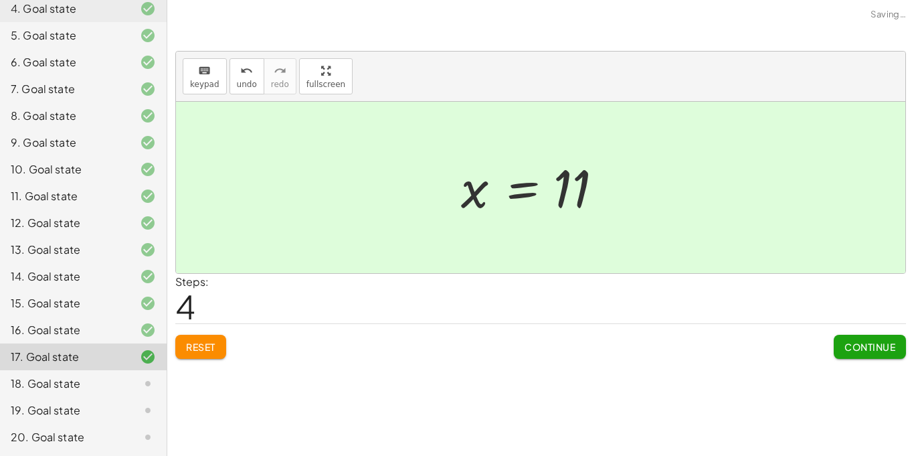
click at [96, 390] on div "18. Goal state" at bounding box center [65, 383] width 108 height 16
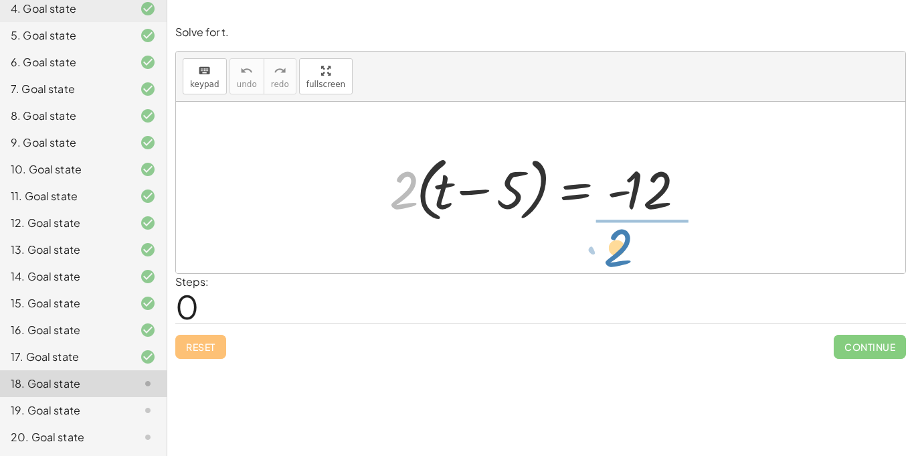
drag, startPoint x: 400, startPoint y: 187, endPoint x: 614, endPoint y: 244, distance: 222.4
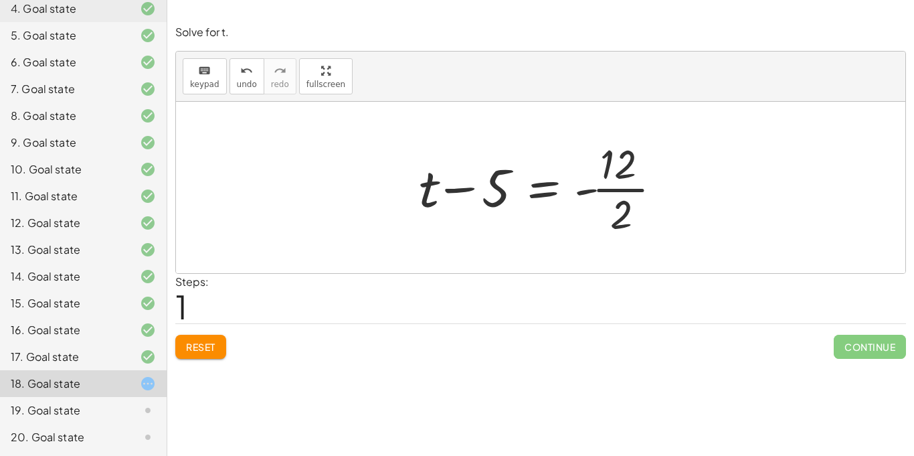
click at [623, 190] on div at bounding box center [545, 187] width 267 height 103
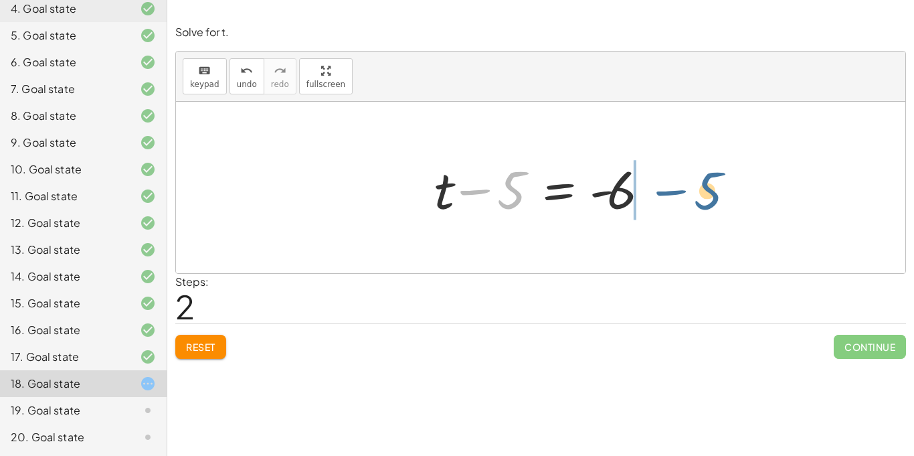
drag, startPoint x: 511, startPoint y: 193, endPoint x: 705, endPoint y: 194, distance: 194.1
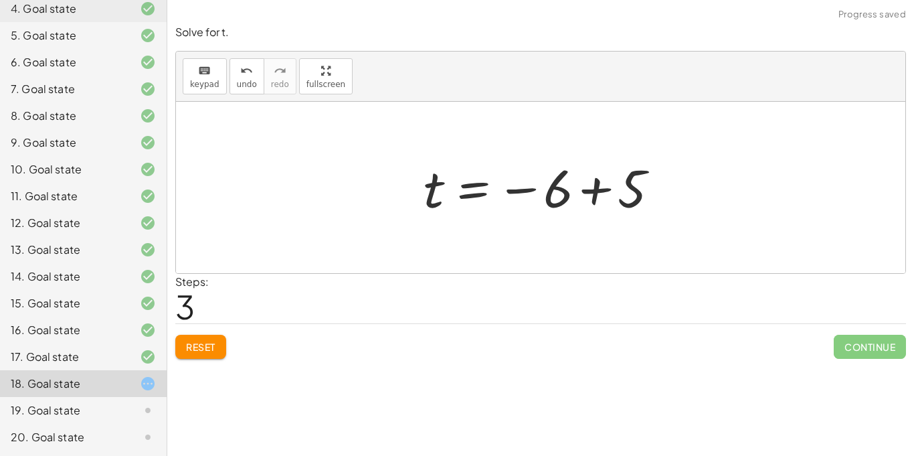
click at [592, 186] on div at bounding box center [546, 188] width 258 height 66
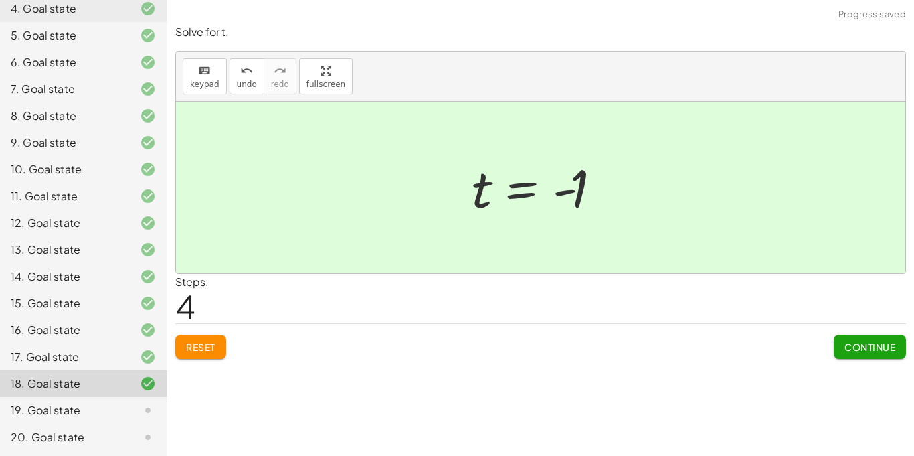
click at [82, 404] on div "19. Goal state" at bounding box center [65, 410] width 108 height 16
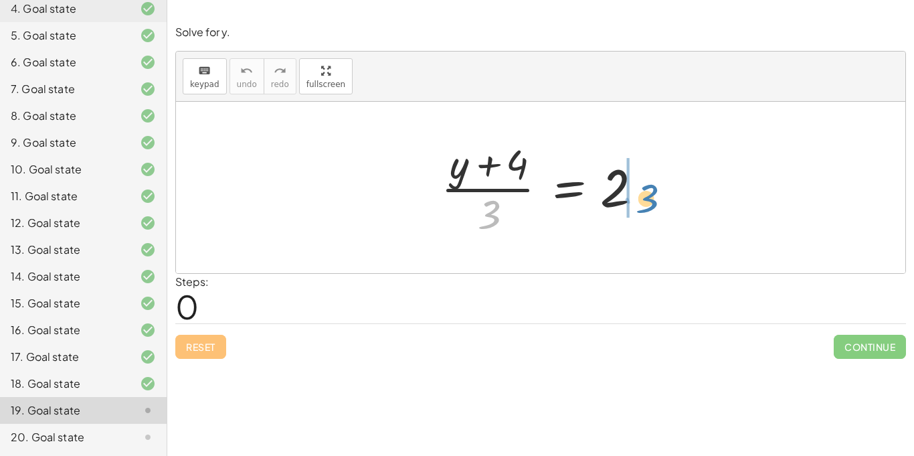
drag, startPoint x: 491, startPoint y: 212, endPoint x: 650, endPoint y: 194, distance: 160.2
click at [650, 194] on div at bounding box center [545, 187] width 223 height 103
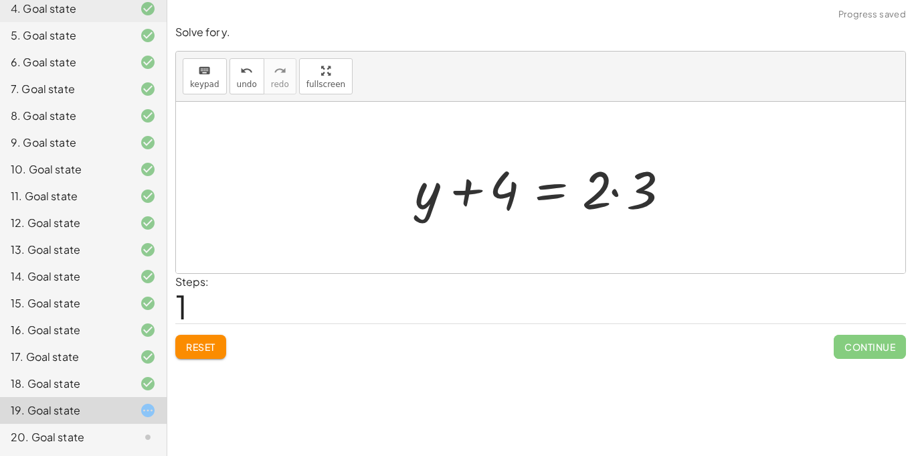
click at [616, 192] on div at bounding box center [545, 187] width 275 height 69
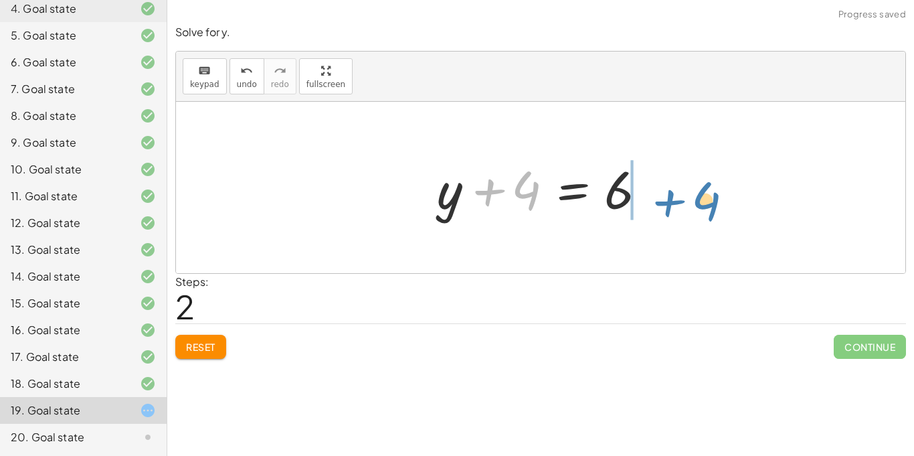
drag, startPoint x: 525, startPoint y: 178, endPoint x: 697, endPoint y: 183, distance: 172.1
click at [697, 183] on div "· ( + y + 4 ) · 3 = 2 + y + 4 = · 2 · 3 + 4 + y + 4 = 6" at bounding box center [541, 187] width 730 height 171
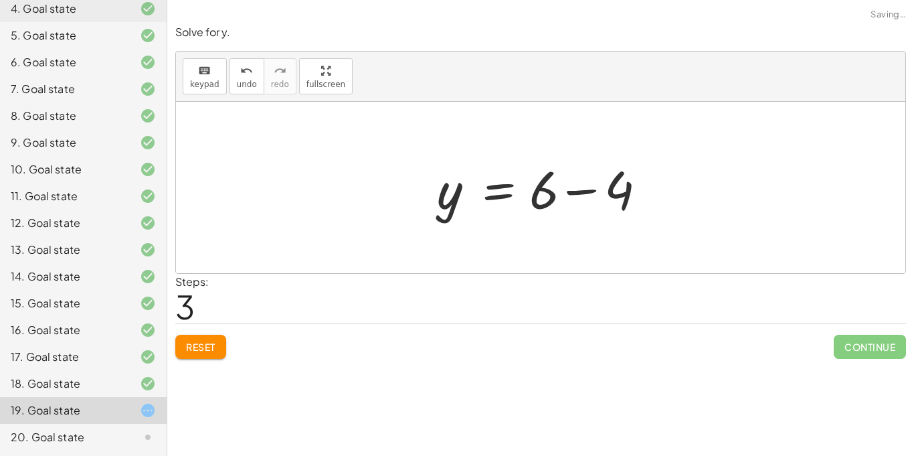
click at [598, 182] on div at bounding box center [545, 187] width 231 height 69
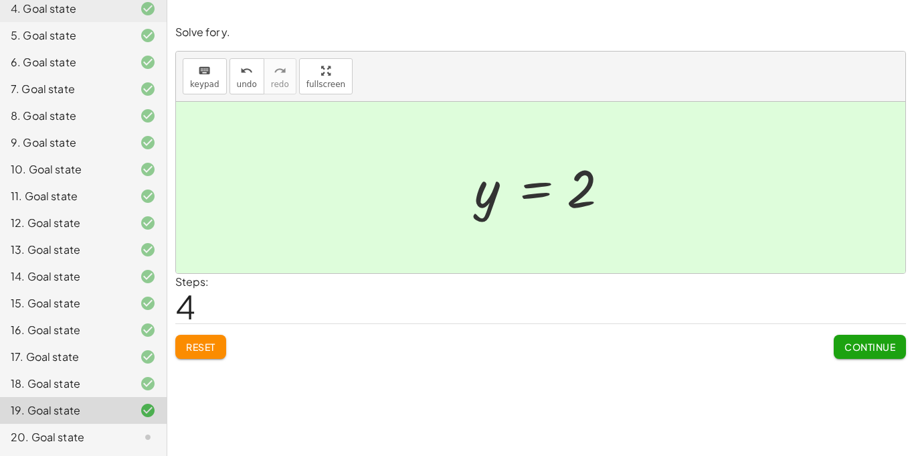
click at [108, 428] on div "20. Goal state" at bounding box center [83, 437] width 167 height 27
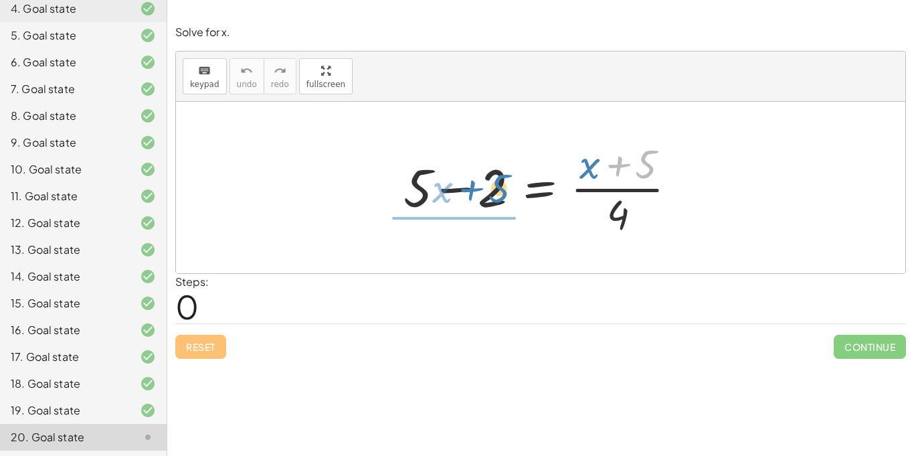
drag, startPoint x: 643, startPoint y: 154, endPoint x: 497, endPoint y: 177, distance: 148.4
click at [497, 177] on div at bounding box center [545, 187] width 297 height 103
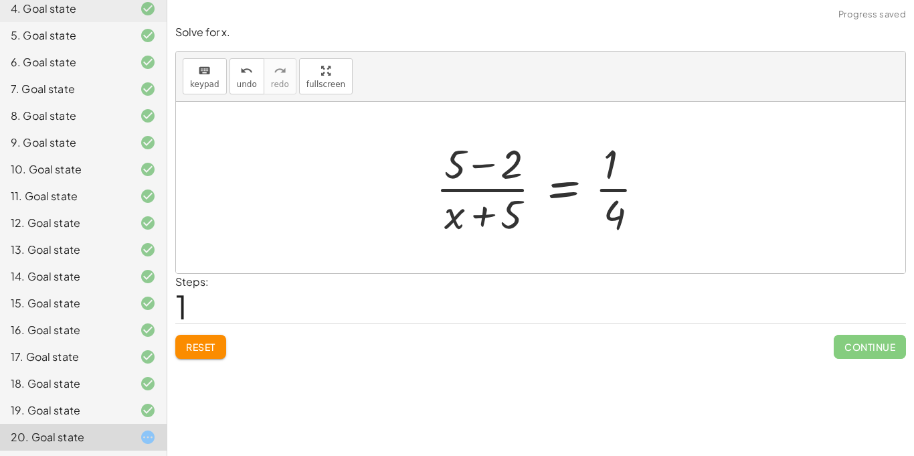
click at [192, 333] on div "Reset Continue" at bounding box center [540, 340] width 731 height 35
click at [199, 346] on span "Reset" at bounding box center [200, 347] width 29 height 12
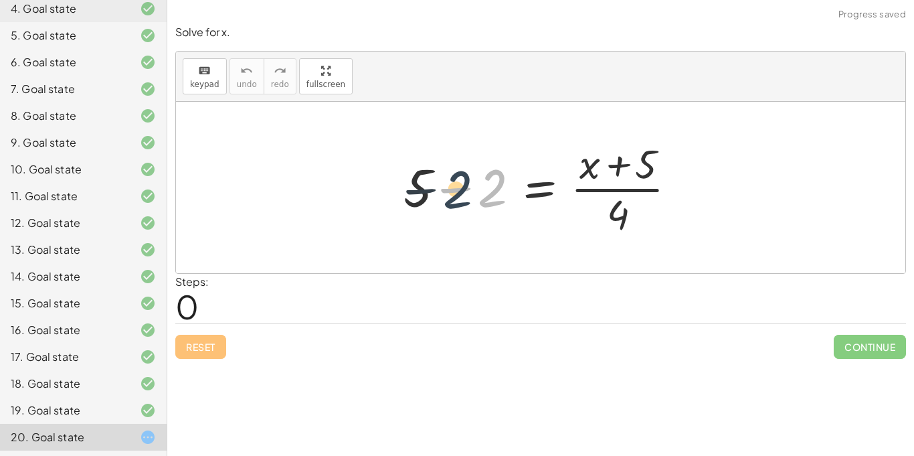
drag, startPoint x: 497, startPoint y: 186, endPoint x: 463, endPoint y: 189, distance: 34.3
click at [463, 189] on div at bounding box center [545, 187] width 297 height 103
click at [458, 187] on div at bounding box center [545, 187] width 297 height 103
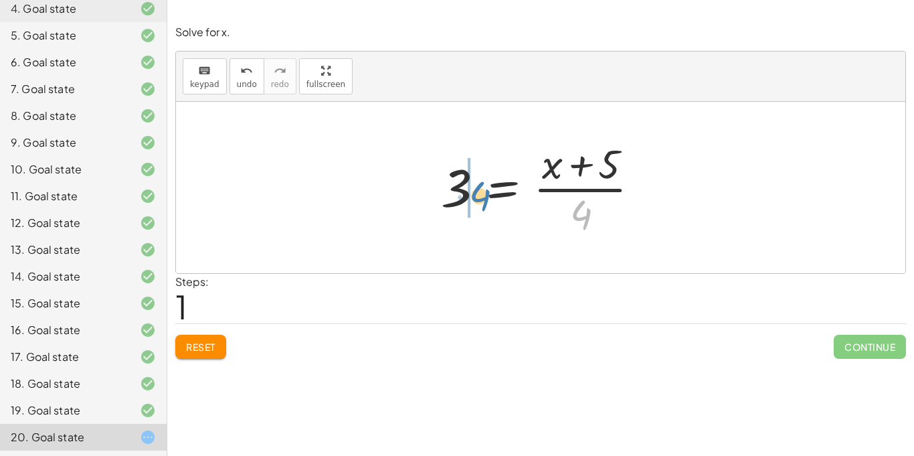
drag, startPoint x: 581, startPoint y: 205, endPoint x: 484, endPoint y: 186, distance: 98.8
click at [484, 186] on div at bounding box center [545, 187] width 223 height 103
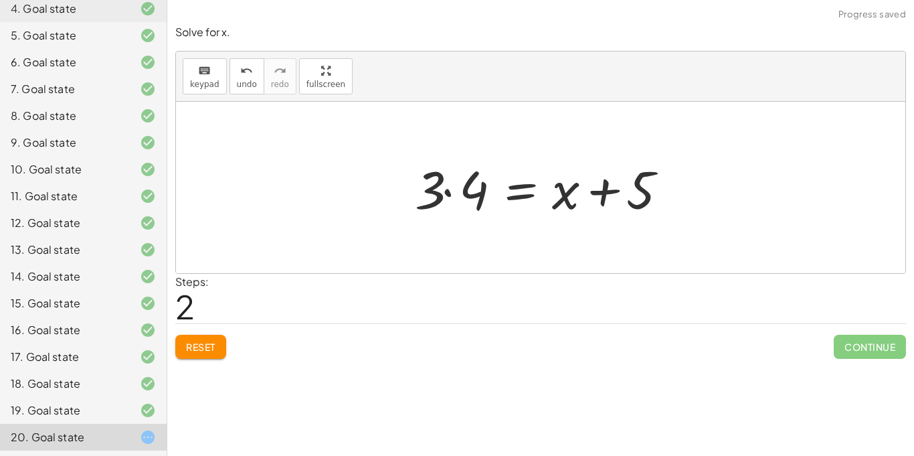
click at [446, 189] on div at bounding box center [545, 187] width 275 height 69
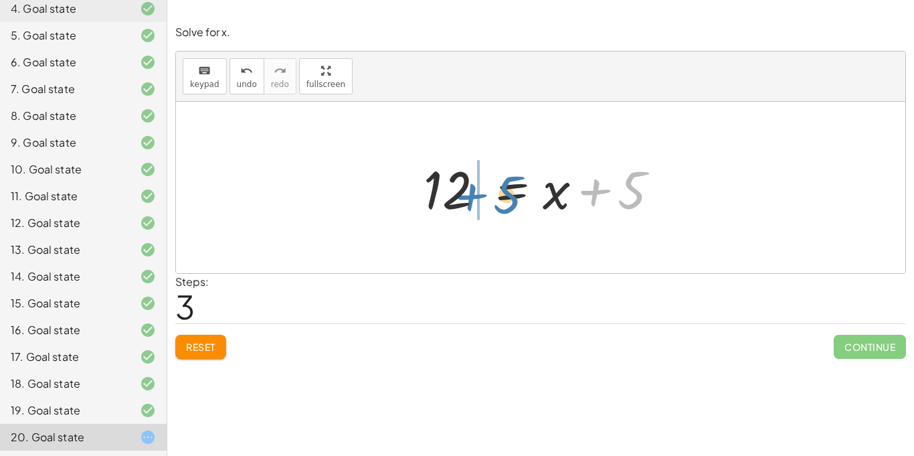
drag, startPoint x: 631, startPoint y: 188, endPoint x: 507, endPoint y: 192, distance: 123.9
click at [507, 192] on div at bounding box center [546, 187] width 258 height 69
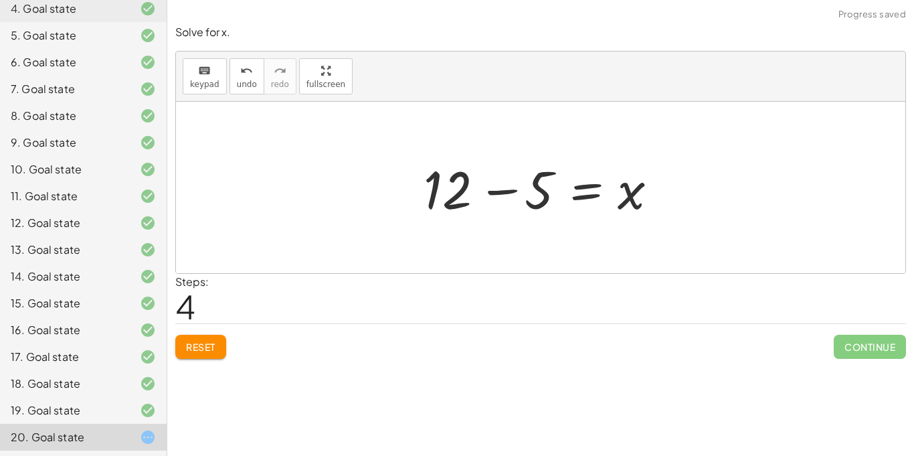
click at [507, 189] on div at bounding box center [546, 187] width 258 height 69
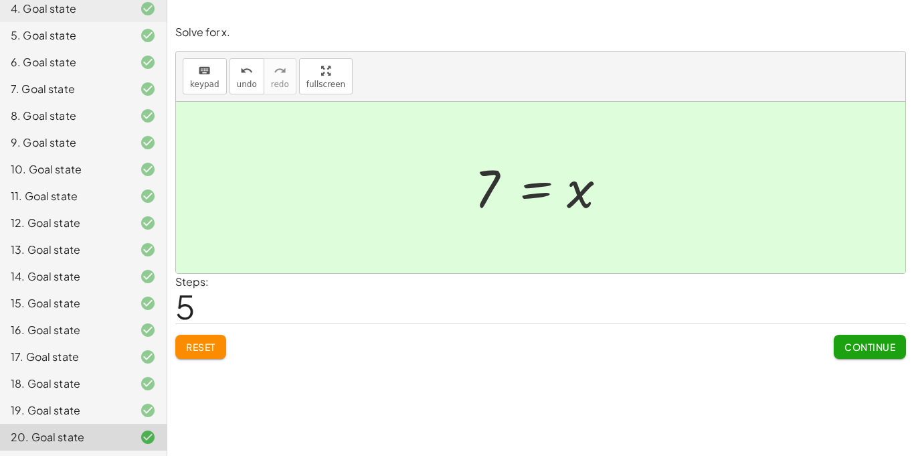
click at [882, 335] on button "Continue" at bounding box center [870, 347] width 72 height 24
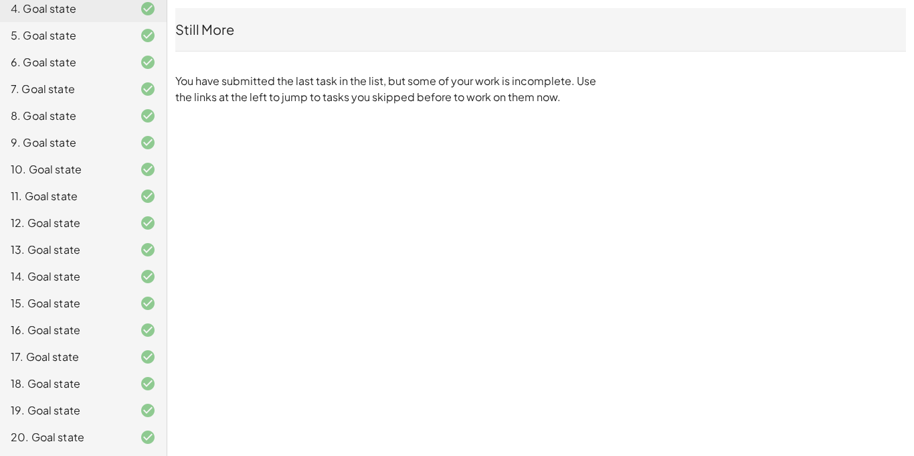
scroll to position [0, 0]
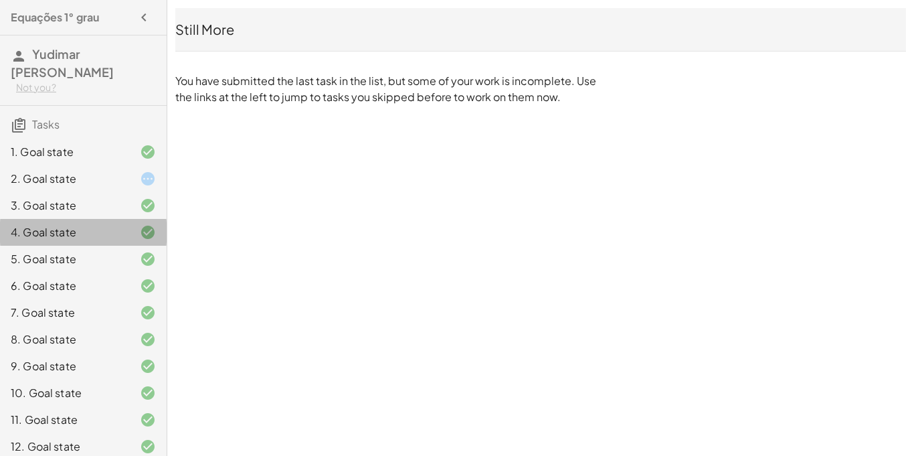
click at [51, 272] on div "4. Goal state" at bounding box center [83, 285] width 167 height 27
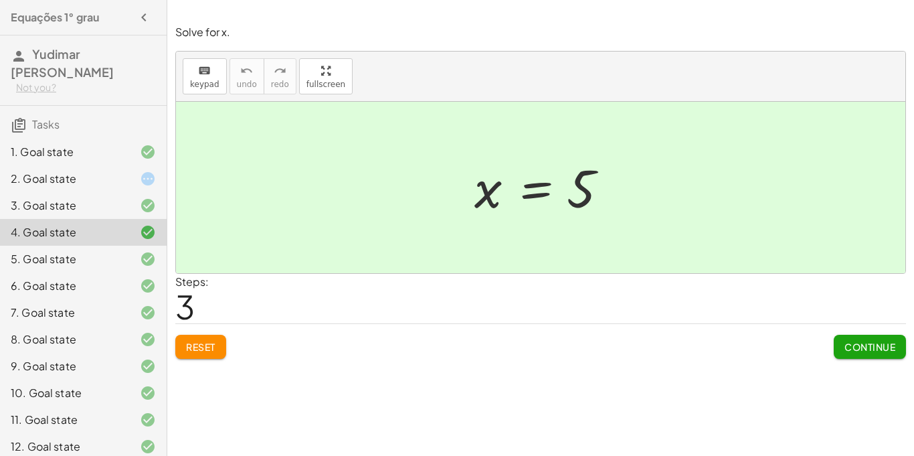
click at [107, 145] on div "1. Goal state" at bounding box center [65, 152] width 108 height 16
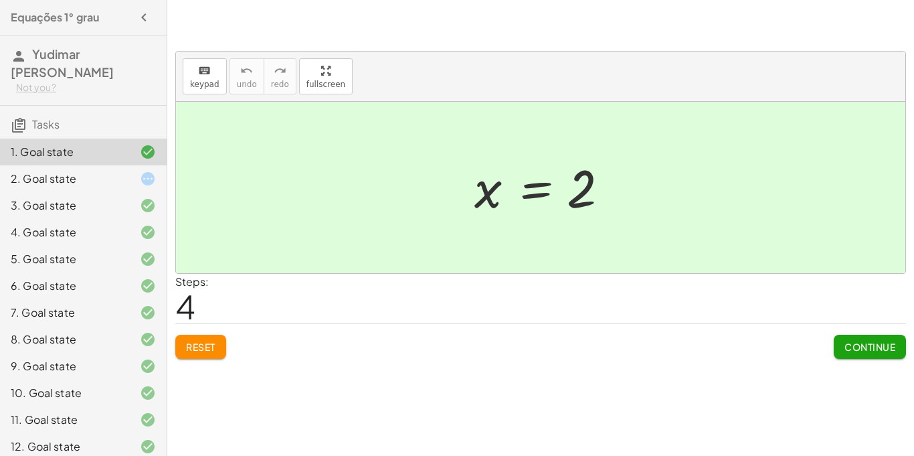
click at [117, 326] on div "6. Goal state" at bounding box center [83, 339] width 167 height 27
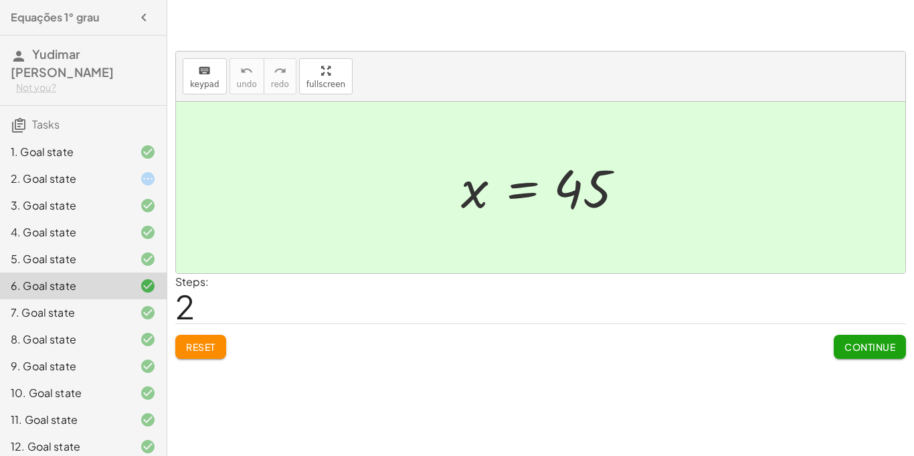
click at [521, 269] on div at bounding box center [541, 187] width 730 height 171
click at [191, 341] on span "Reset" at bounding box center [200, 347] width 29 height 12
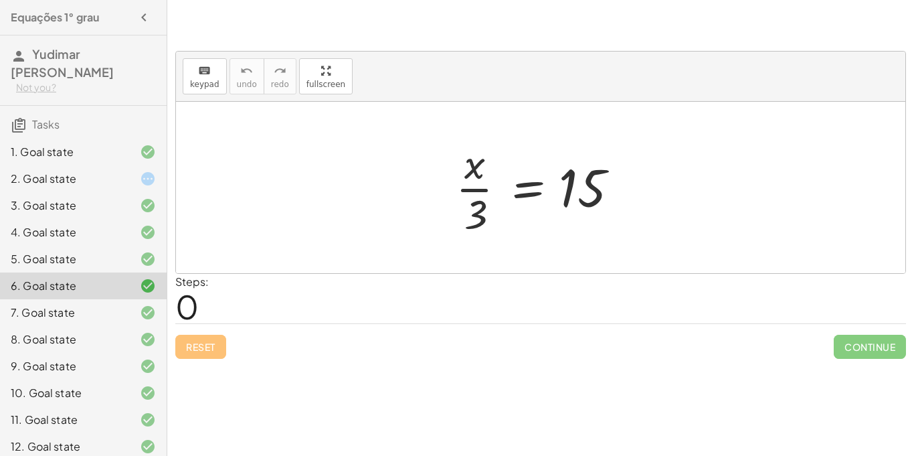
click at [110, 137] on div "1. Goal state 2. Goal state 3. Goal state 4. Goal state 5. Goal state 6. Goal s…" at bounding box center [83, 406] width 167 height 546
click at [246, 56] on div "keyboard keypad undo [PERSON_NAME] redo fullscreen" at bounding box center [541, 77] width 730 height 50
click at [241, 94] on div "keyboard keypad undo [PERSON_NAME] redo fullscreen" at bounding box center [541, 77] width 730 height 50
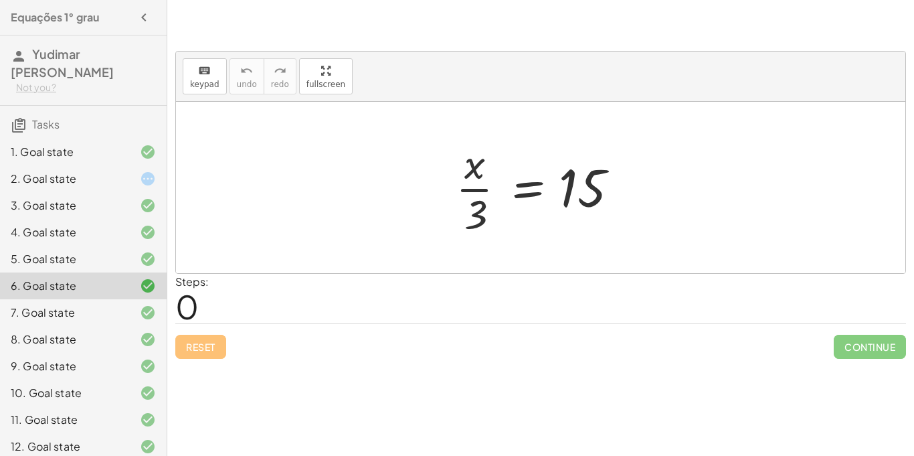
click at [241, 94] on div "keyboard keypad undo [PERSON_NAME] redo fullscreen" at bounding box center [541, 77] width 730 height 50
click at [25, 395] on div "10. Goal state" at bounding box center [65, 393] width 108 height 16
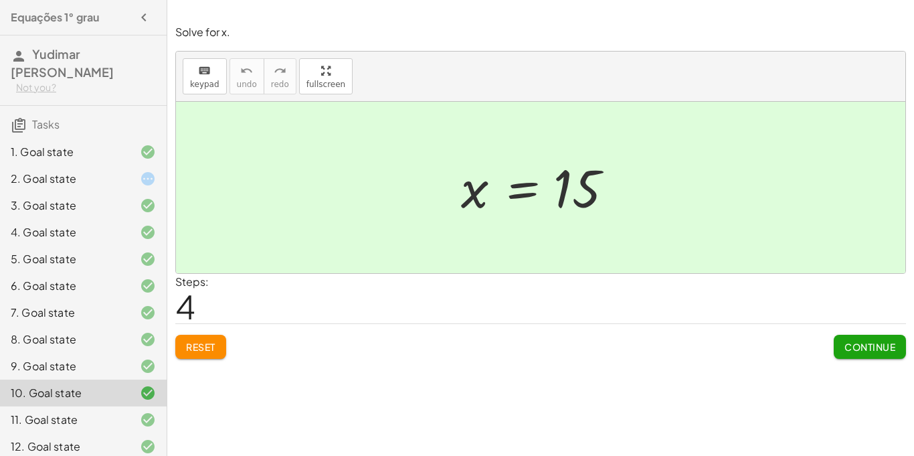
click at [212, 347] on span "Reset" at bounding box center [200, 347] width 29 height 12
